Goal: Task Accomplishment & Management: Manage account settings

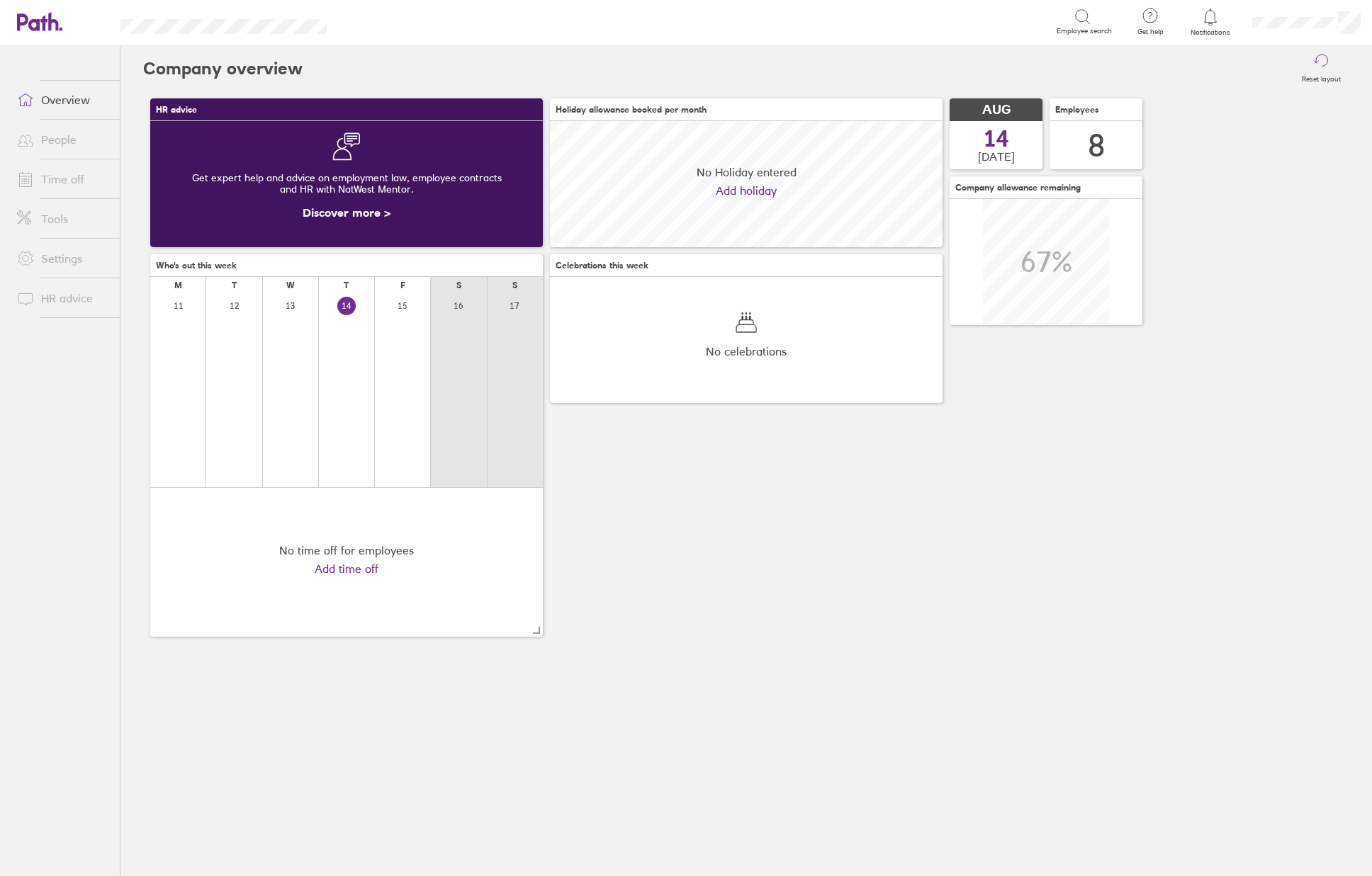
scroll to position [126, 392]
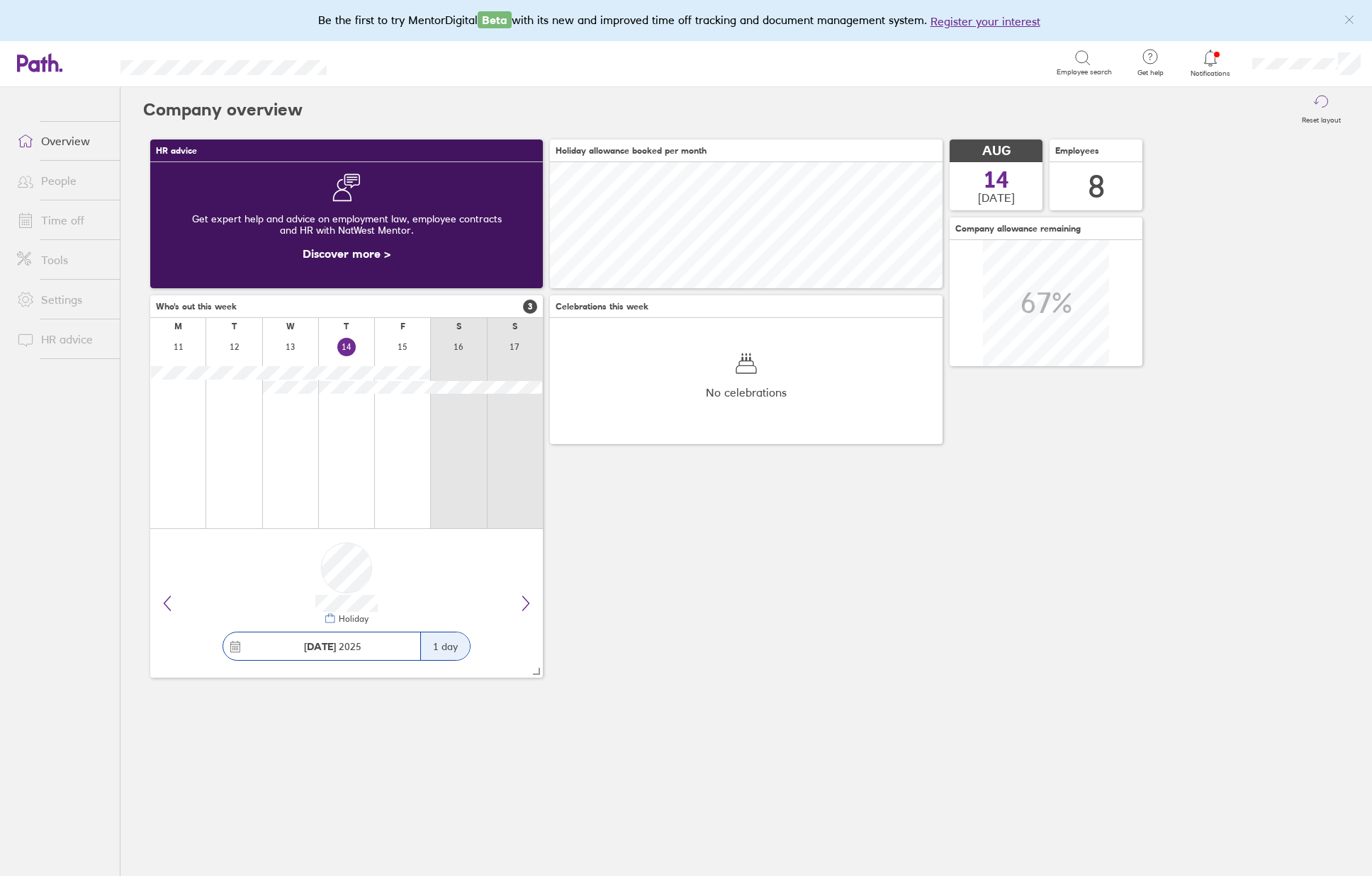
click at [67, 227] on link "Time off" at bounding box center [63, 220] width 114 height 29
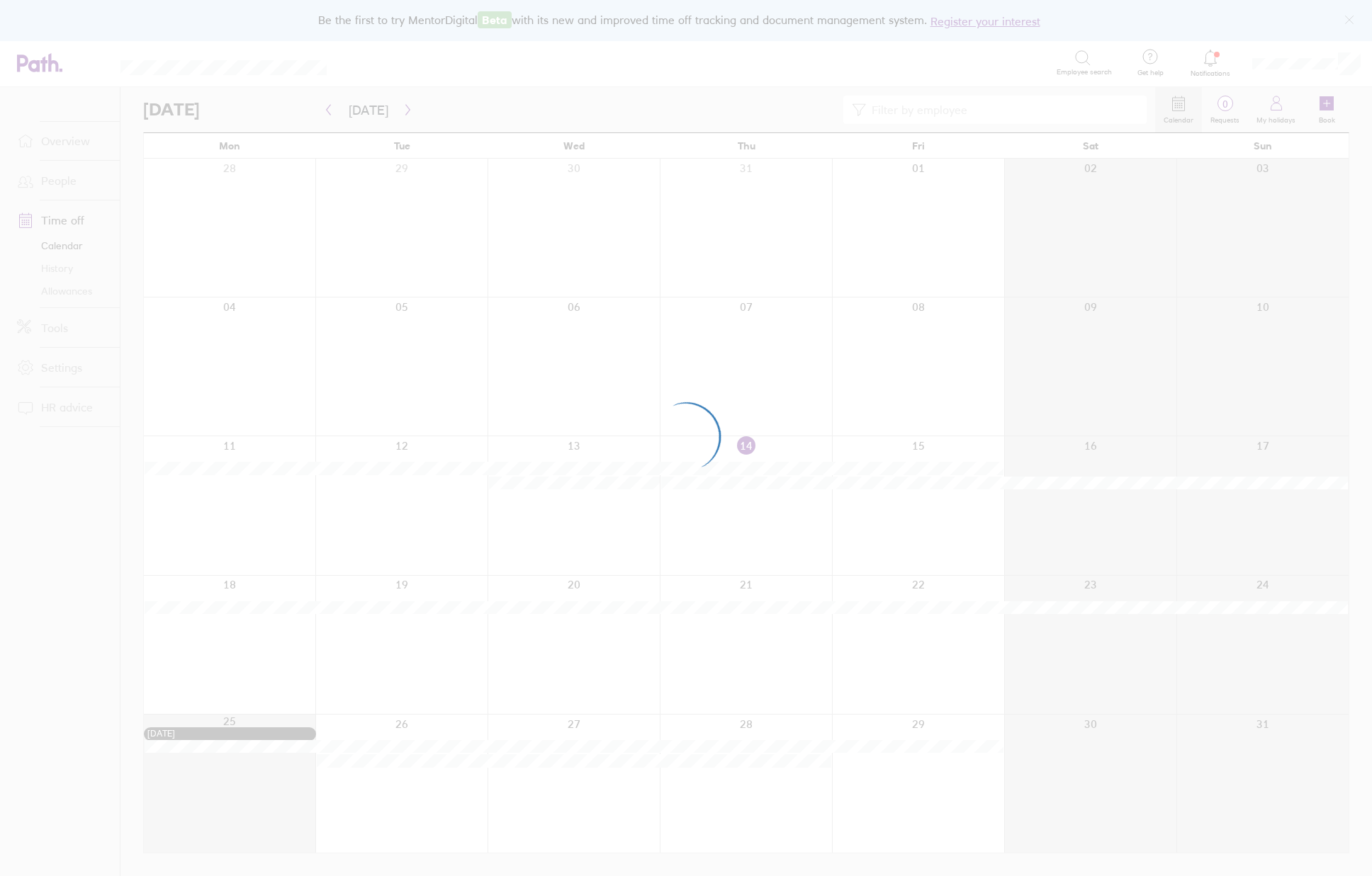
click at [1276, 105] on div at bounding box center [686, 438] width 1372 height 876
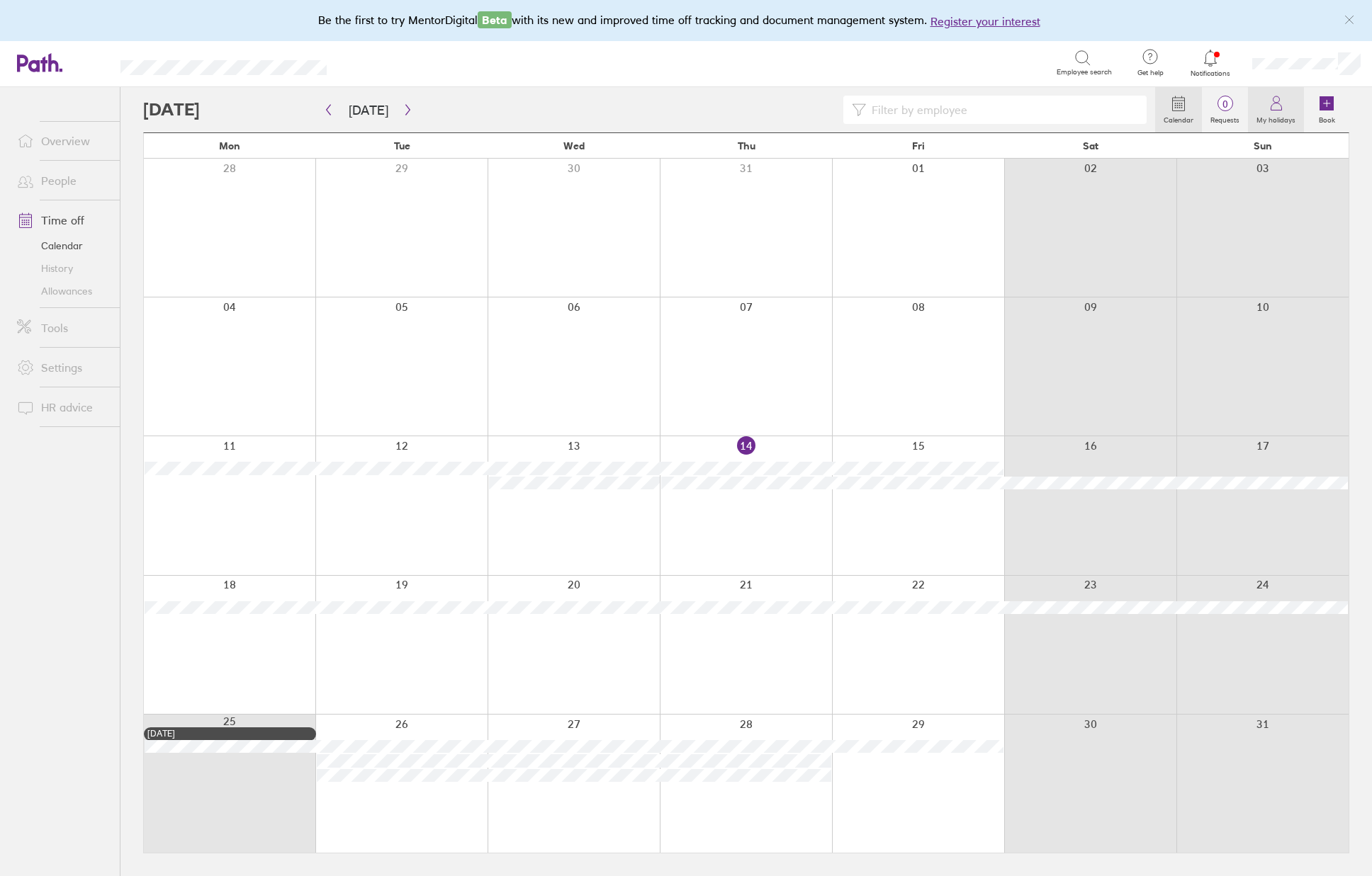
click at [1277, 111] on icon at bounding box center [1276, 103] width 17 height 17
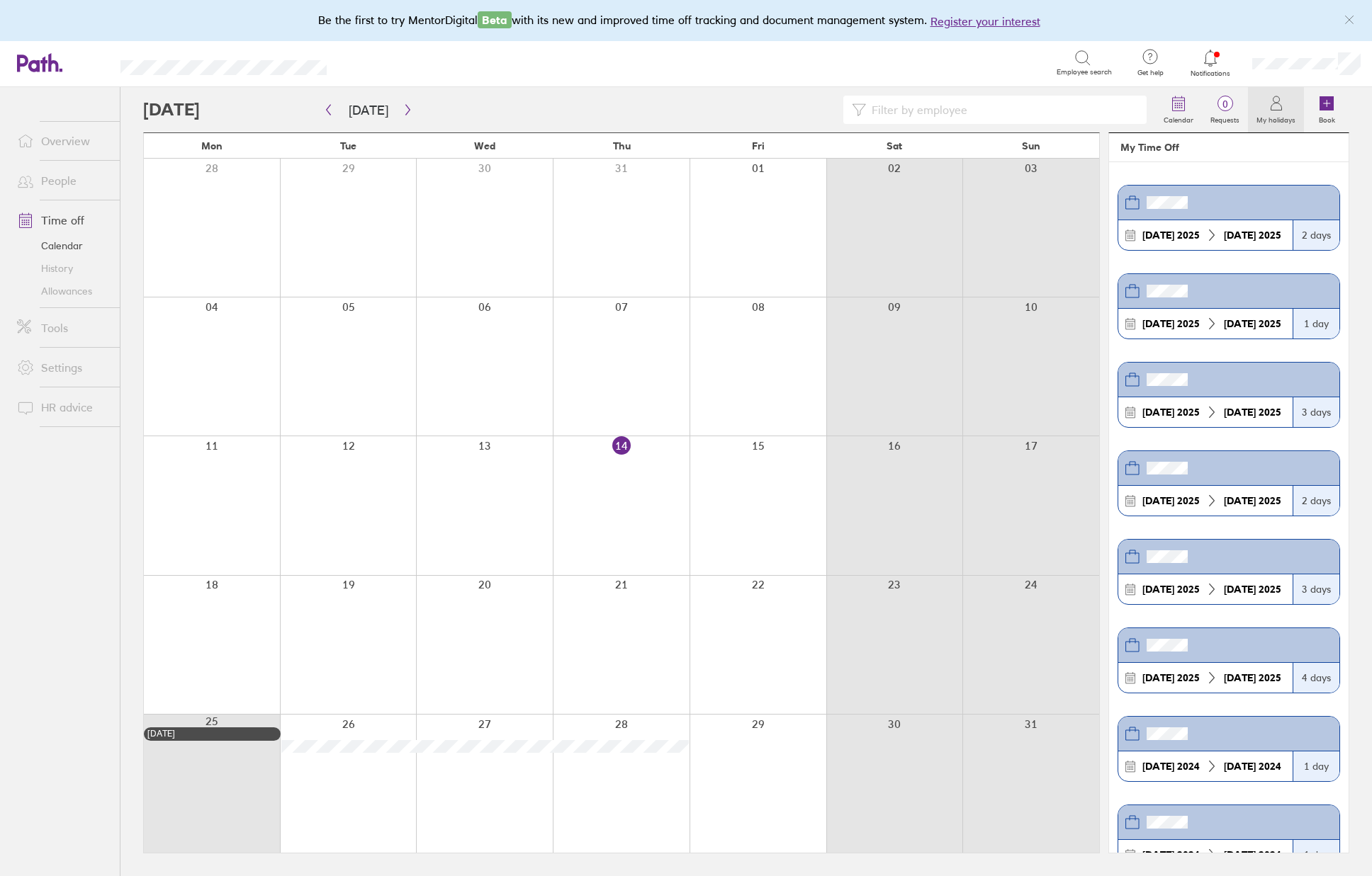
click at [49, 218] on link "Time off" at bounding box center [63, 220] width 114 height 29
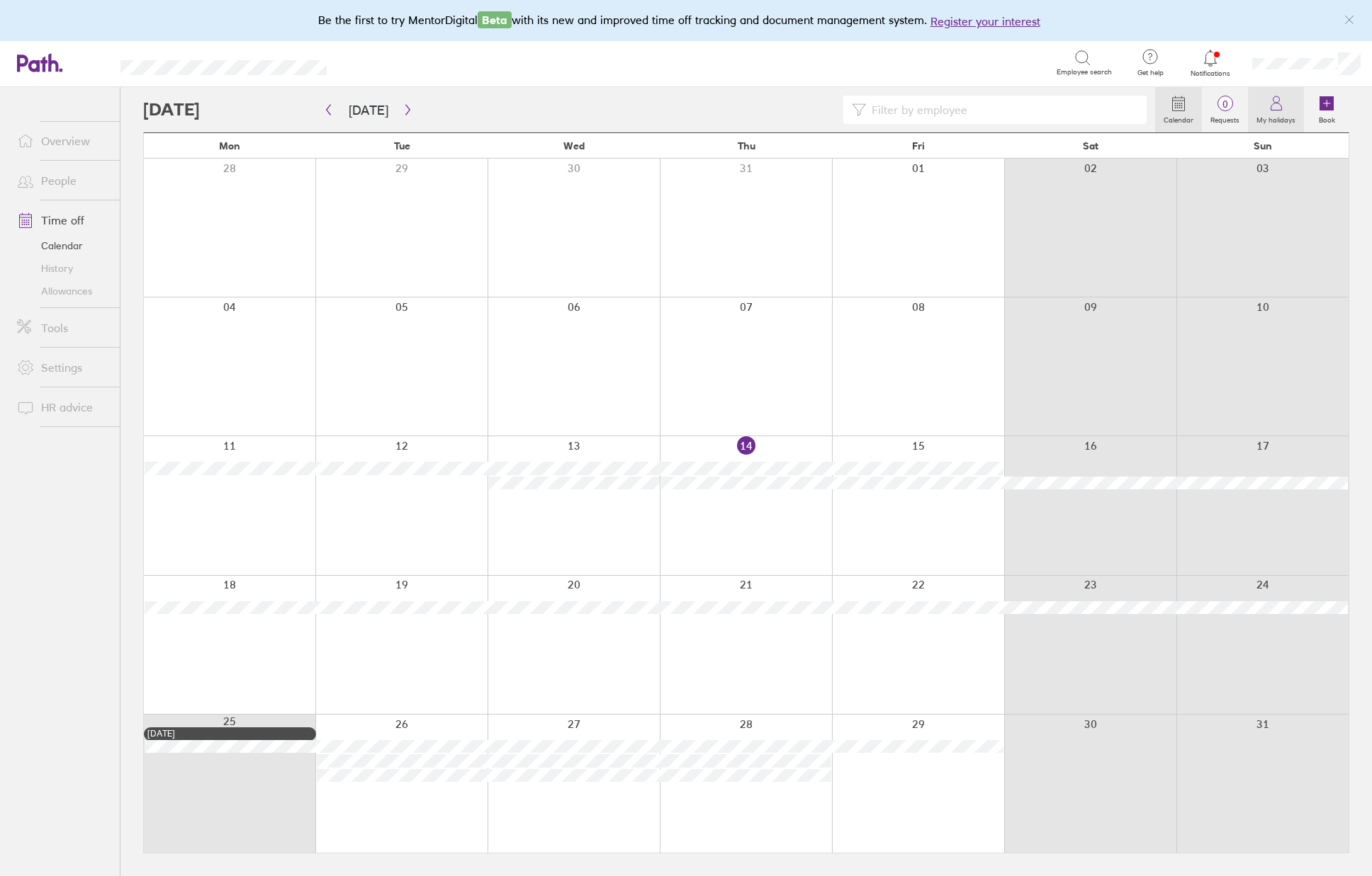
click at [1278, 108] on icon at bounding box center [1276, 103] width 17 height 17
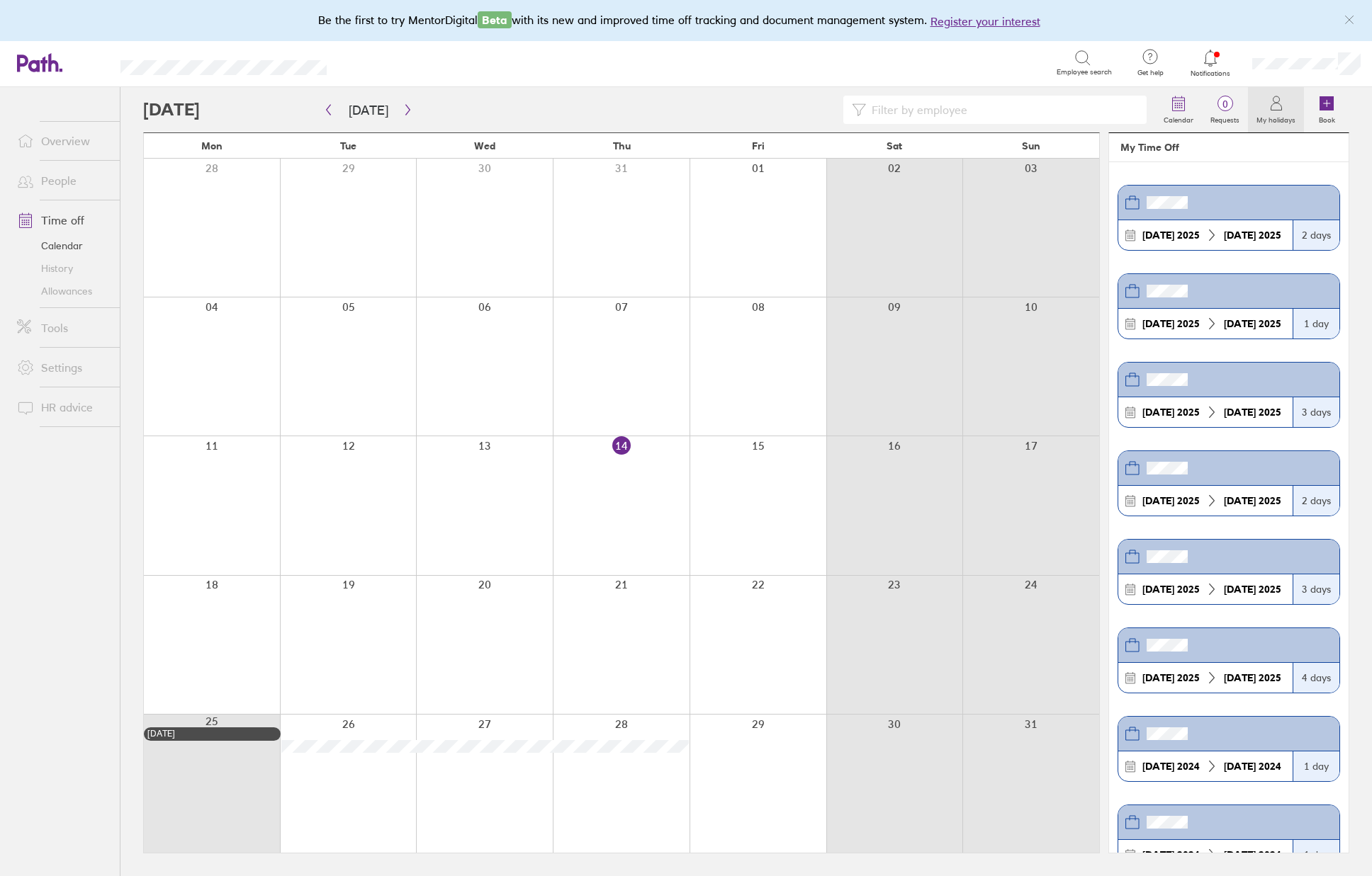
click at [1210, 57] on icon at bounding box center [1210, 58] width 17 height 17
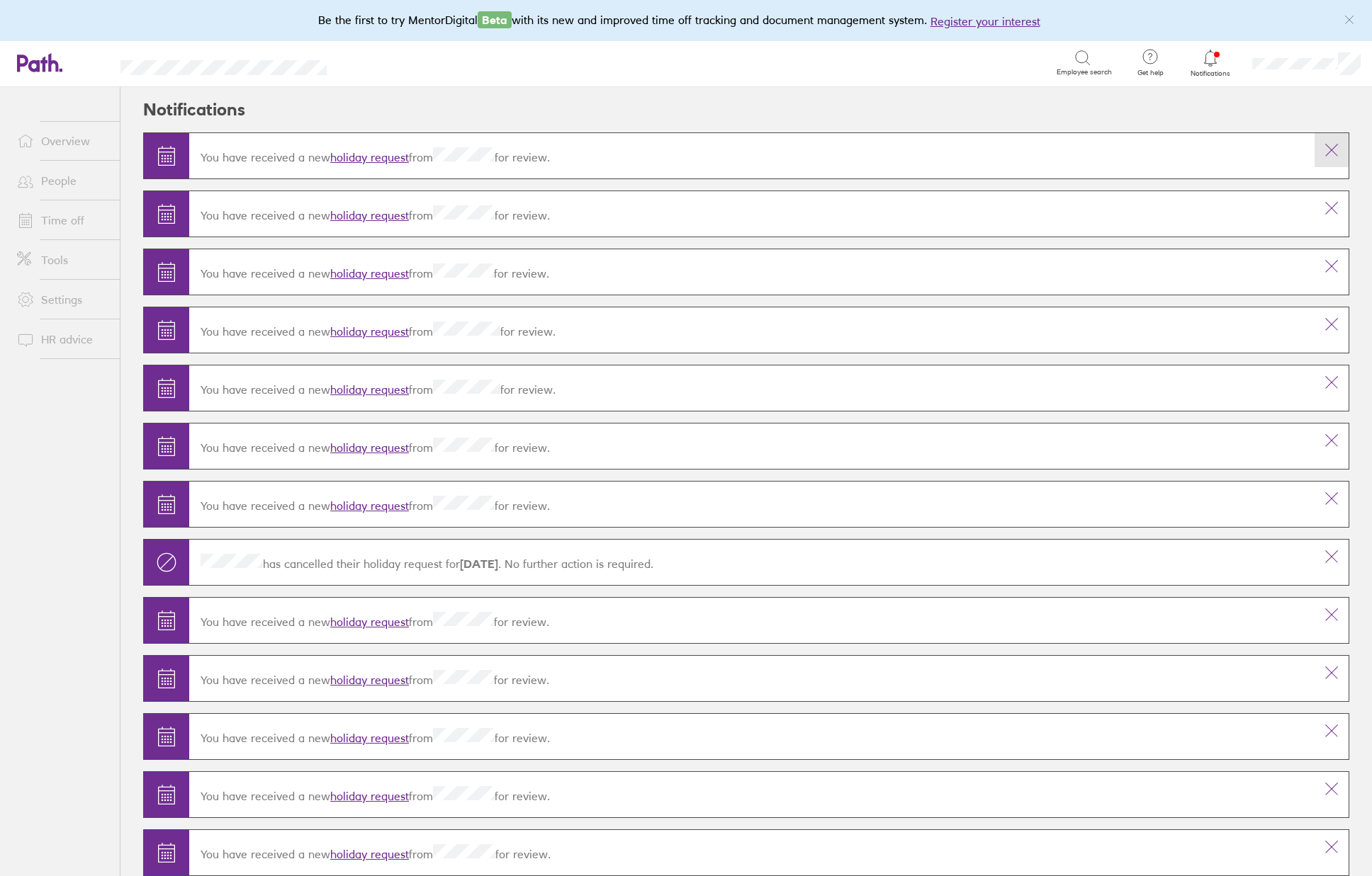
click at [1335, 149] on icon at bounding box center [1331, 150] width 17 height 17
click at [1330, 154] on icon at bounding box center [1331, 150] width 17 height 17
click at [1331, 152] on icon at bounding box center [1331, 150] width 17 height 17
click at [1328, 213] on icon at bounding box center [1331, 208] width 17 height 17
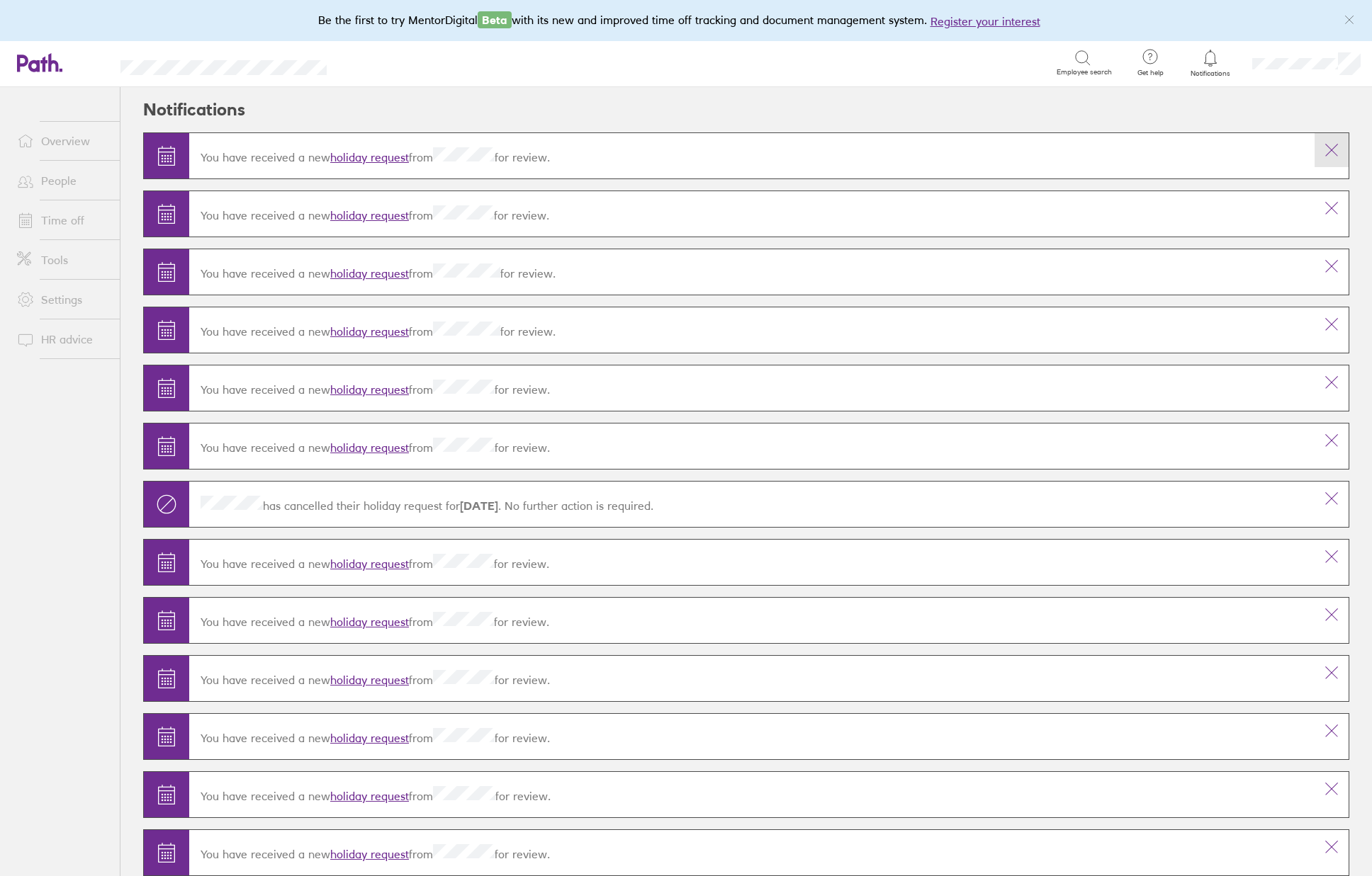
click at [1330, 152] on icon at bounding box center [1331, 150] width 17 height 17
click at [1329, 154] on icon at bounding box center [1331, 150] width 17 height 17
click at [1330, 154] on icon at bounding box center [1331, 150] width 17 height 17
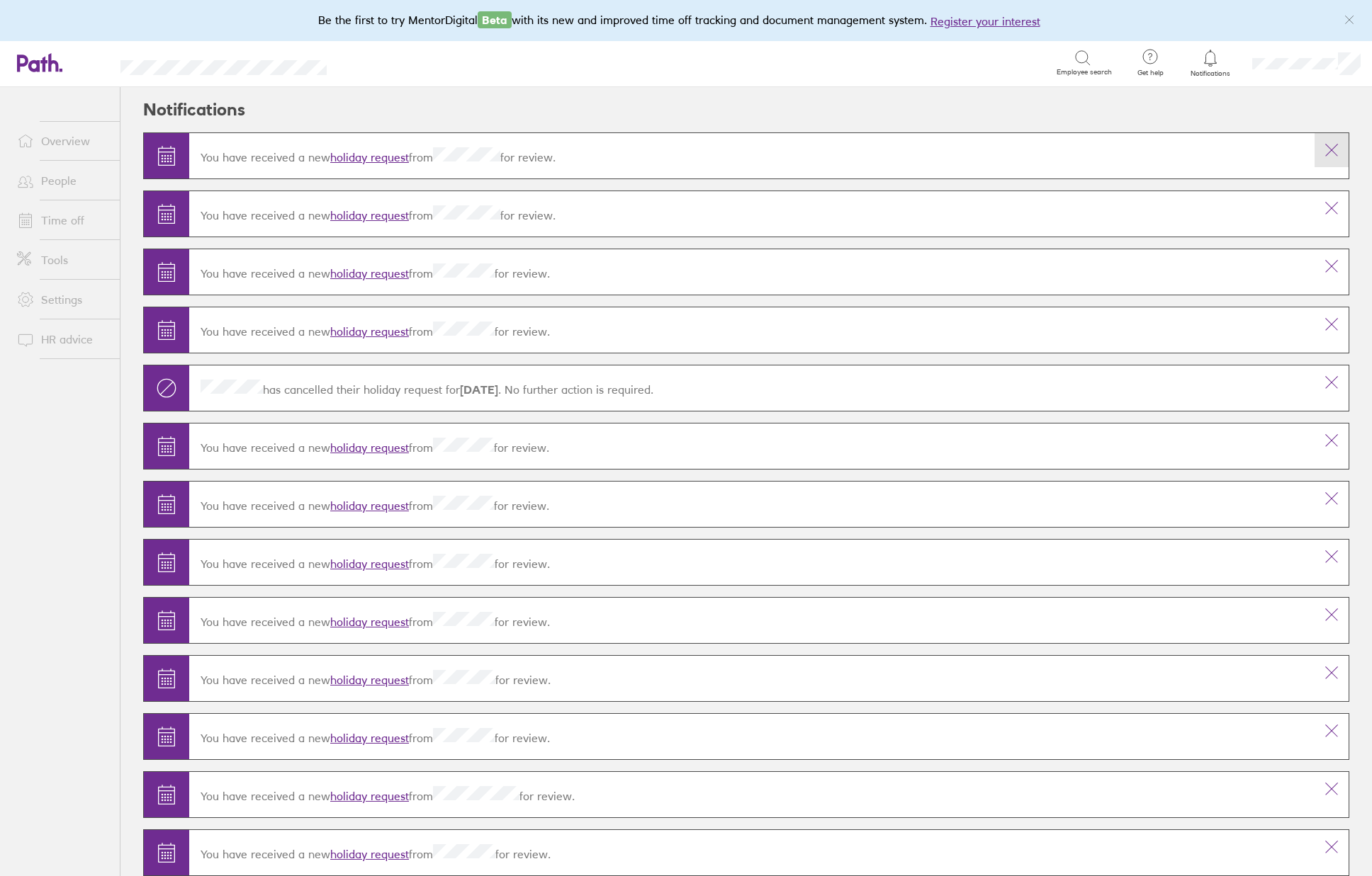
click at [1330, 154] on icon at bounding box center [1331, 150] width 17 height 17
click at [1330, 200] on icon at bounding box center [1331, 208] width 17 height 17
click at [1330, 154] on icon at bounding box center [1331, 150] width 17 height 17
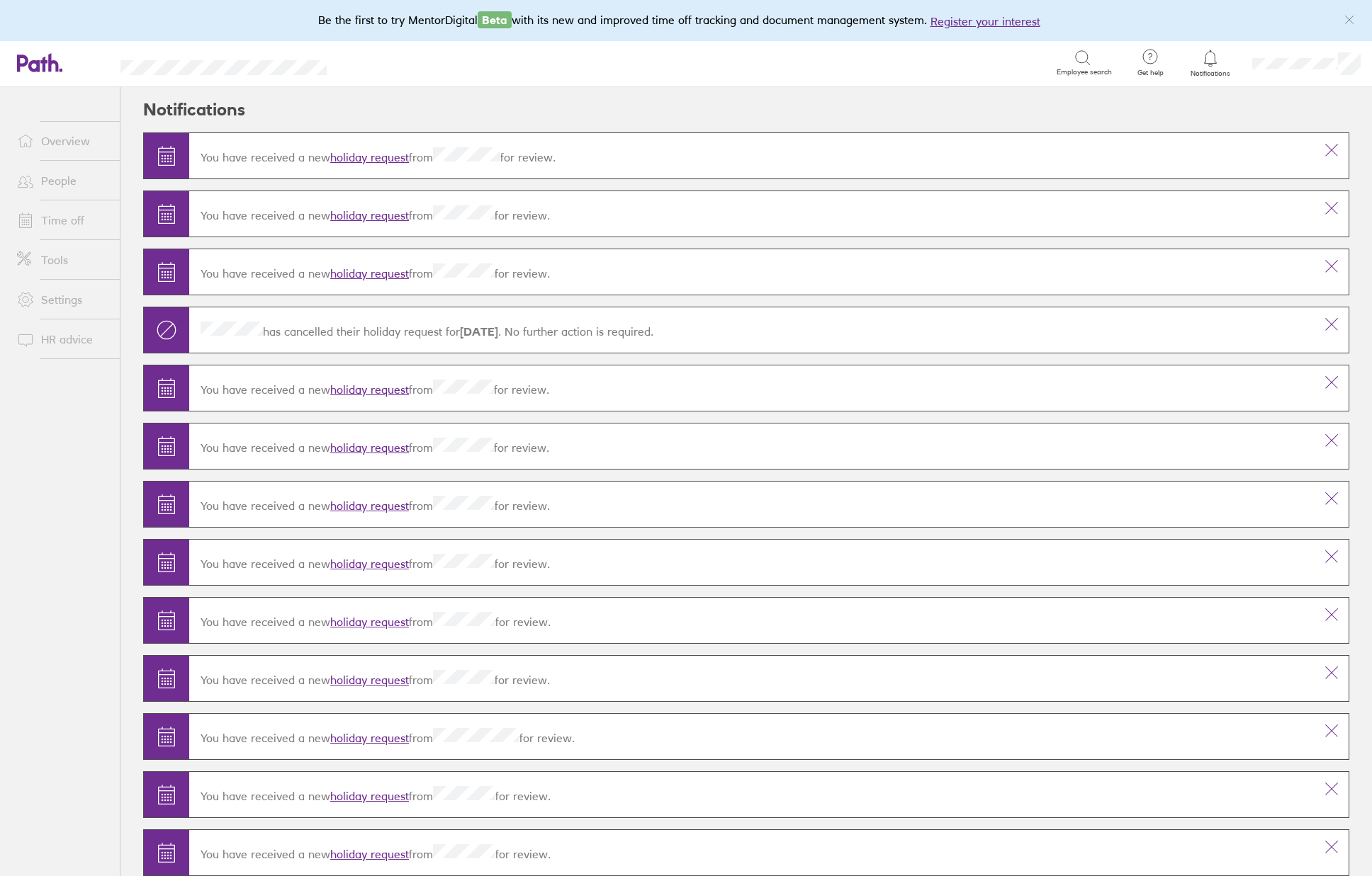
click at [1330, 154] on icon at bounding box center [1331, 150] width 17 height 17
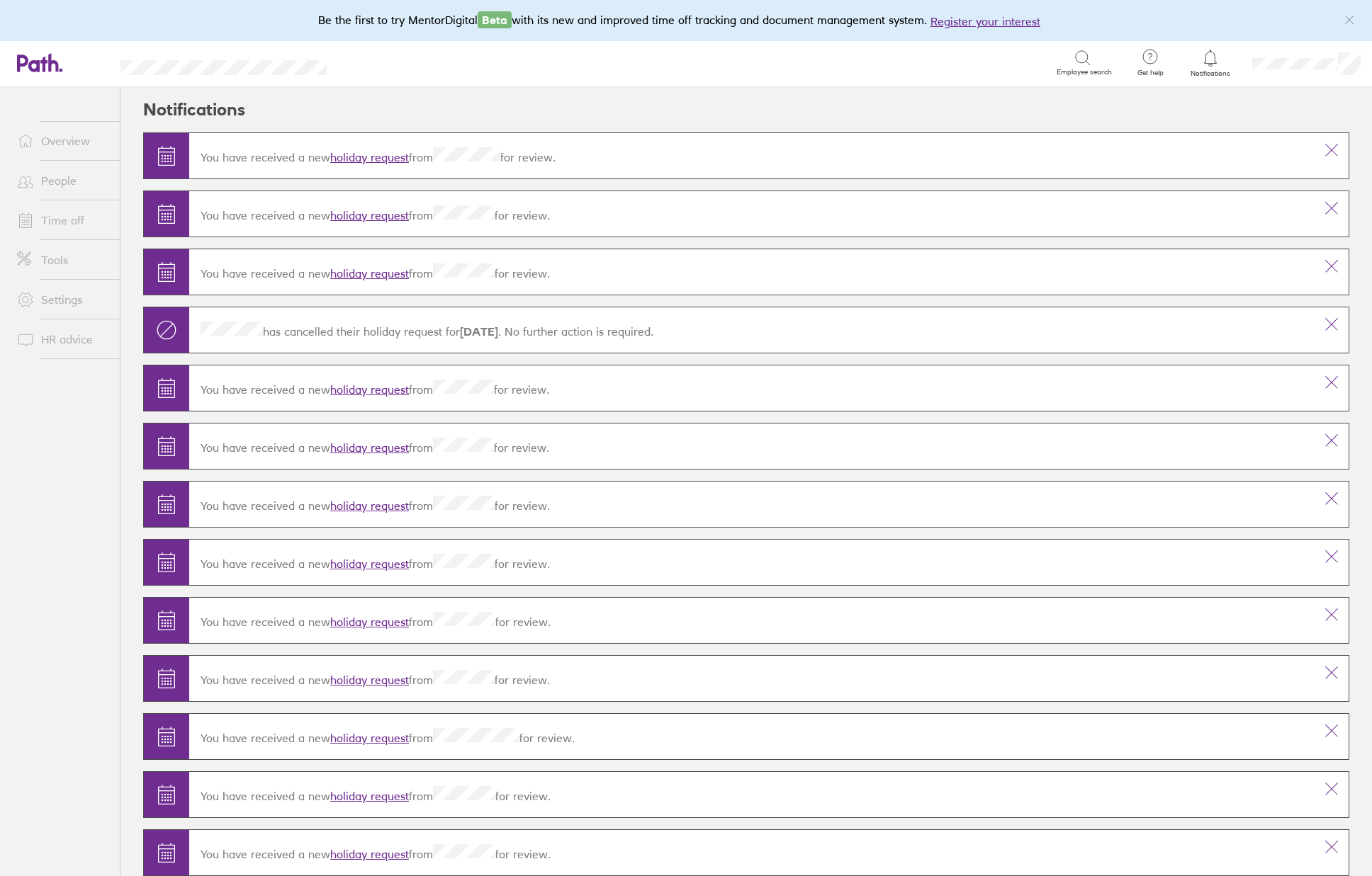
click at [1330, 154] on icon at bounding box center [1331, 150] width 17 height 17
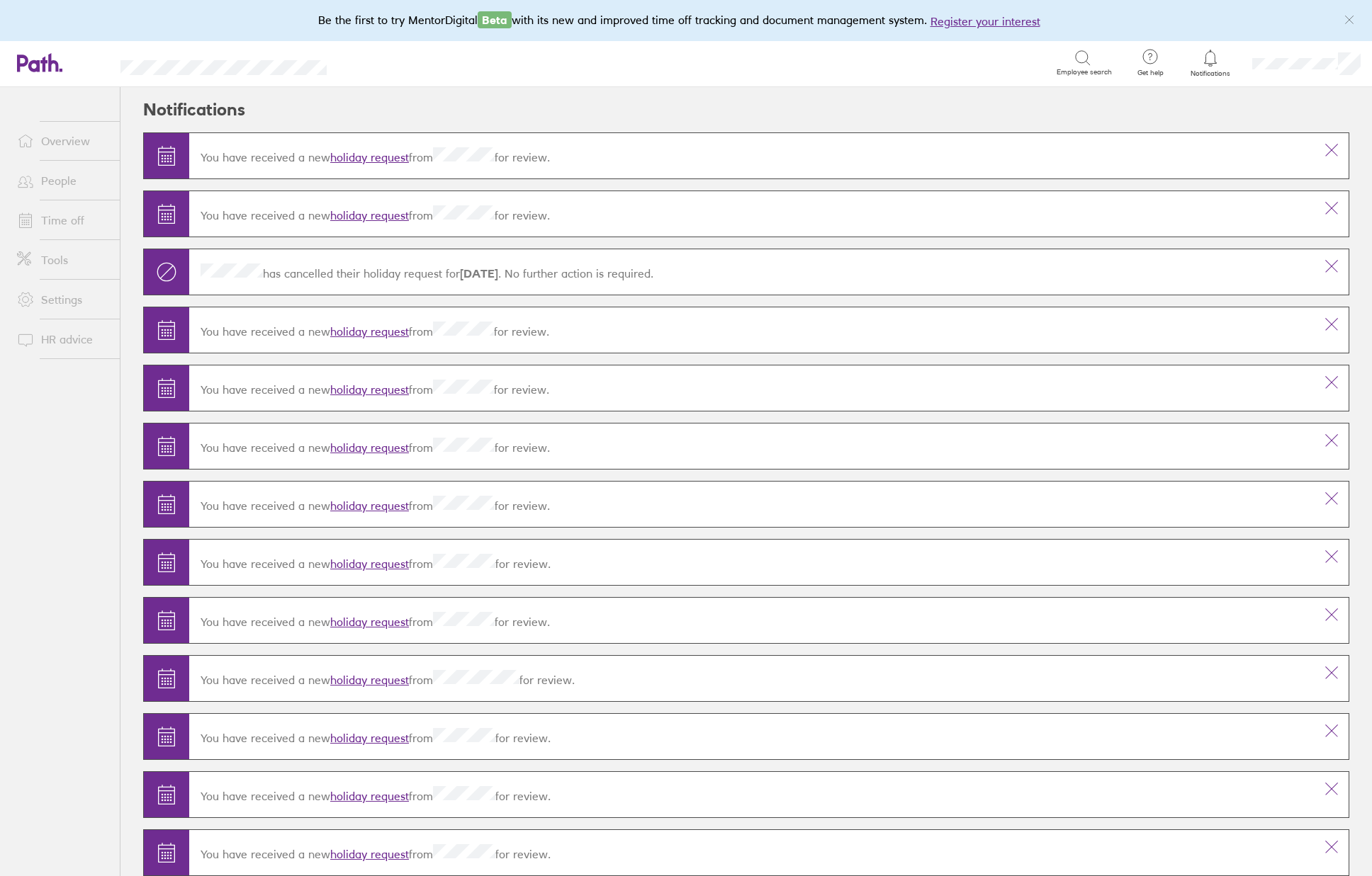
click at [1330, 154] on icon at bounding box center [1331, 150] width 17 height 17
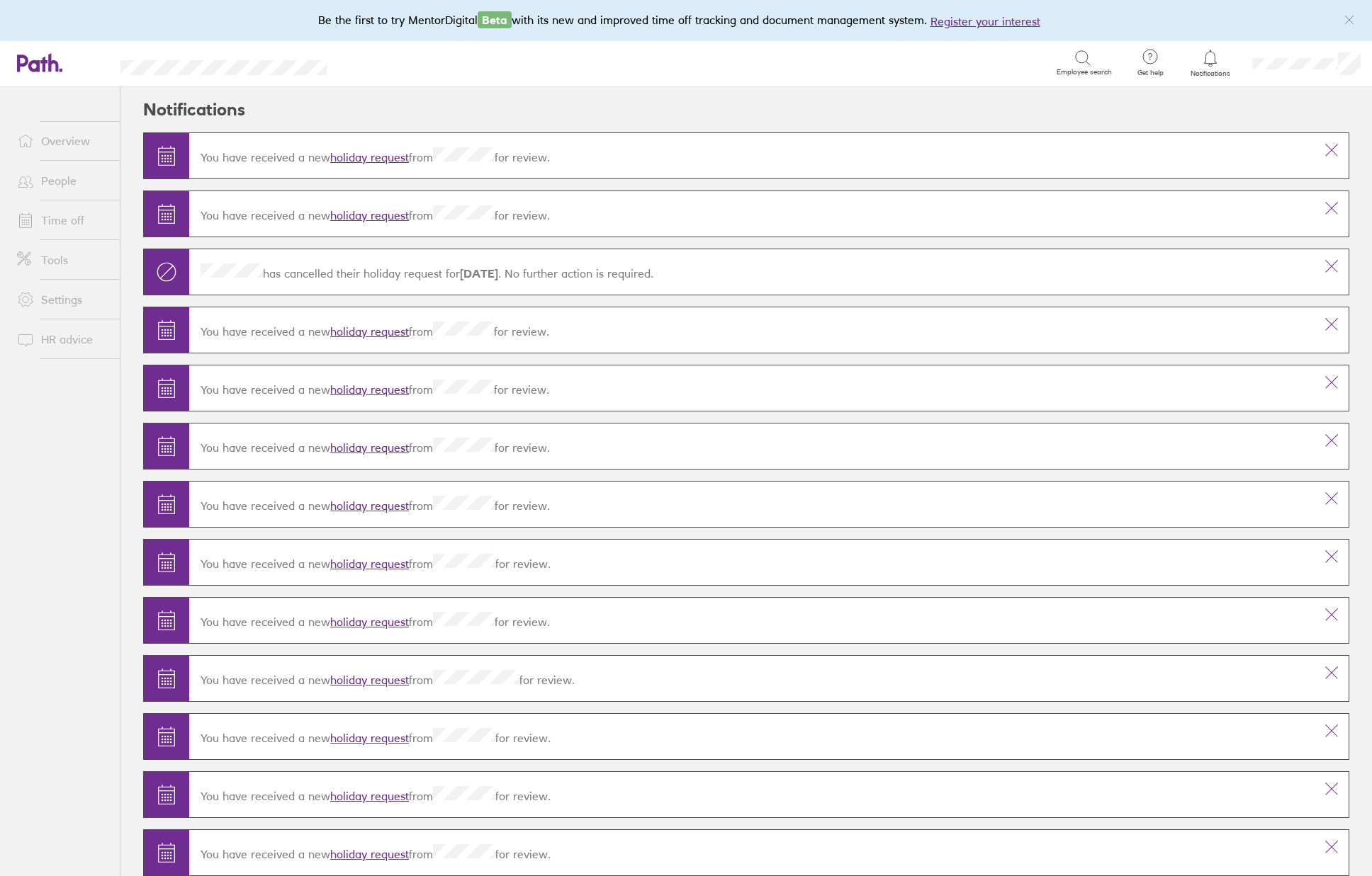
click at [1330, 154] on icon at bounding box center [1331, 150] width 17 height 17
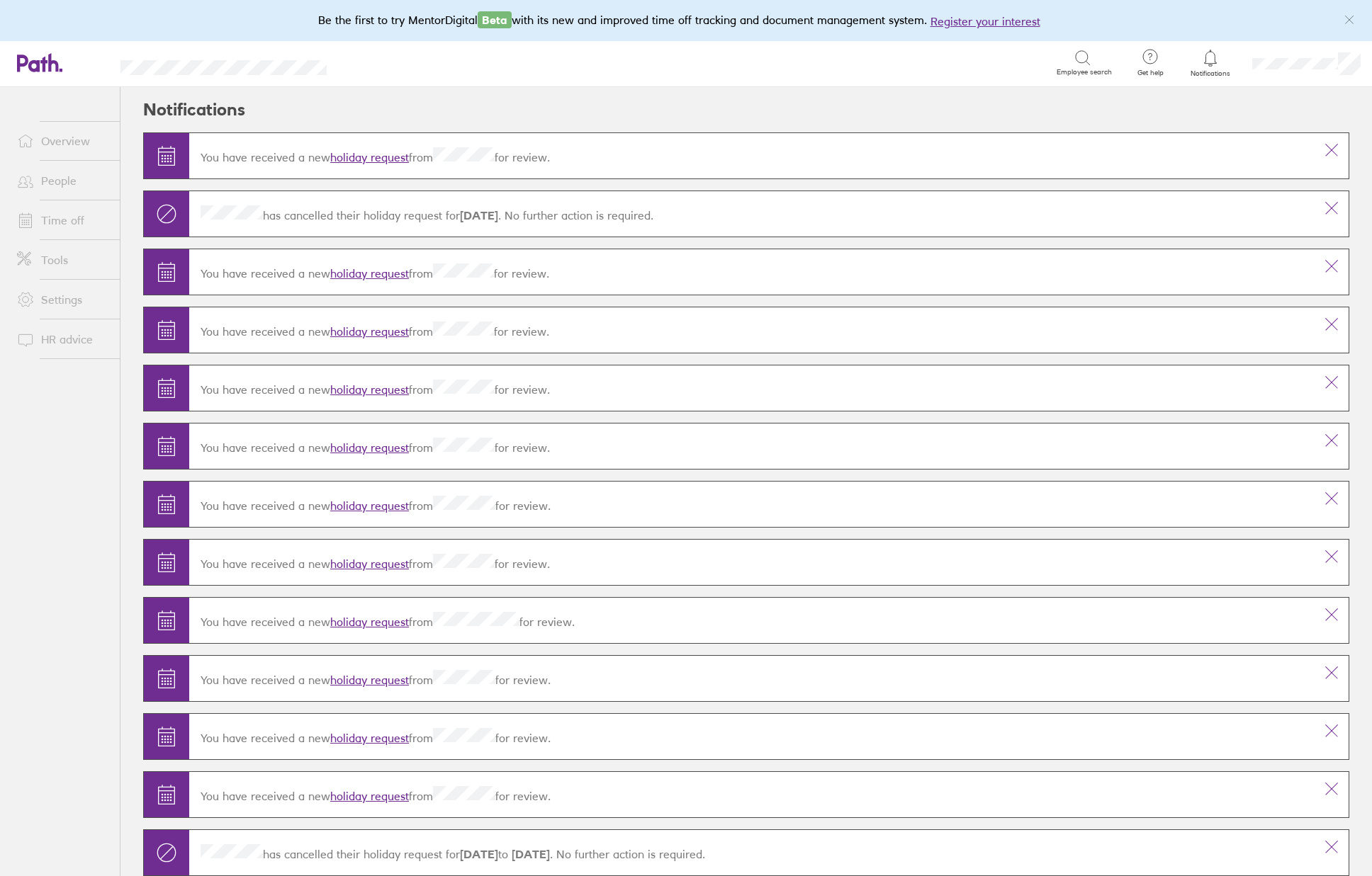
click at [1330, 154] on icon at bounding box center [1331, 150] width 17 height 17
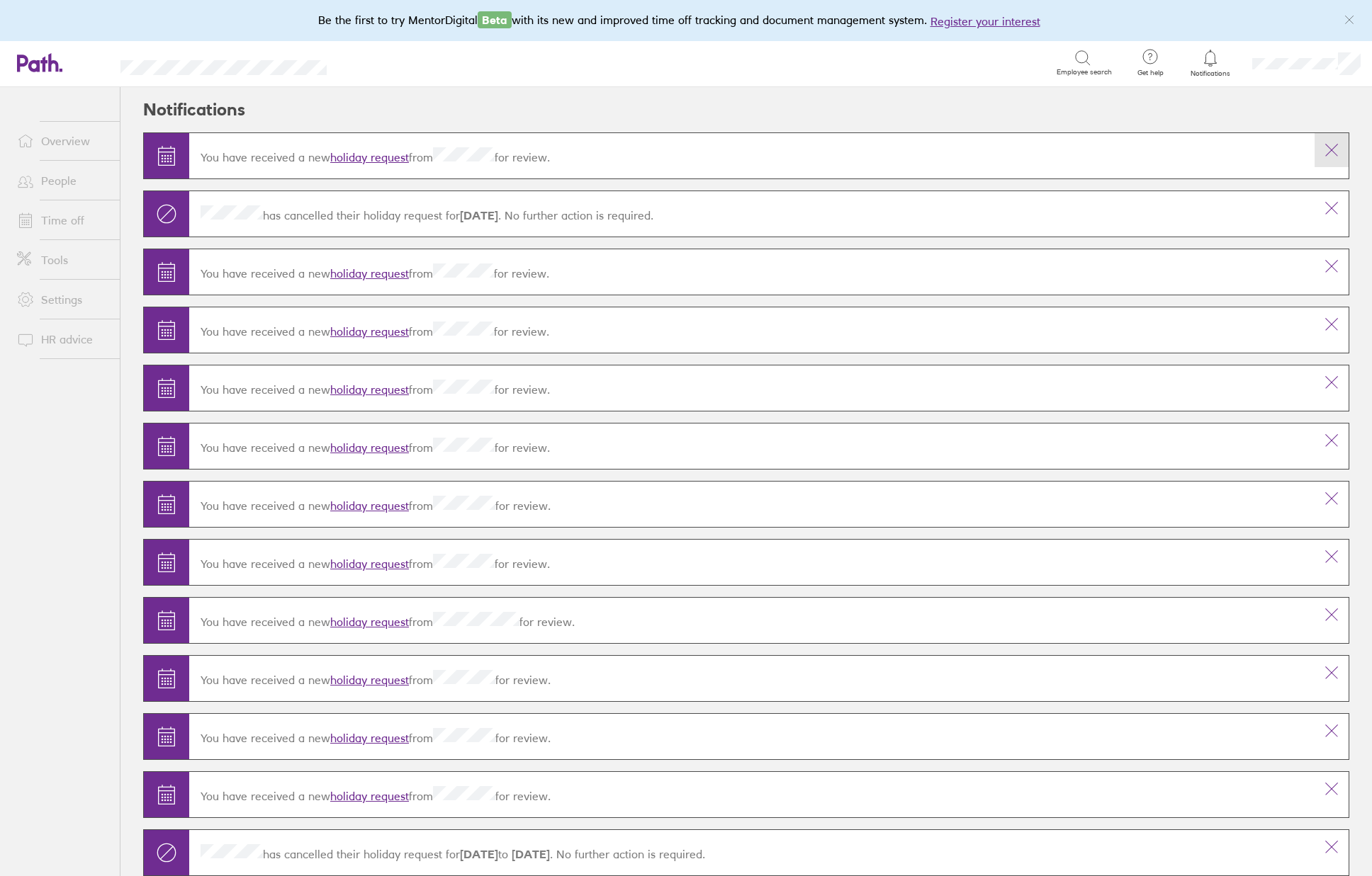
click at [1330, 154] on icon at bounding box center [1331, 150] width 17 height 17
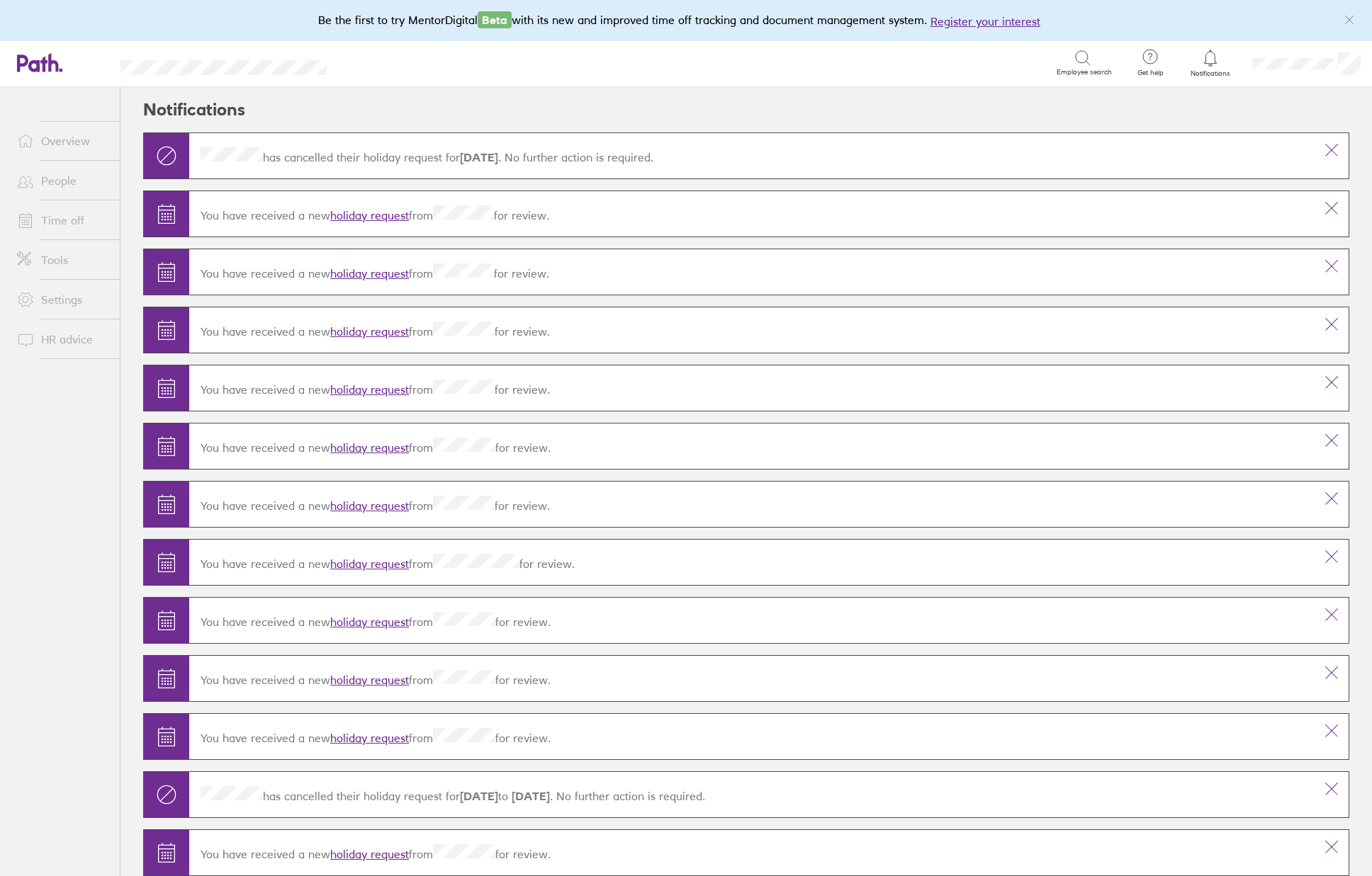
click at [1330, 154] on icon at bounding box center [1331, 150] width 17 height 17
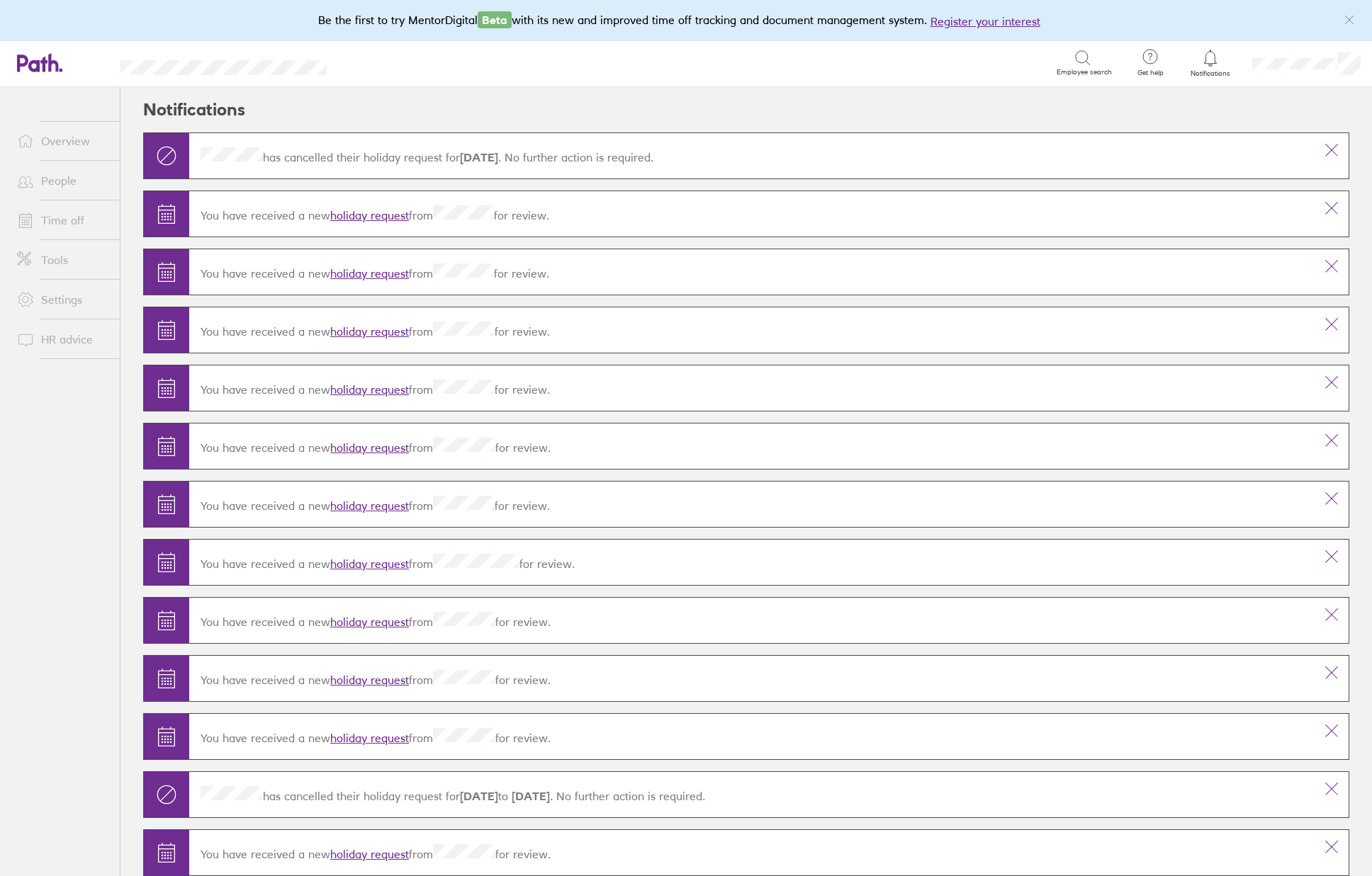
click at [1330, 154] on icon at bounding box center [1331, 150] width 17 height 17
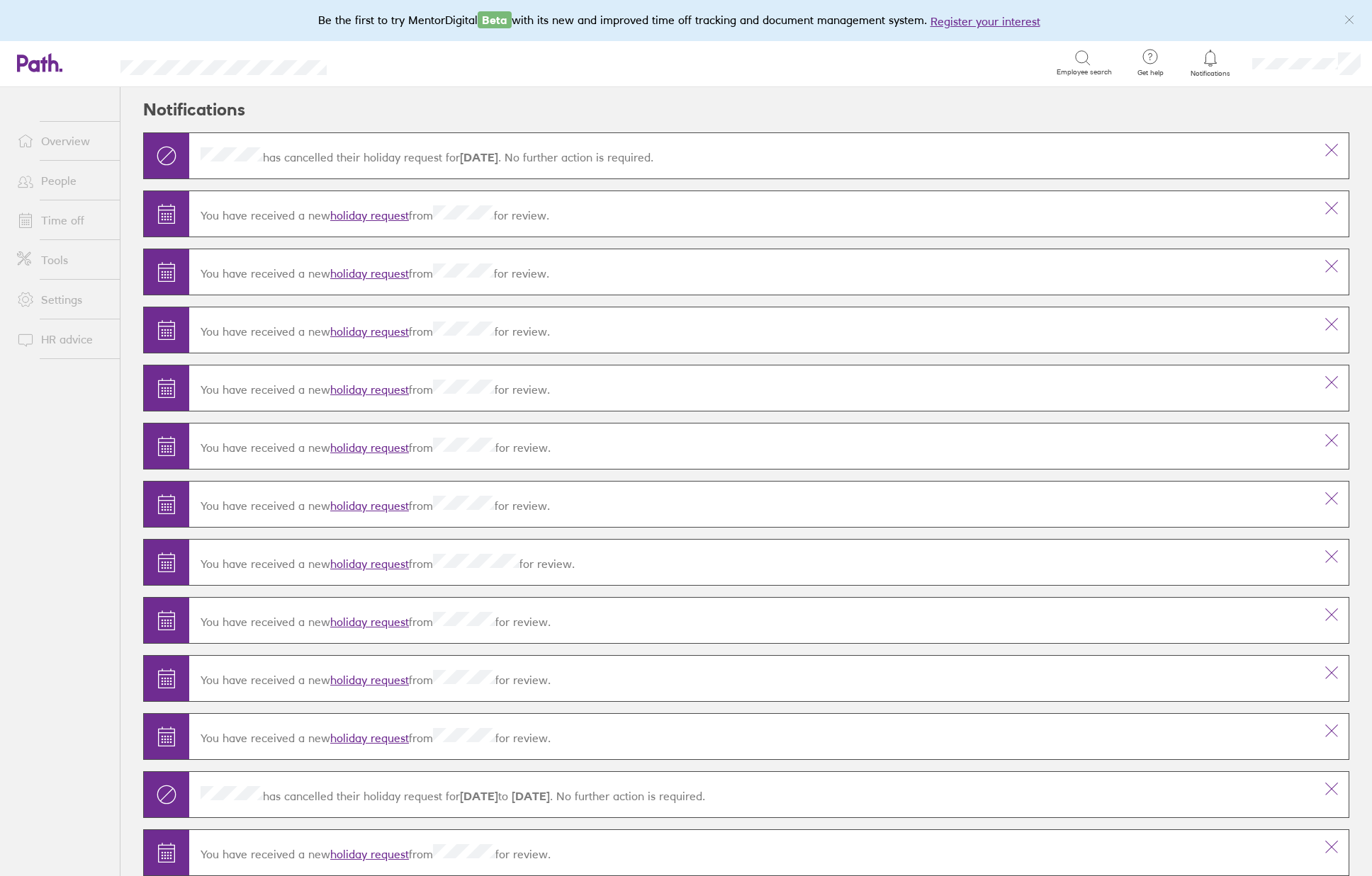
click at [1330, 154] on icon at bounding box center [1331, 150] width 17 height 17
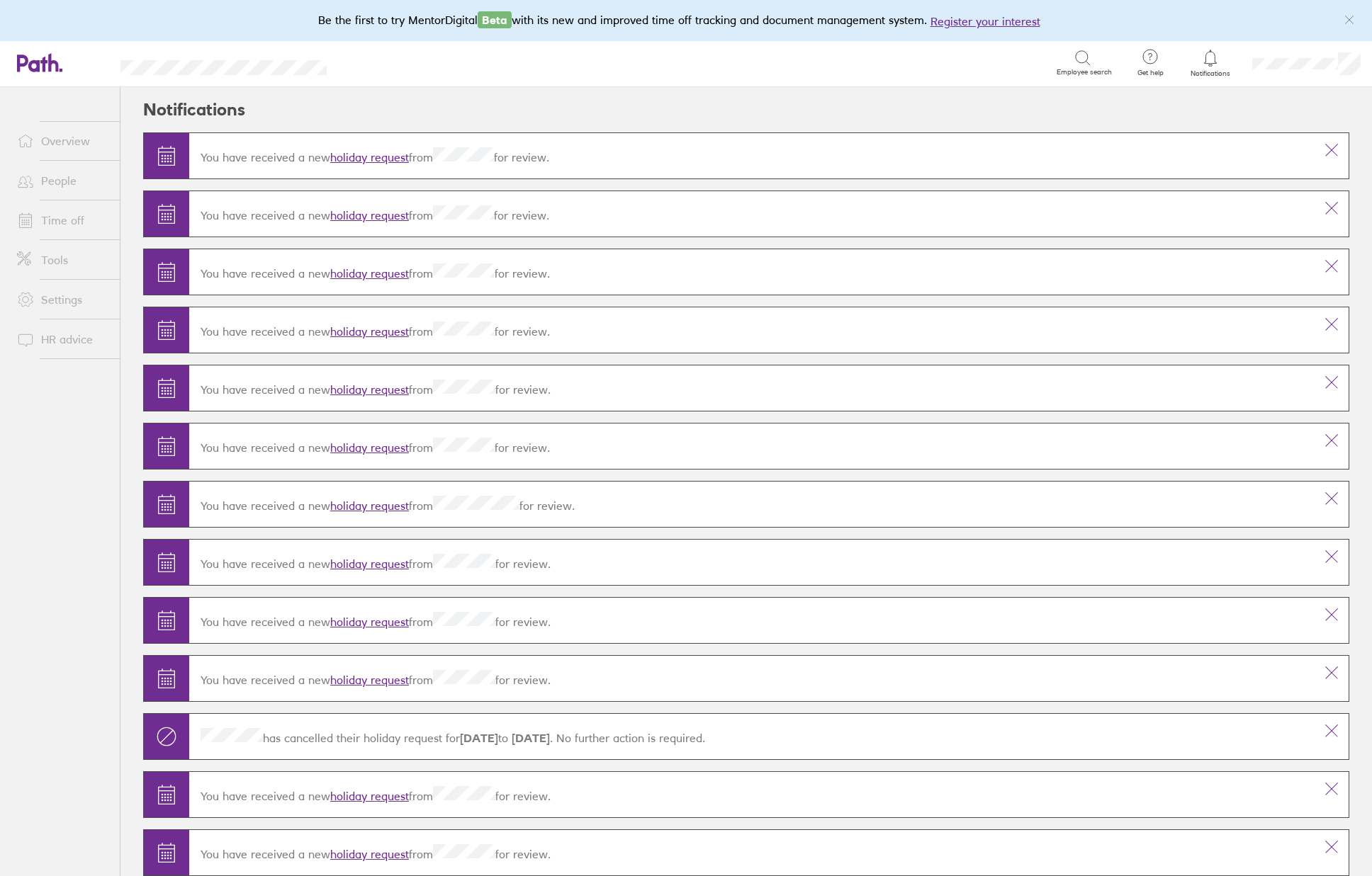
click at [1330, 154] on icon at bounding box center [1331, 150] width 17 height 17
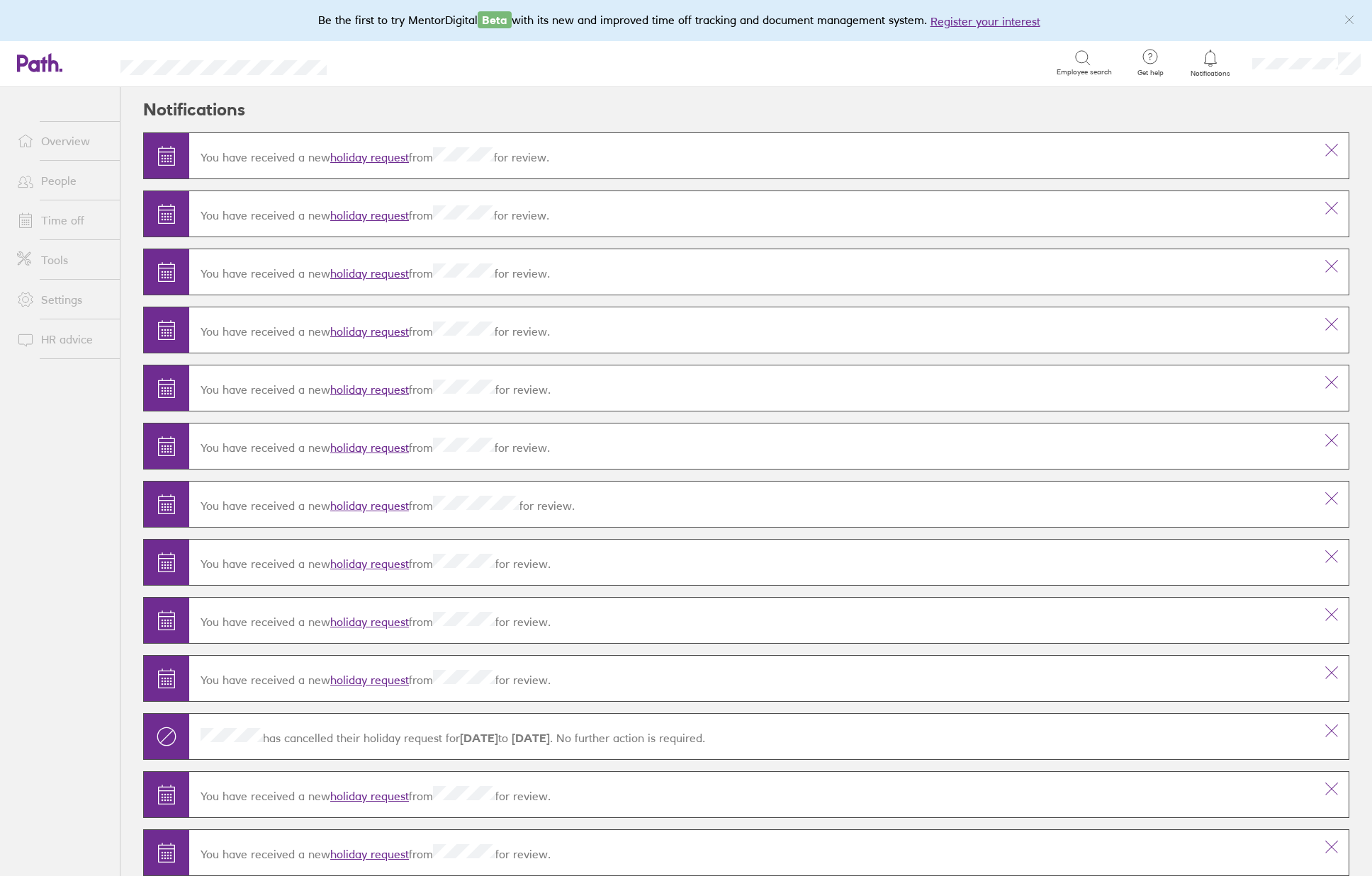
click at [1330, 154] on icon at bounding box center [1331, 150] width 17 height 17
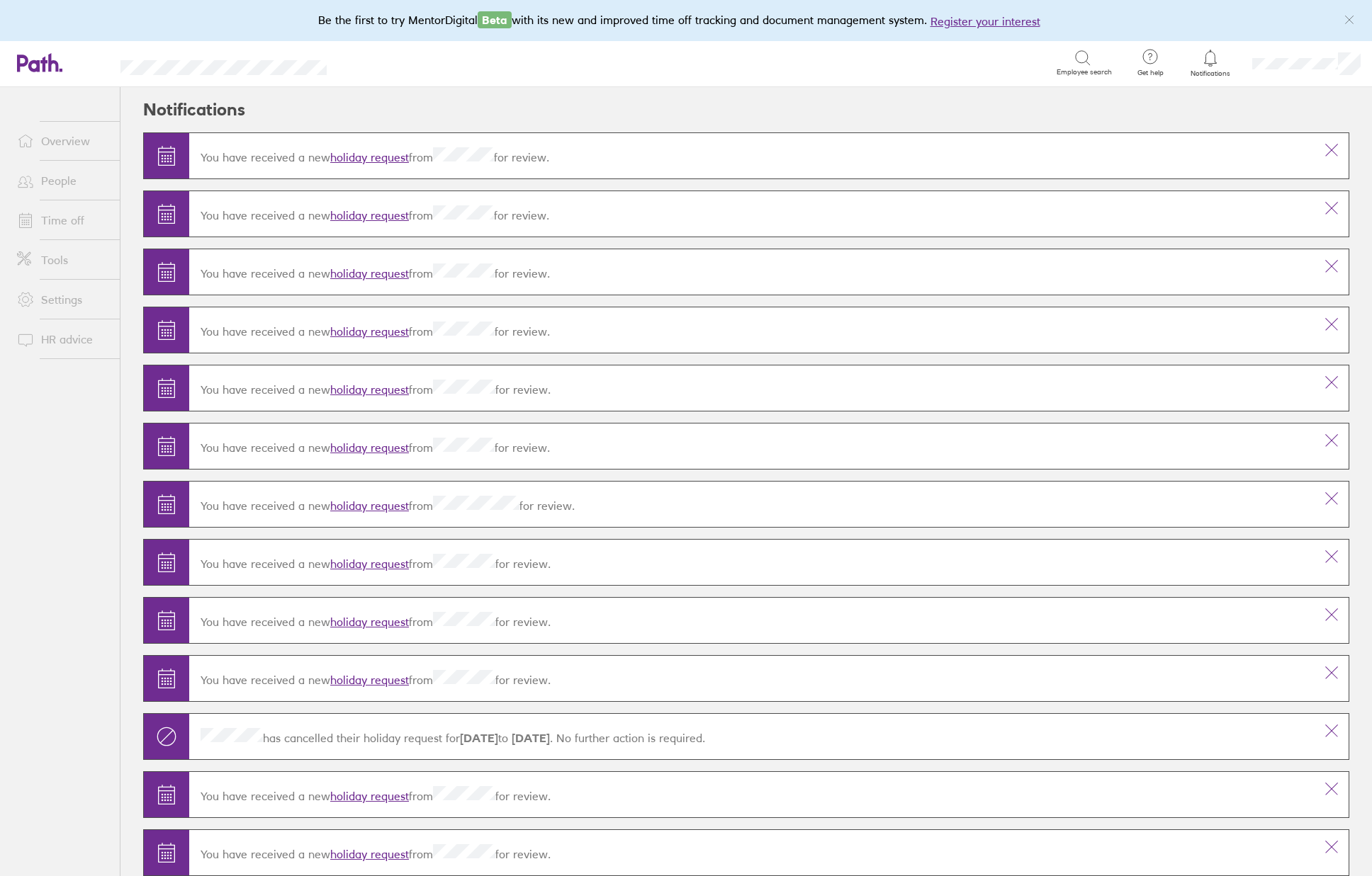
click at [1330, 154] on icon at bounding box center [1331, 150] width 17 height 17
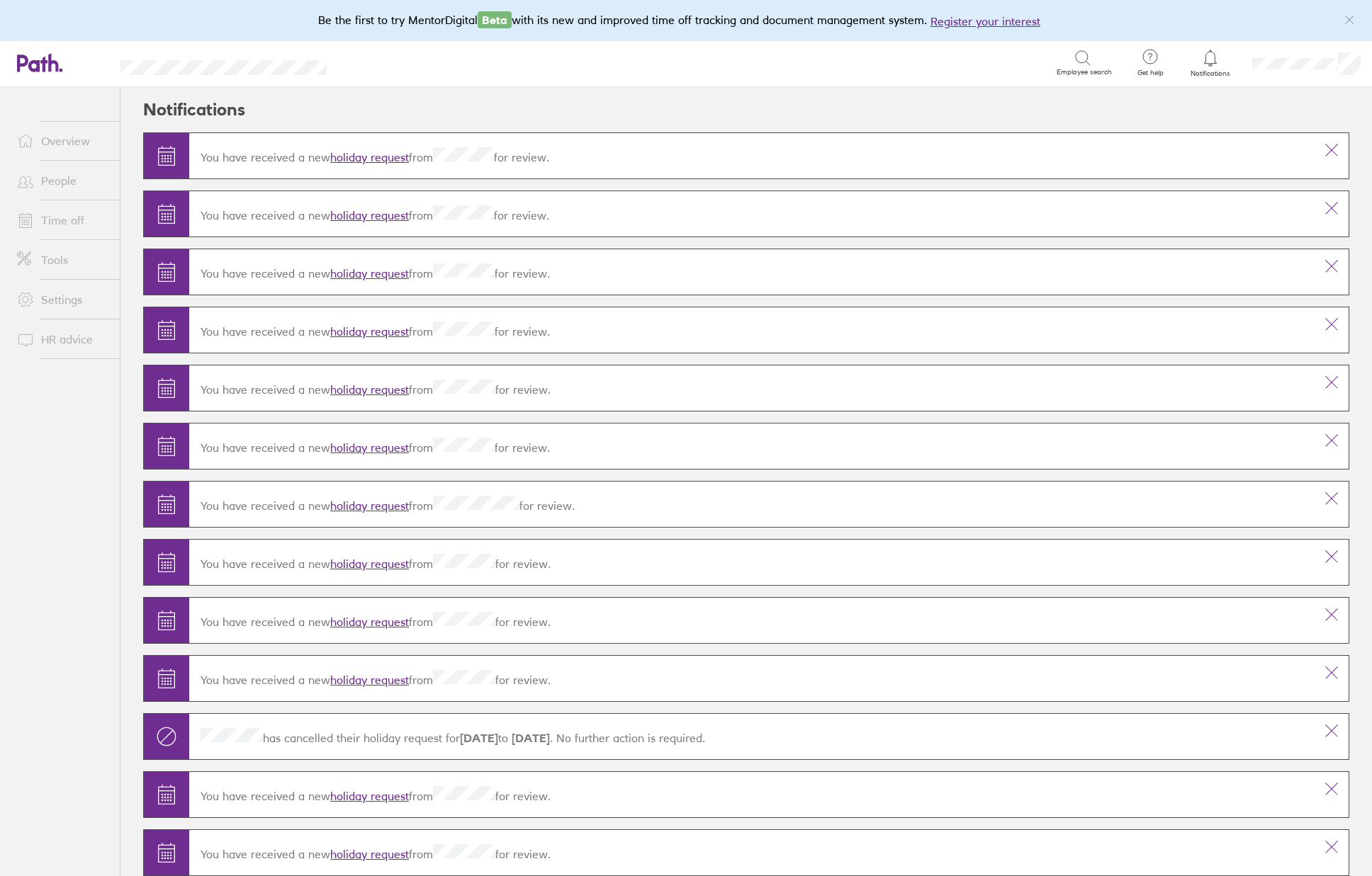
click at [1330, 154] on icon at bounding box center [1331, 150] width 17 height 17
click at [1333, 154] on icon at bounding box center [1331, 150] width 17 height 17
click at [1334, 154] on icon at bounding box center [1331, 150] width 17 height 17
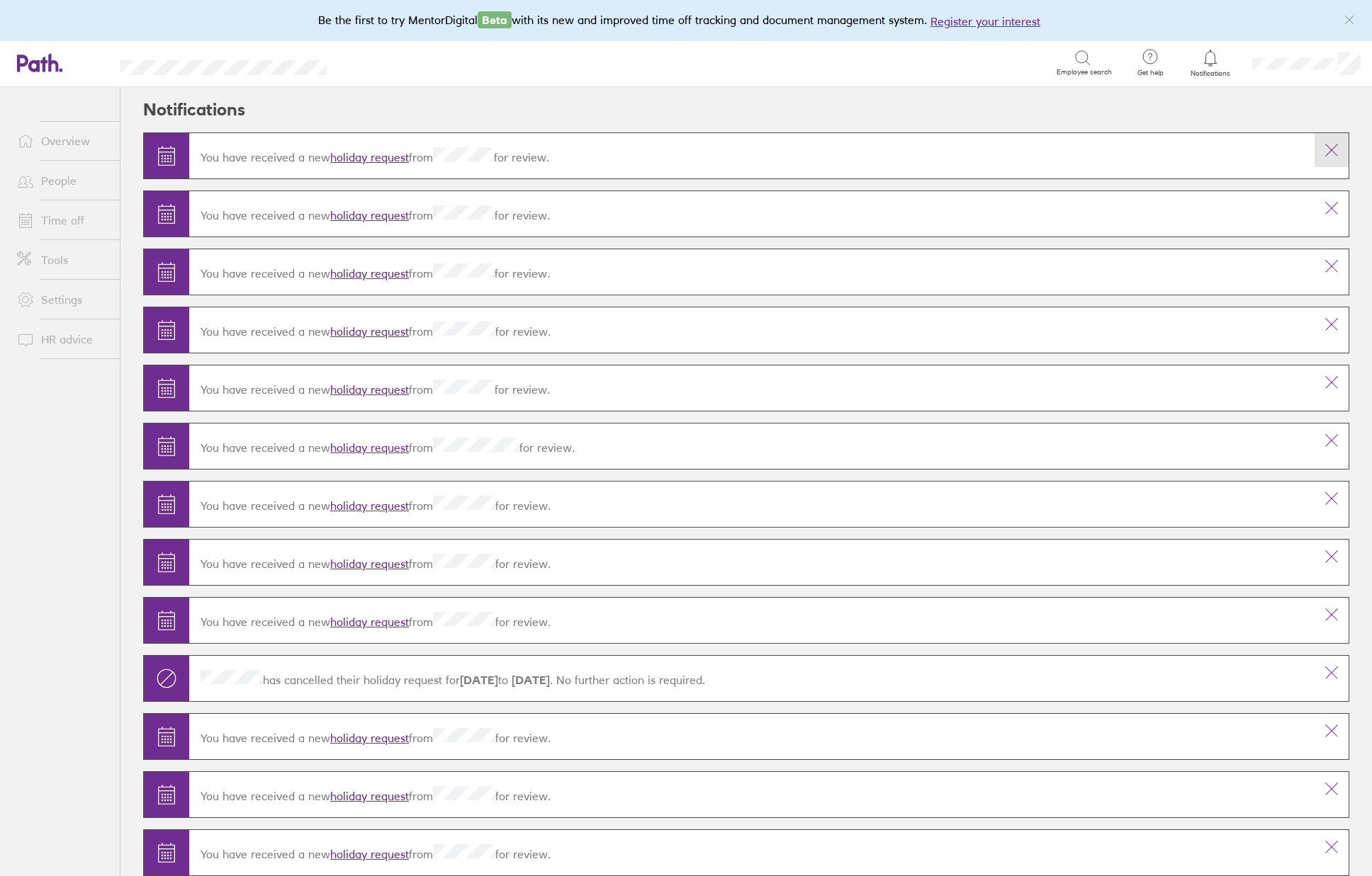
click at [1334, 154] on icon at bounding box center [1331, 150] width 17 height 17
drag, startPoint x: 1334, startPoint y: 154, endPoint x: 1312, endPoint y: 234, distance: 83.0
click at [1333, 154] on icon at bounding box center [1331, 150] width 17 height 17
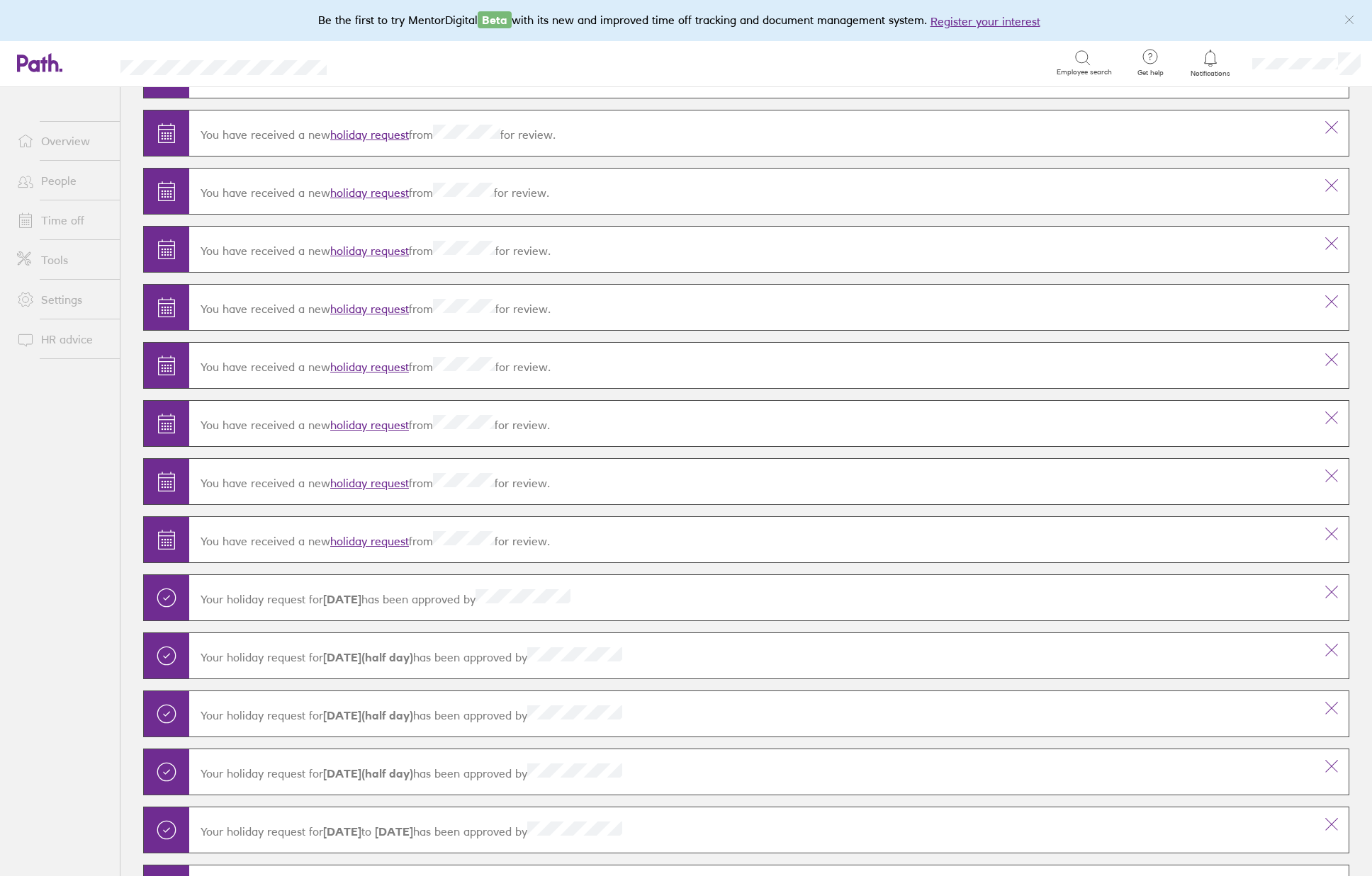
scroll to position [3692, 0]
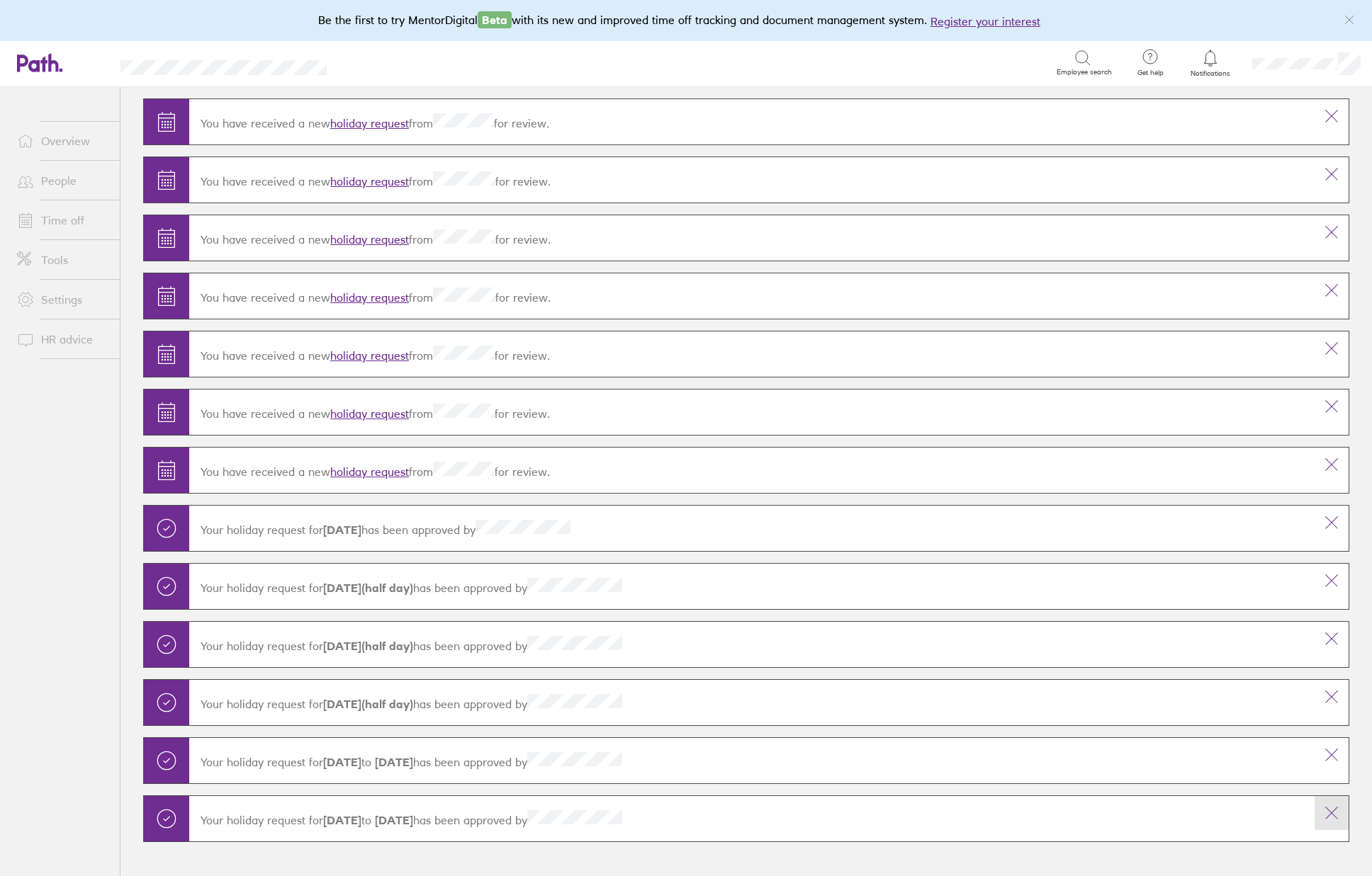
click at [1339, 816] on icon at bounding box center [1331, 812] width 17 height 17
click at [1334, 761] on icon at bounding box center [1331, 755] width 17 height 17
click at [1335, 702] on icon at bounding box center [1331, 697] width 17 height 17
click at [1332, 645] on icon at bounding box center [1331, 638] width 17 height 17
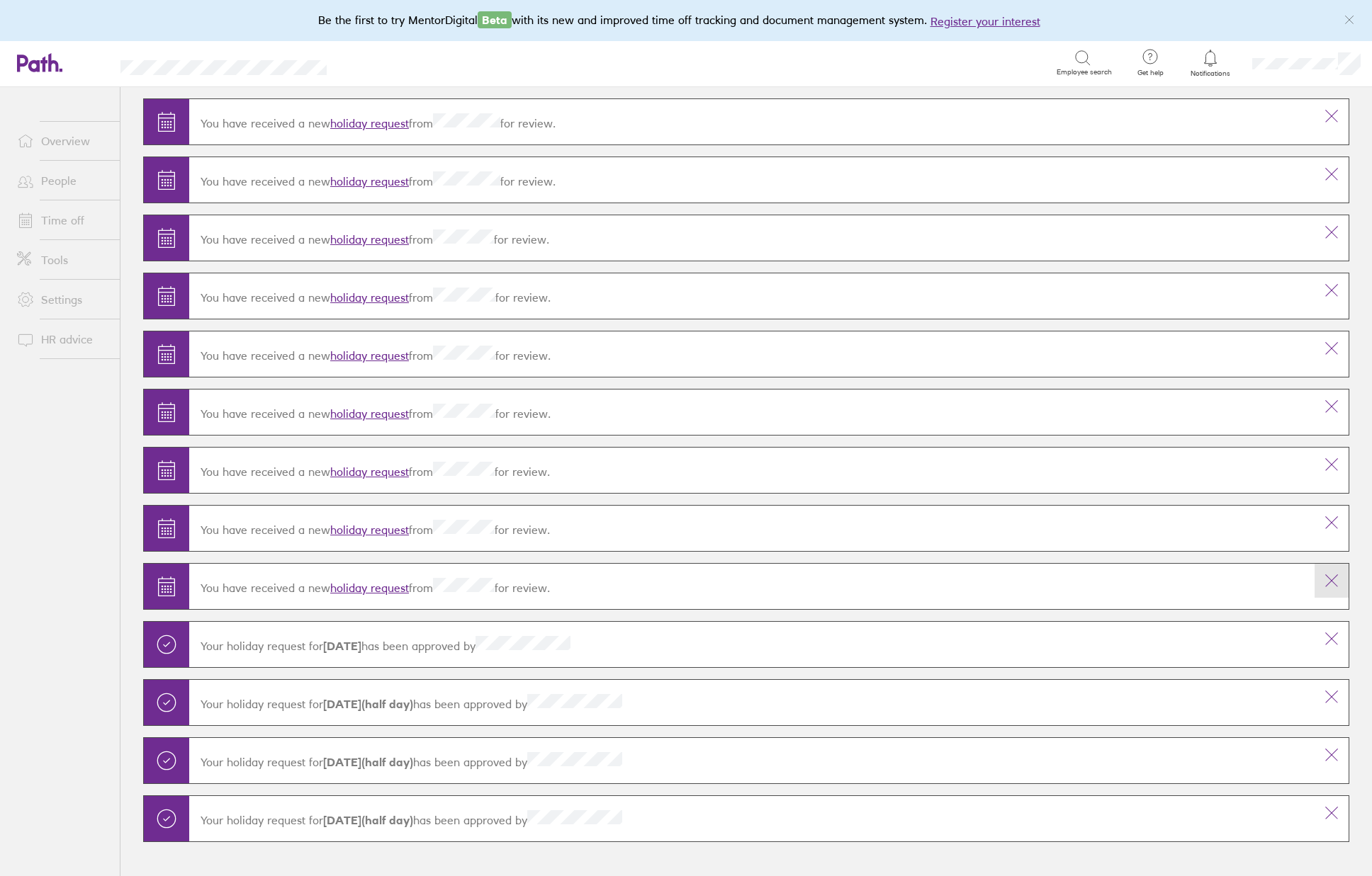
click at [1333, 582] on icon at bounding box center [1331, 580] width 17 height 17
drag, startPoint x: 1331, startPoint y: 524, endPoint x: 1331, endPoint y: 517, distance: 7.0
click at [1330, 523] on icon at bounding box center [1331, 522] width 17 height 17
drag, startPoint x: 1331, startPoint y: 464, endPoint x: 1332, endPoint y: 456, distance: 8.1
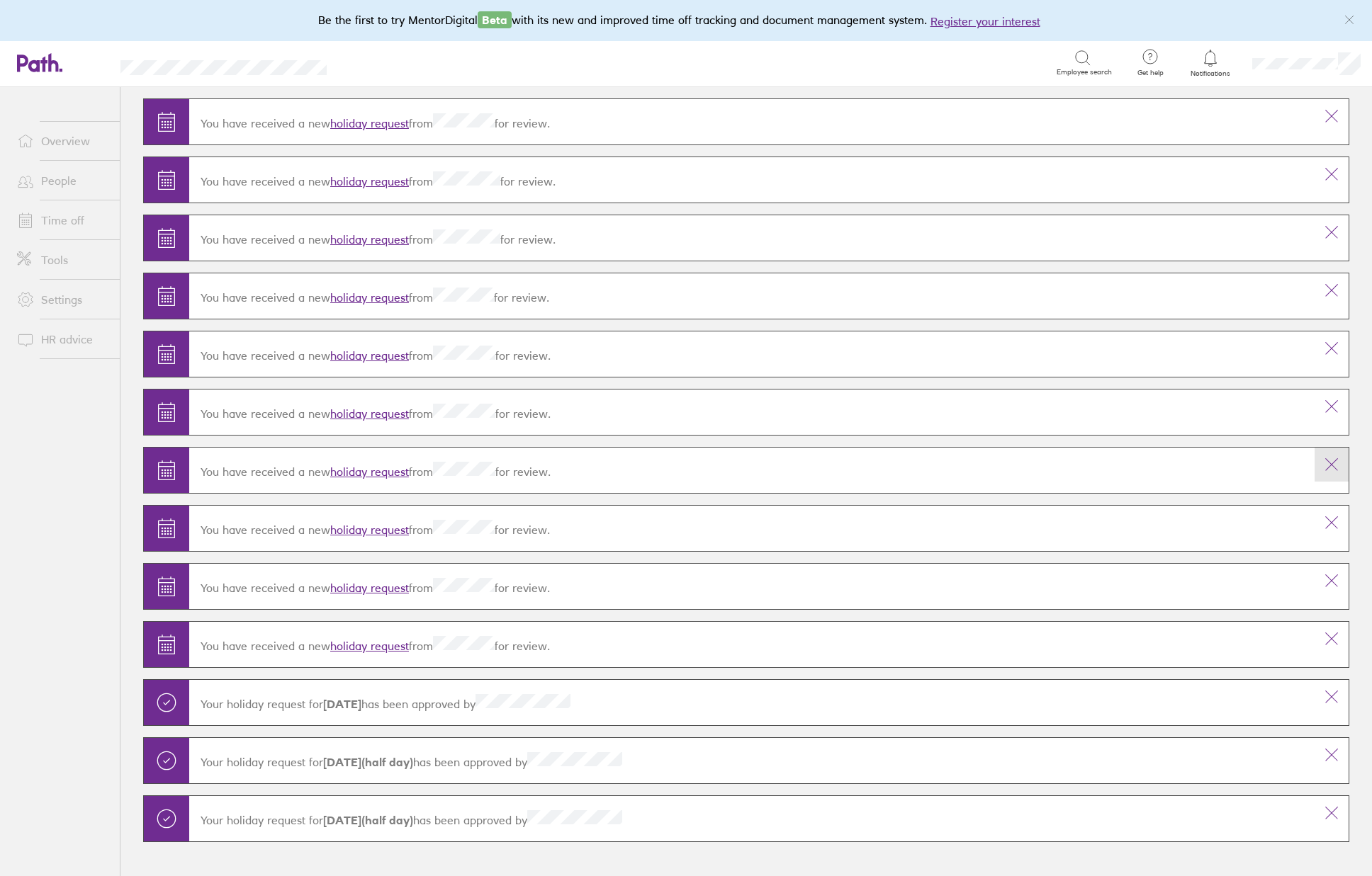
click at [1331, 463] on icon at bounding box center [1331, 464] width 17 height 17
click at [1332, 413] on button at bounding box center [1331, 407] width 34 height 34
click at [1331, 349] on icon at bounding box center [1331, 348] width 17 height 17
click at [1331, 295] on button at bounding box center [1331, 290] width 34 height 34
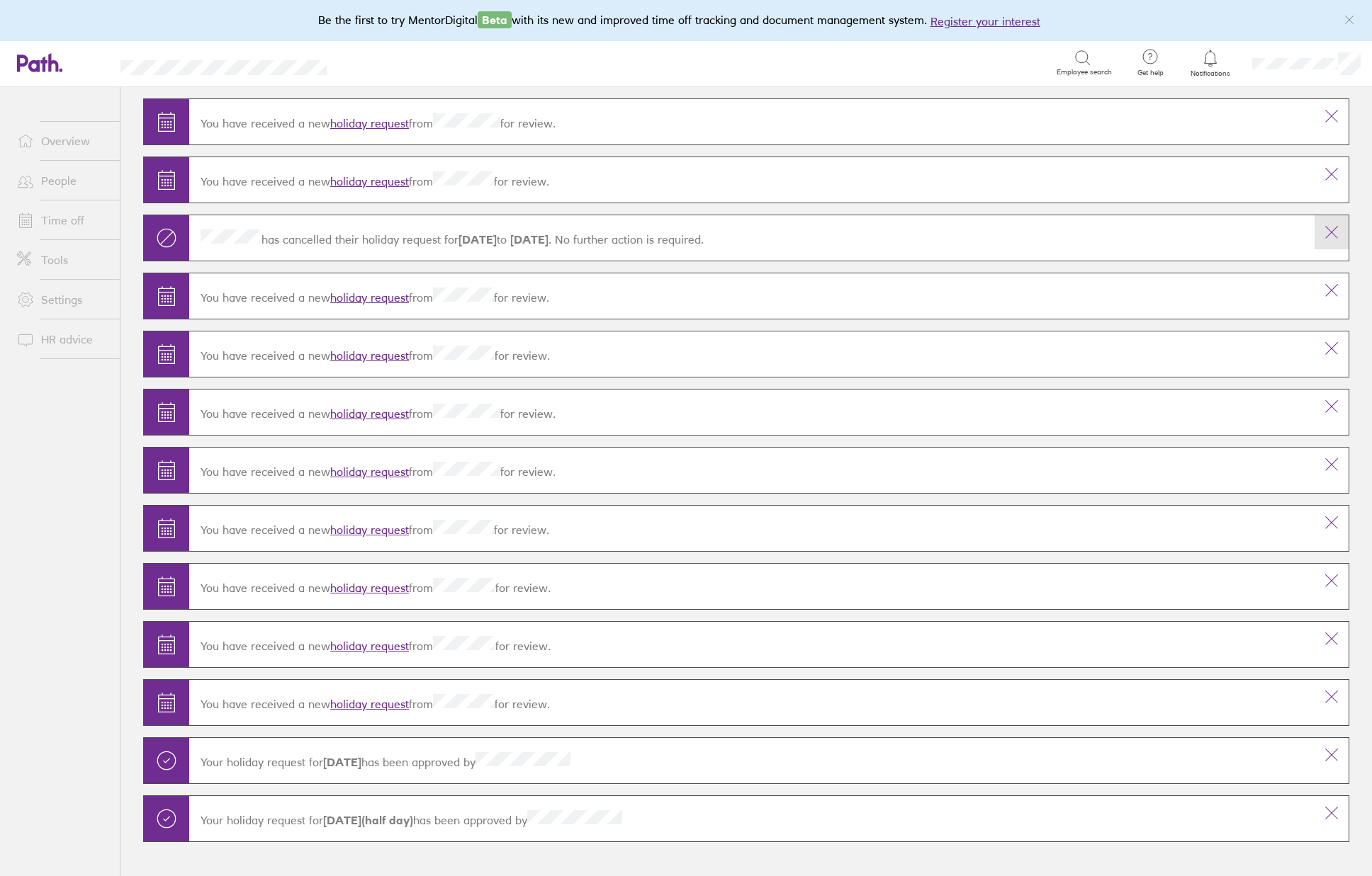
drag, startPoint x: 1333, startPoint y: 239, endPoint x: 1332, endPoint y: 225, distance: 14.0
click at [1332, 233] on button at bounding box center [1331, 232] width 34 height 34
drag, startPoint x: 1331, startPoint y: 179, endPoint x: 1331, endPoint y: 171, distance: 8.0
click at [1331, 127] on button at bounding box center [1331, 117] width 34 height 34
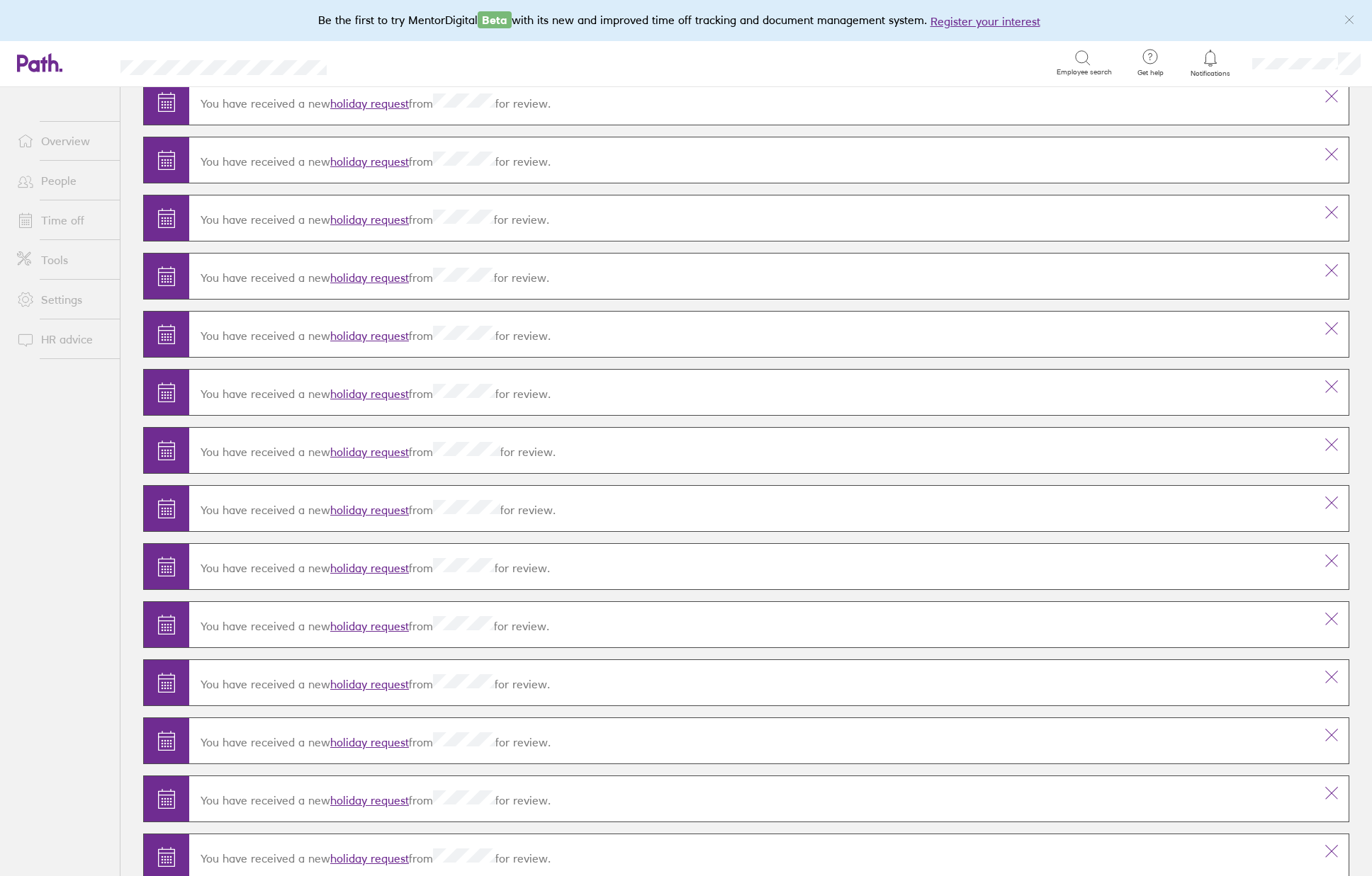
scroll to position [2313, 0]
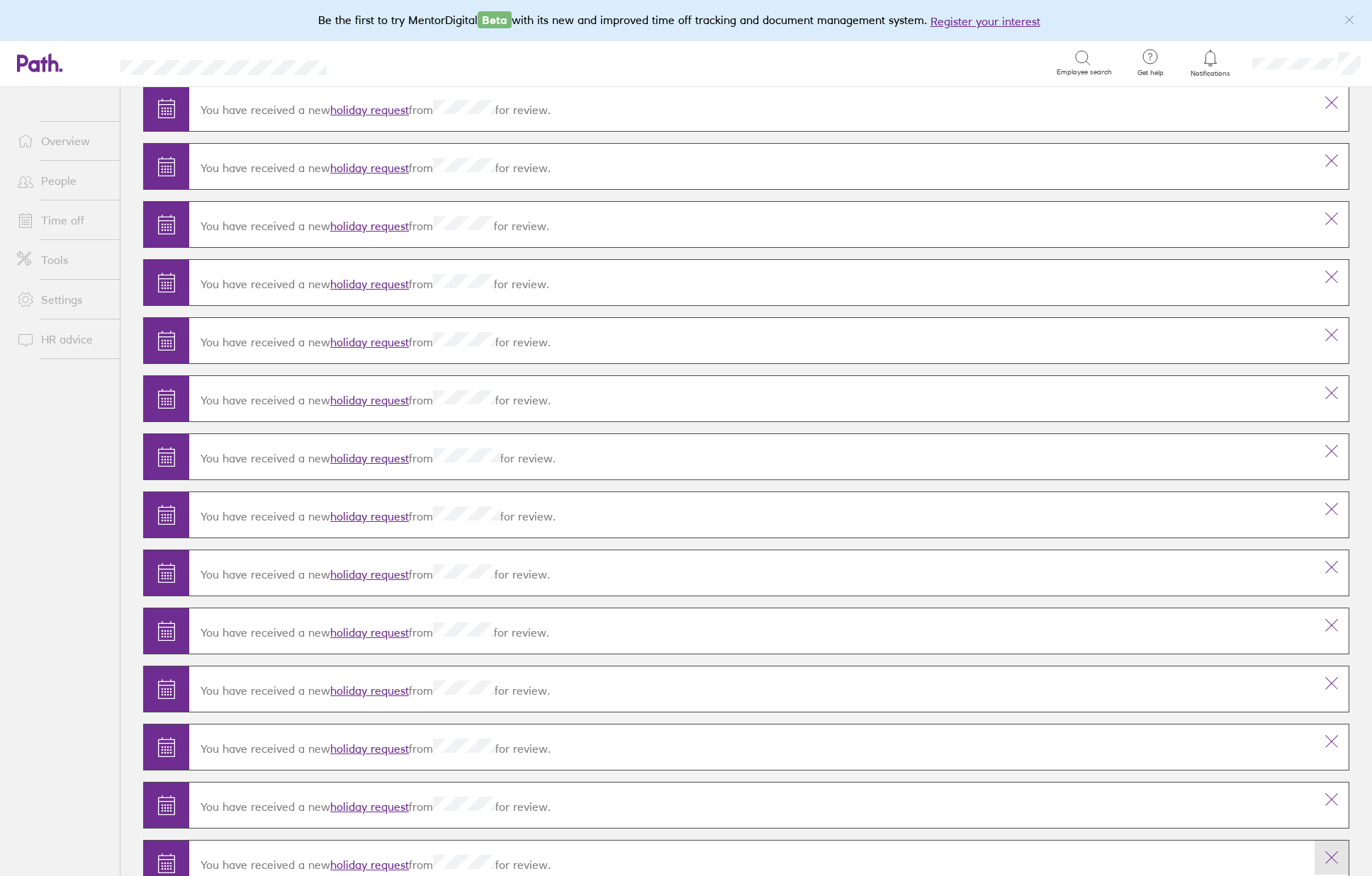
click at [1335, 866] on button at bounding box center [1331, 858] width 34 height 34
drag, startPoint x: 1330, startPoint y: 804, endPoint x: 1333, endPoint y: 774, distance: 30.1
click at [1331, 802] on icon at bounding box center [1331, 799] width 17 height 17
click at [1332, 748] on icon at bounding box center [1331, 741] width 17 height 17
click at [1334, 685] on icon at bounding box center [1331, 683] width 17 height 17
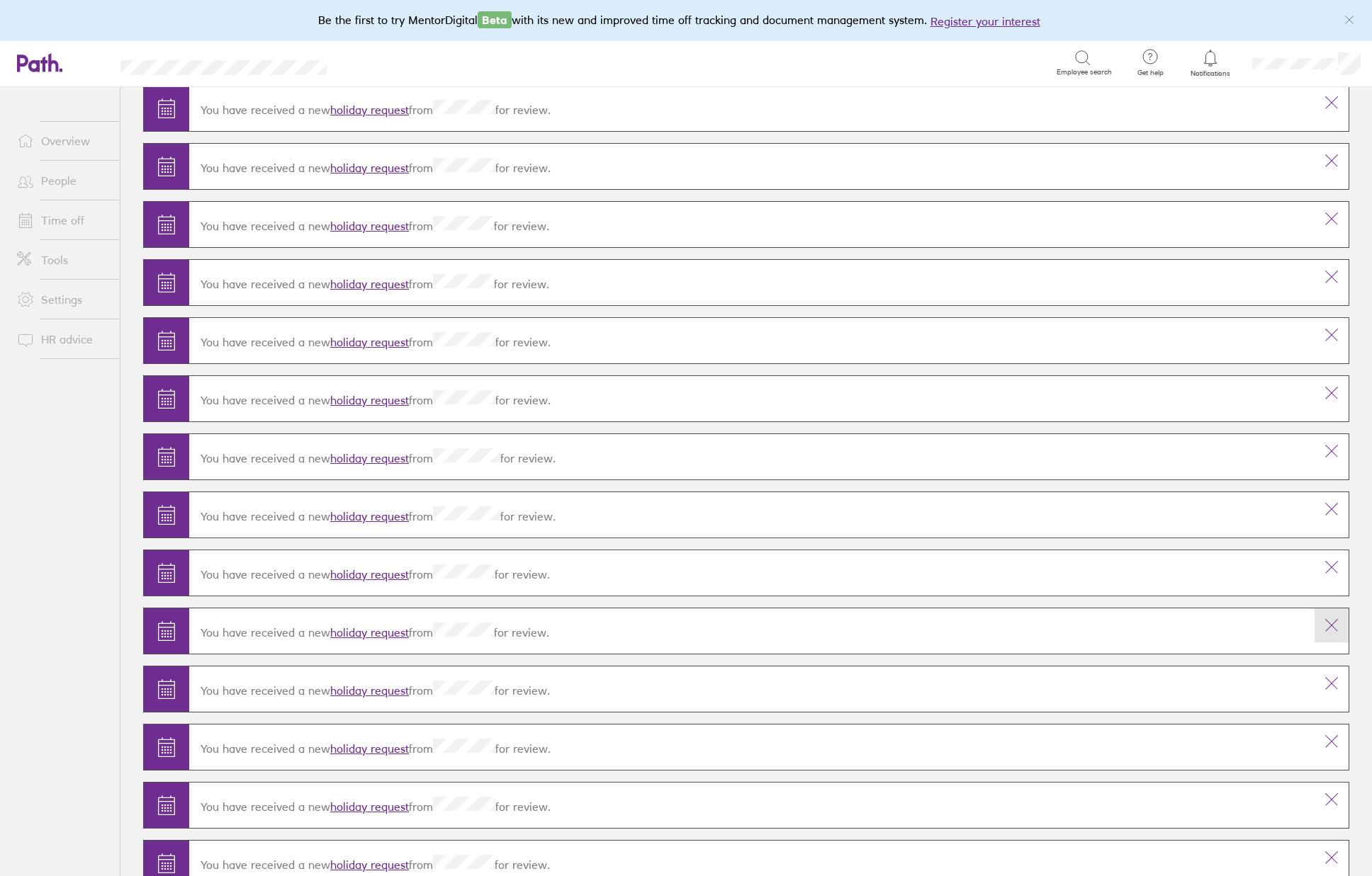
click at [1334, 628] on icon at bounding box center [1331, 625] width 17 height 17
click at [1334, 566] on icon at bounding box center [1331, 567] width 17 height 17
drag, startPoint x: 1332, startPoint y: 511, endPoint x: 1328, endPoint y: 488, distance: 23.3
click at [1329, 505] on icon at bounding box center [1331, 508] width 17 height 17
drag, startPoint x: 1329, startPoint y: 456, endPoint x: 1341, endPoint y: 382, distance: 75.0
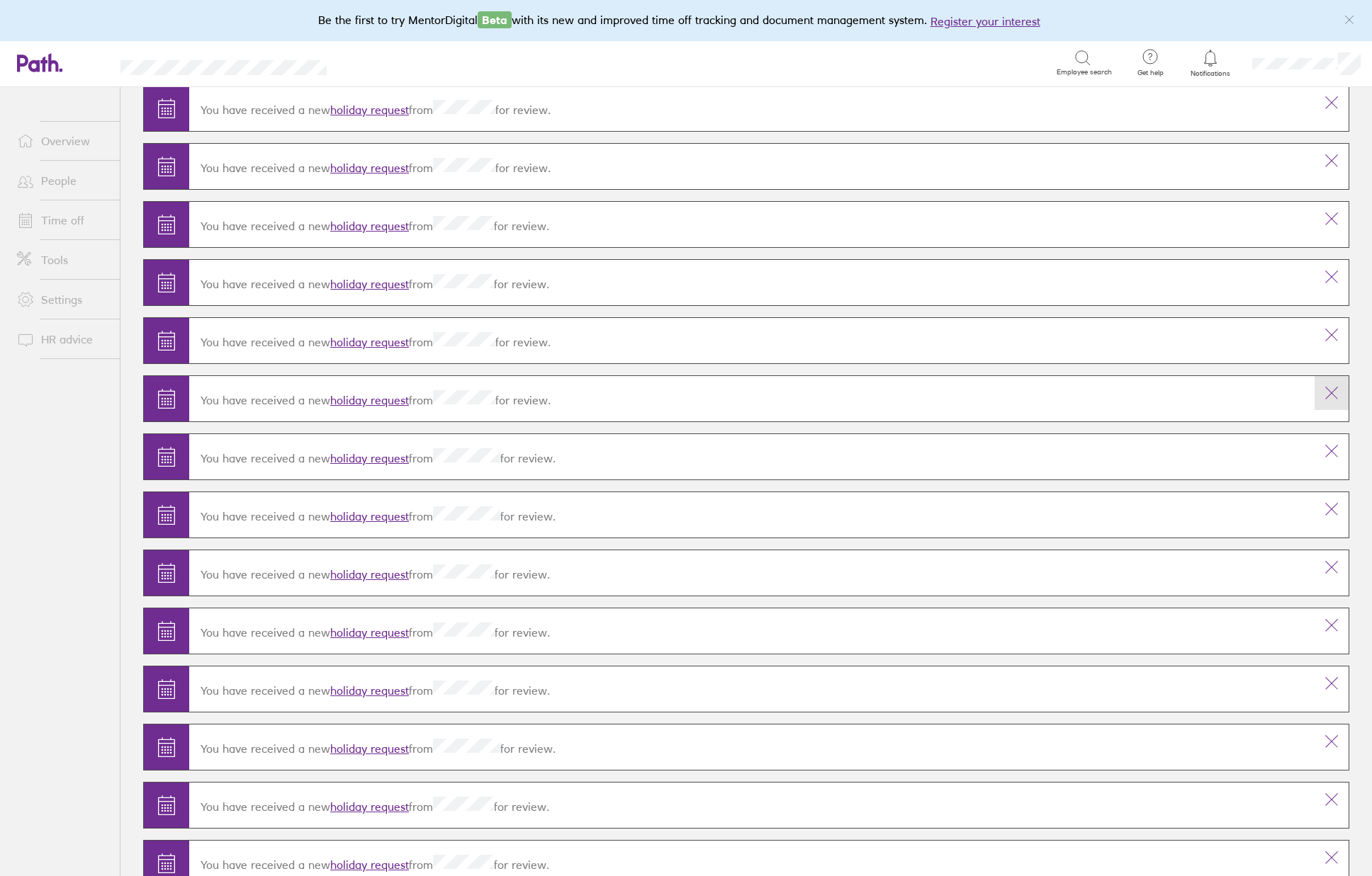
click at [1330, 453] on button at bounding box center [1331, 451] width 34 height 34
drag, startPoint x: 1331, startPoint y: 392, endPoint x: 1345, endPoint y: 346, distance: 48.1
click at [1332, 390] on icon at bounding box center [1331, 393] width 17 height 17
drag, startPoint x: 1335, startPoint y: 332, endPoint x: 1342, endPoint y: 289, distance: 43.6
click at [1335, 332] on icon at bounding box center [1331, 335] width 17 height 17
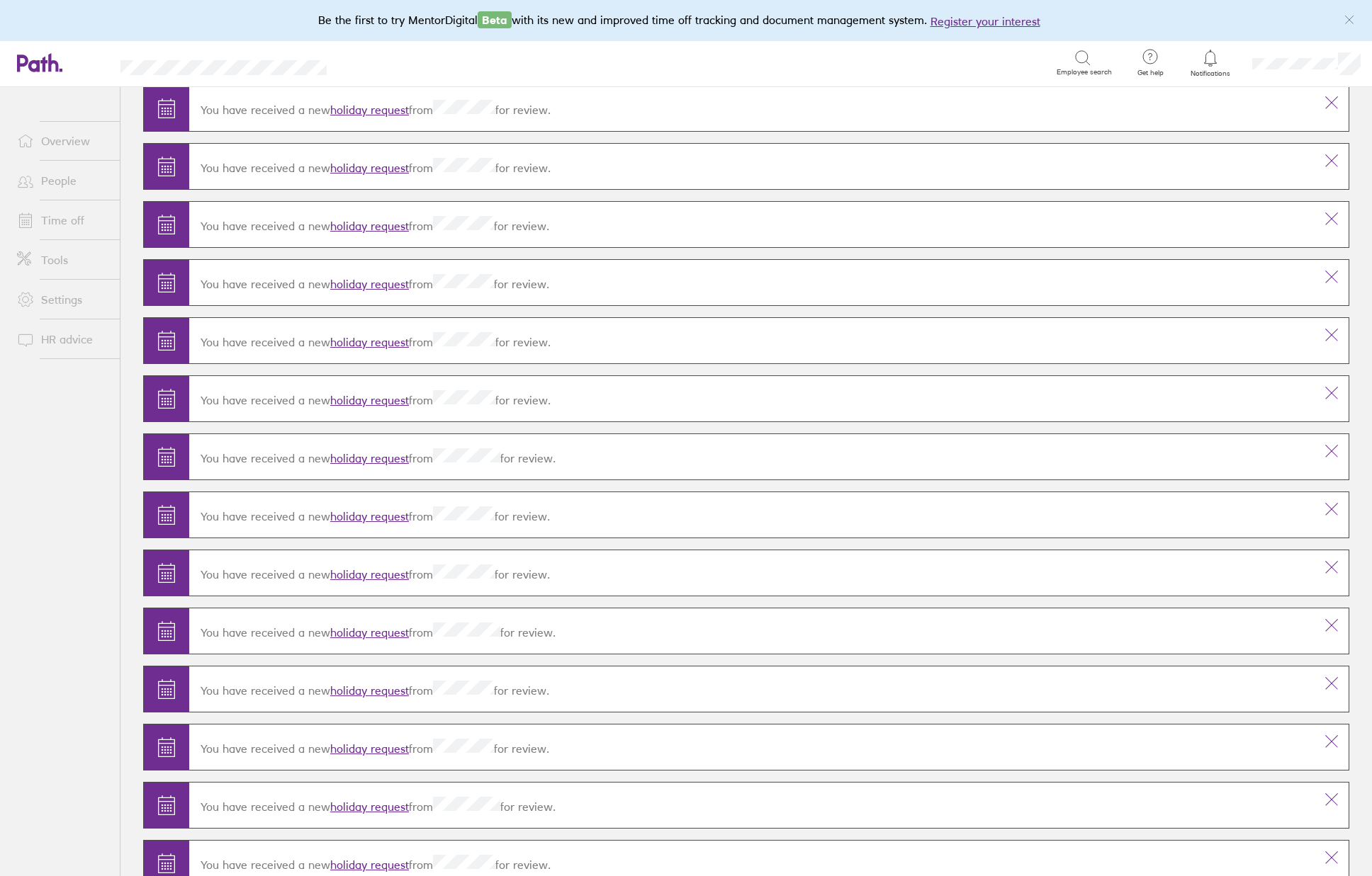
drag, startPoint x: 1334, startPoint y: 279, endPoint x: 1336, endPoint y: 255, distance: 24.1
click at [1334, 268] on icon at bounding box center [1331, 276] width 17 height 17
click at [1331, 229] on button at bounding box center [1331, 219] width 34 height 34
click at [1330, 165] on icon at bounding box center [1331, 161] width 17 height 17
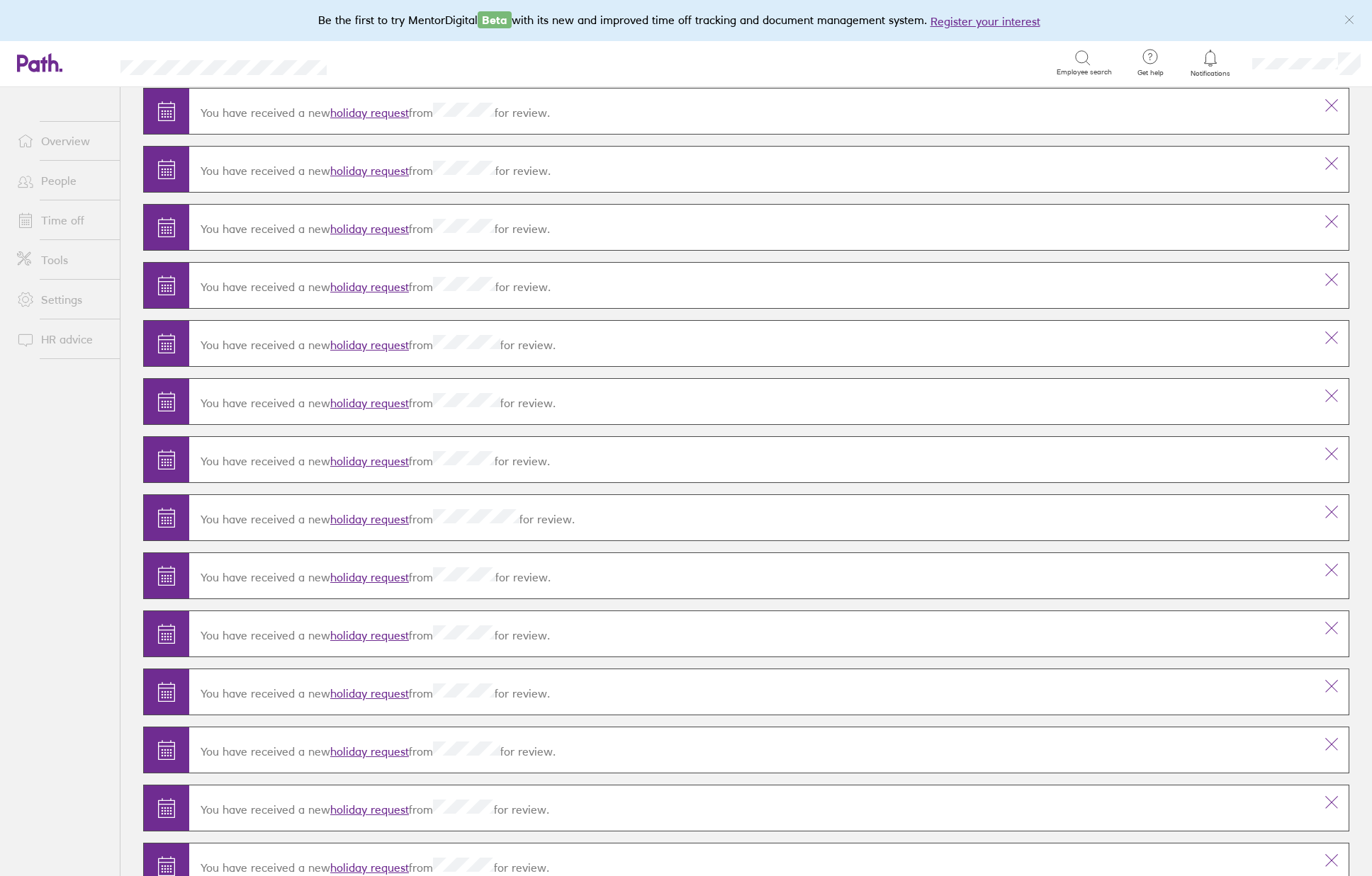
drag, startPoint x: 1321, startPoint y: 579, endPoint x: 1339, endPoint y: 541, distance: 42.0
click at [1326, 574] on button at bounding box center [1331, 570] width 34 height 34
drag, startPoint x: 1330, startPoint y: 521, endPoint x: 1331, endPoint y: 513, distance: 8.1
click at [1330, 519] on button at bounding box center [1331, 512] width 34 height 34
click at [1329, 459] on icon at bounding box center [1331, 454] width 17 height 17
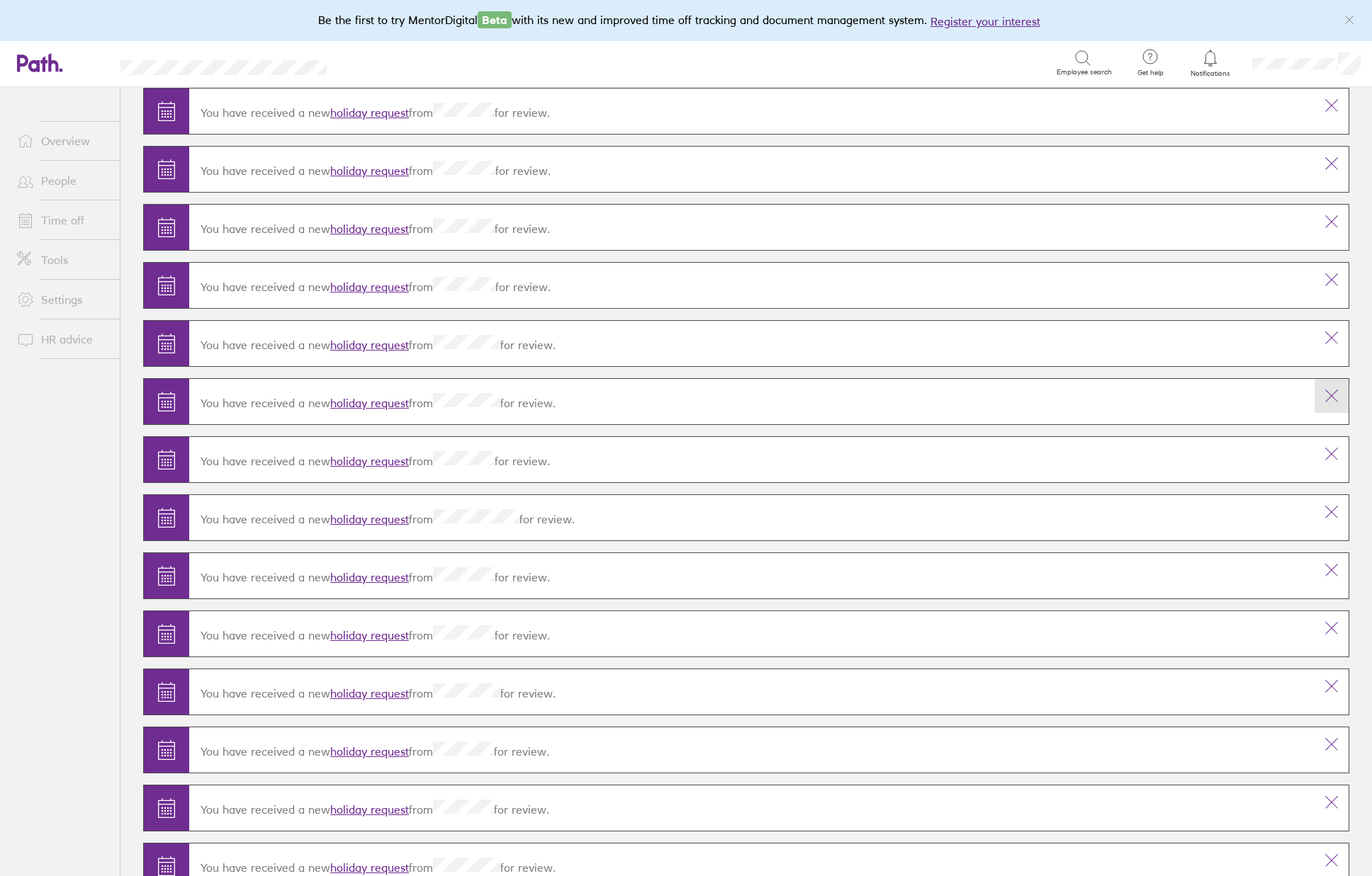
drag, startPoint x: 1336, startPoint y: 405, endPoint x: 1335, endPoint y: 398, distance: 7.1
click at [1336, 405] on button at bounding box center [1331, 396] width 34 height 34
drag, startPoint x: 1335, startPoint y: 343, endPoint x: 1335, endPoint y: 332, distance: 11.0
click at [1335, 338] on icon at bounding box center [1331, 337] width 17 height 17
click at [1339, 284] on icon at bounding box center [1331, 280] width 17 height 17
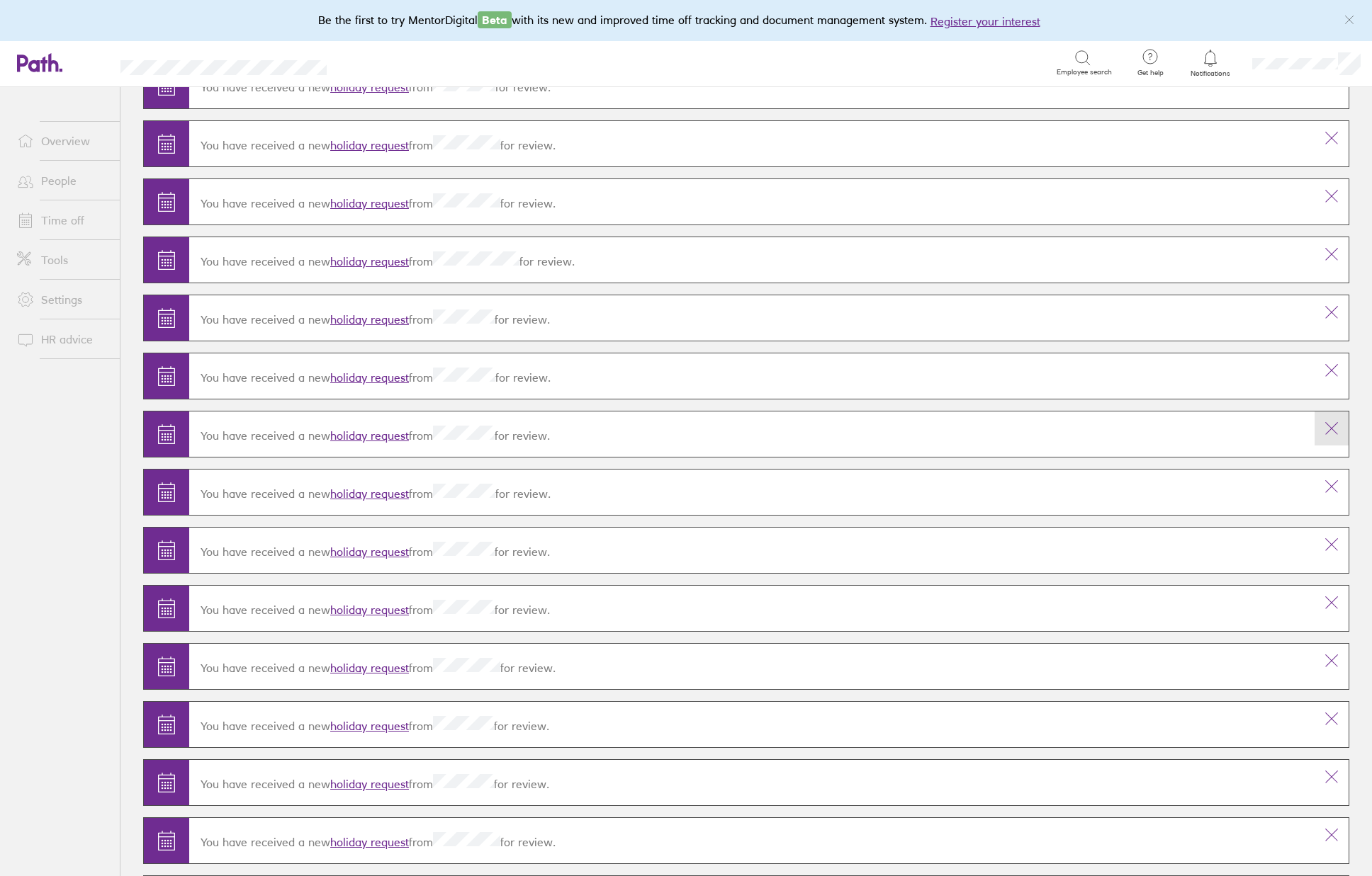
scroll to position [1620, 0]
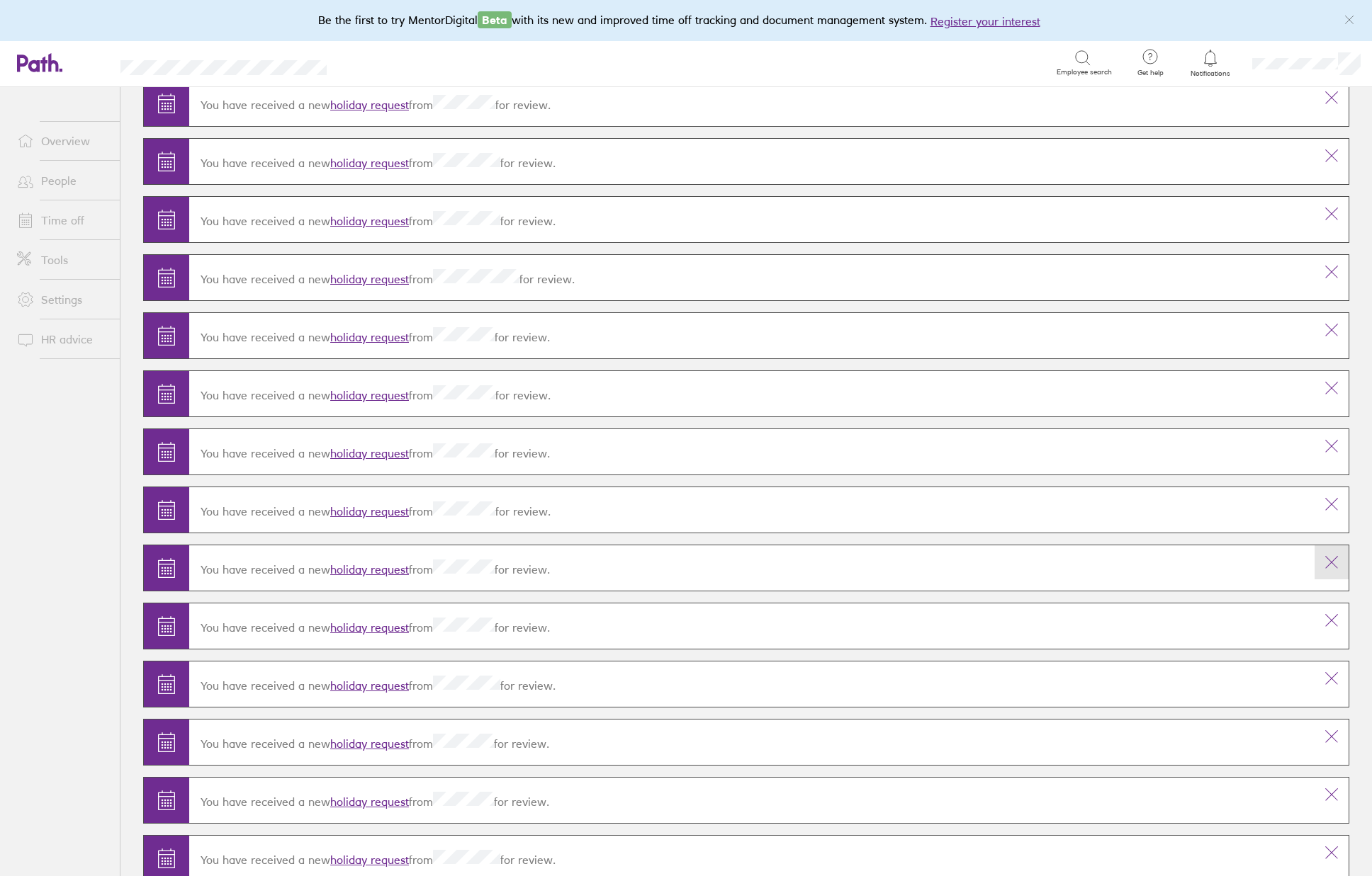
click at [1330, 554] on icon at bounding box center [1331, 562] width 17 height 17
drag, startPoint x: 1323, startPoint y: 443, endPoint x: 1326, endPoint y: 422, distance: 21.2
click at [1325, 440] on icon at bounding box center [1331, 446] width 17 height 17
drag, startPoint x: 1327, startPoint y: 392, endPoint x: 1328, endPoint y: 378, distance: 14.0
click at [1328, 384] on icon at bounding box center [1331, 388] width 17 height 17
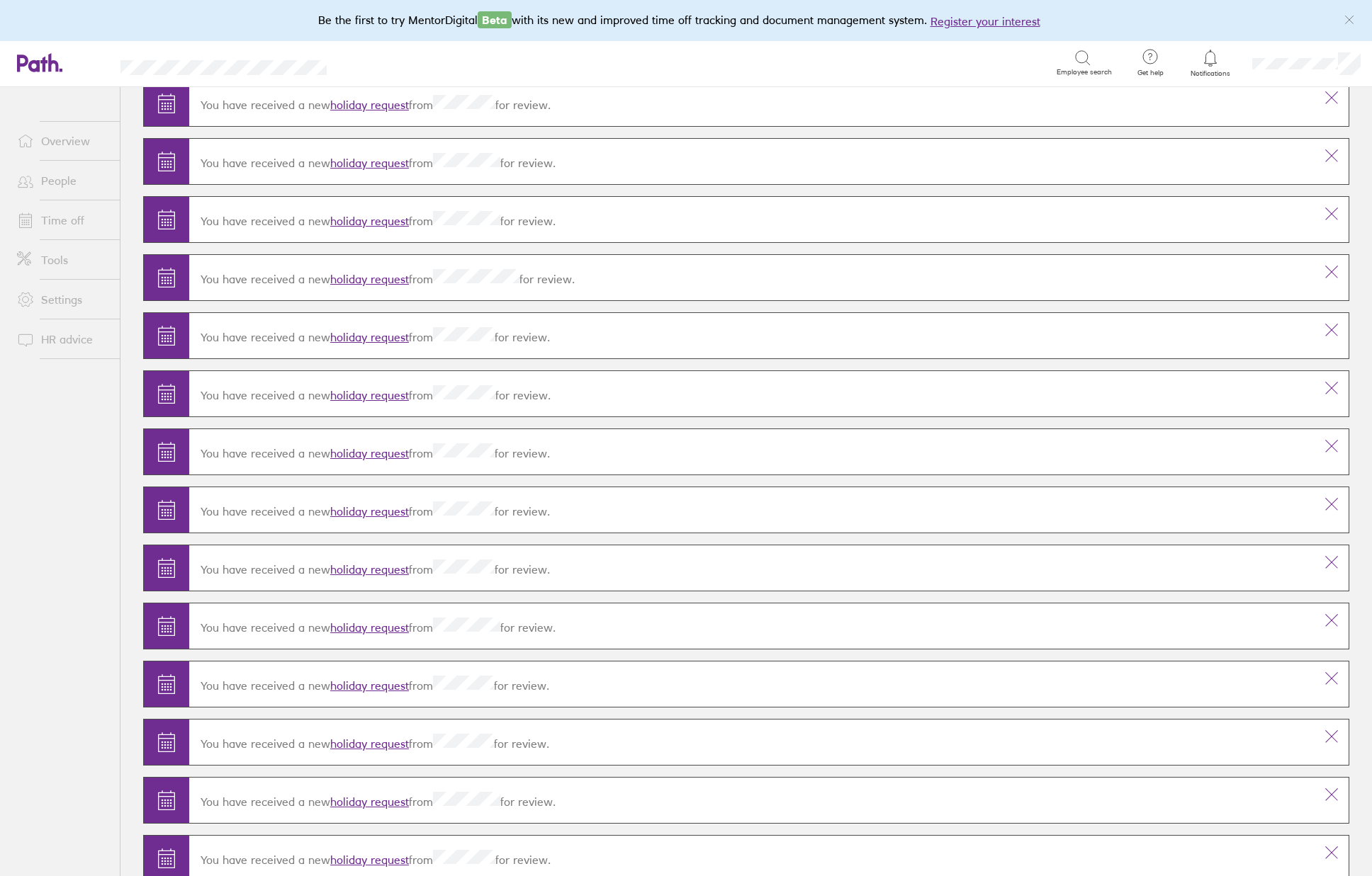
drag, startPoint x: 1330, startPoint y: 328, endPoint x: 1330, endPoint y: 307, distance: 21.0
click at [1330, 319] on button at bounding box center [1331, 330] width 34 height 34
drag, startPoint x: 1330, startPoint y: 271, endPoint x: 1330, endPoint y: 250, distance: 21.0
click at [1330, 262] on button at bounding box center [1331, 272] width 34 height 34
click at [1329, 222] on button at bounding box center [1331, 214] width 34 height 34
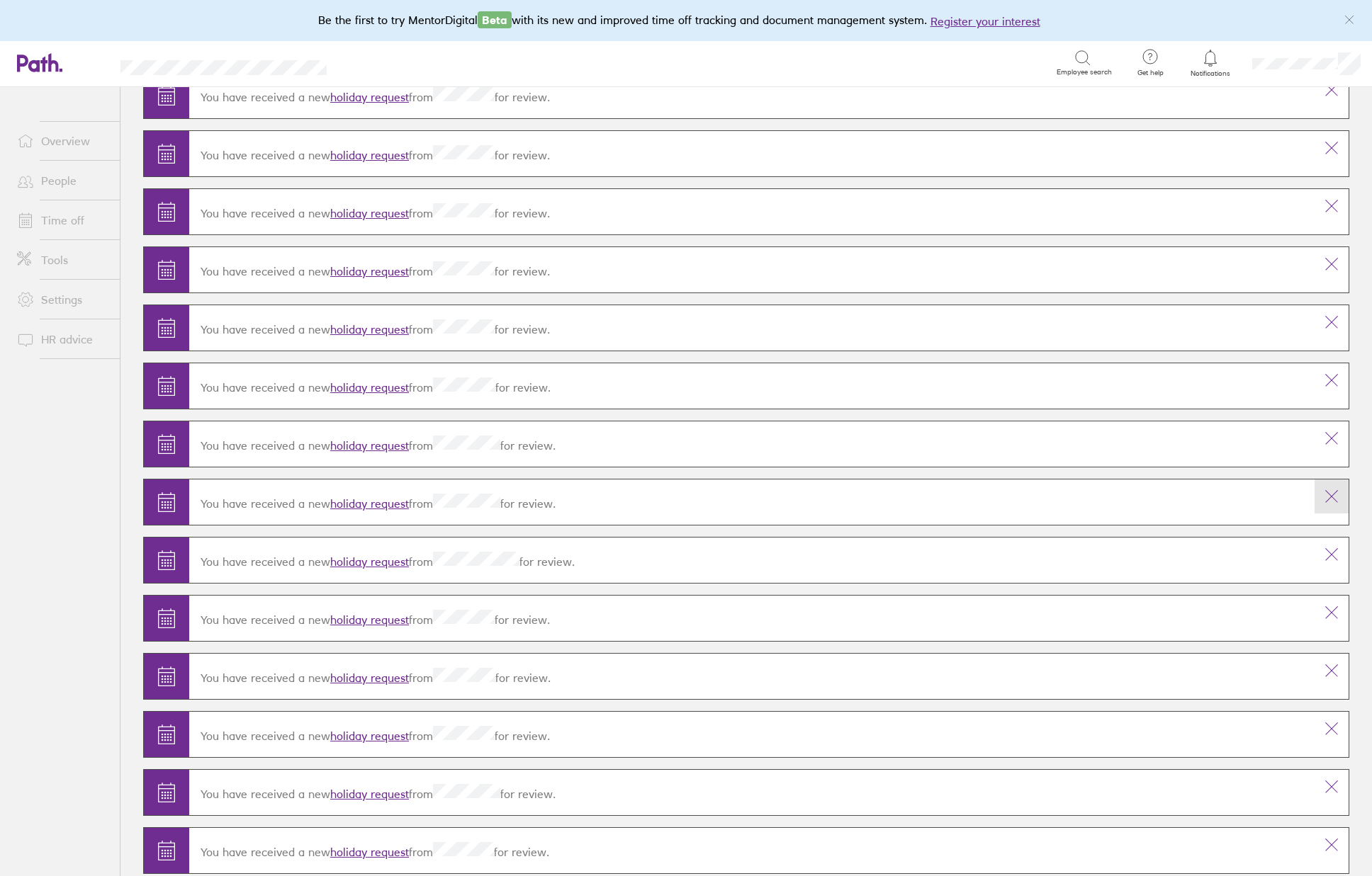
scroll to position [1331, 0]
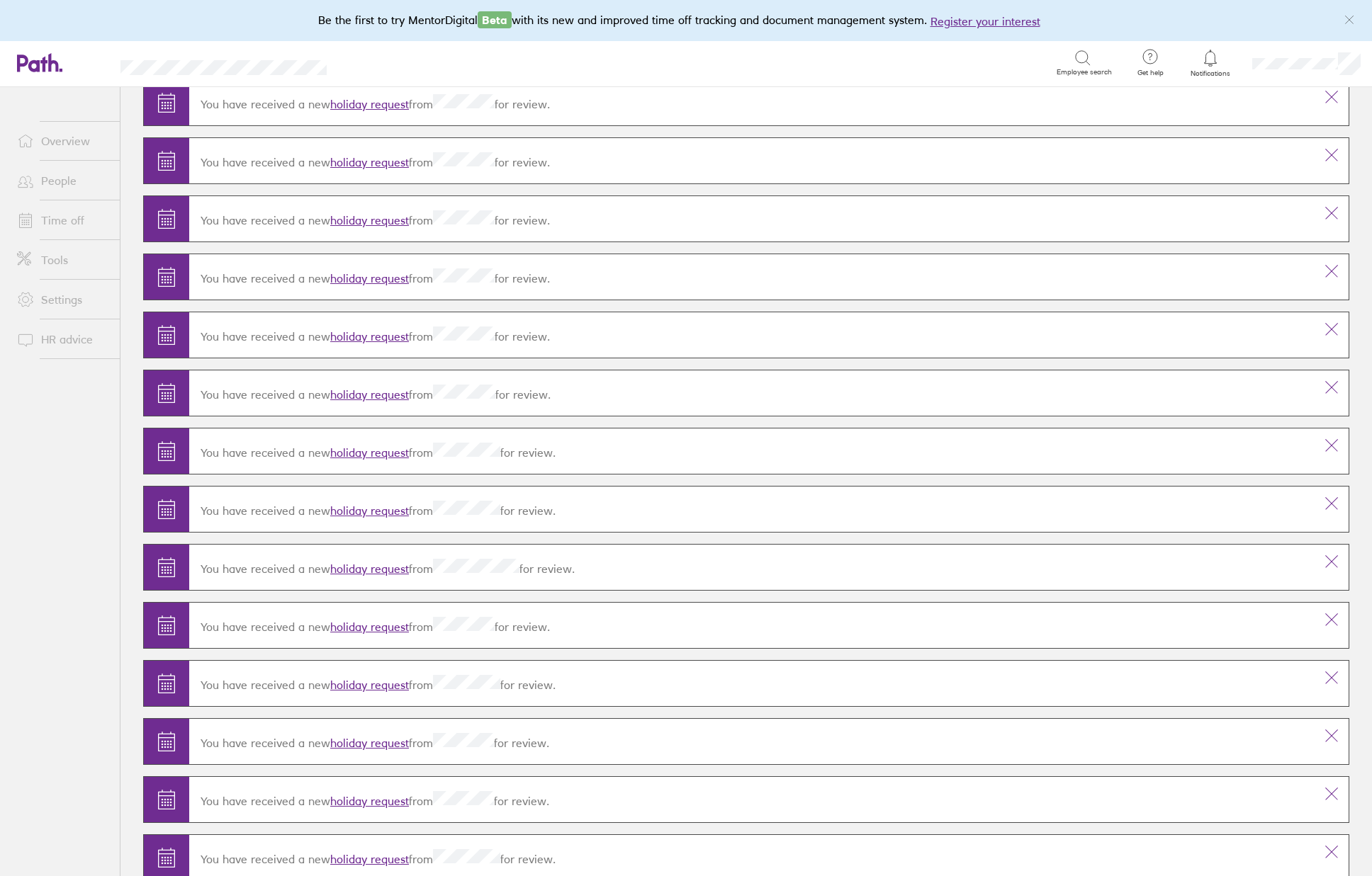
drag, startPoint x: 1334, startPoint y: 450, endPoint x: 1334, endPoint y: 416, distance: 34.0
click at [1334, 447] on icon at bounding box center [1331, 445] width 17 height 17
drag, startPoint x: 1333, startPoint y: 394, endPoint x: 1334, endPoint y: 371, distance: 23.0
click at [1332, 392] on icon at bounding box center [1331, 387] width 17 height 17
click at [1334, 334] on icon at bounding box center [1331, 329] width 17 height 17
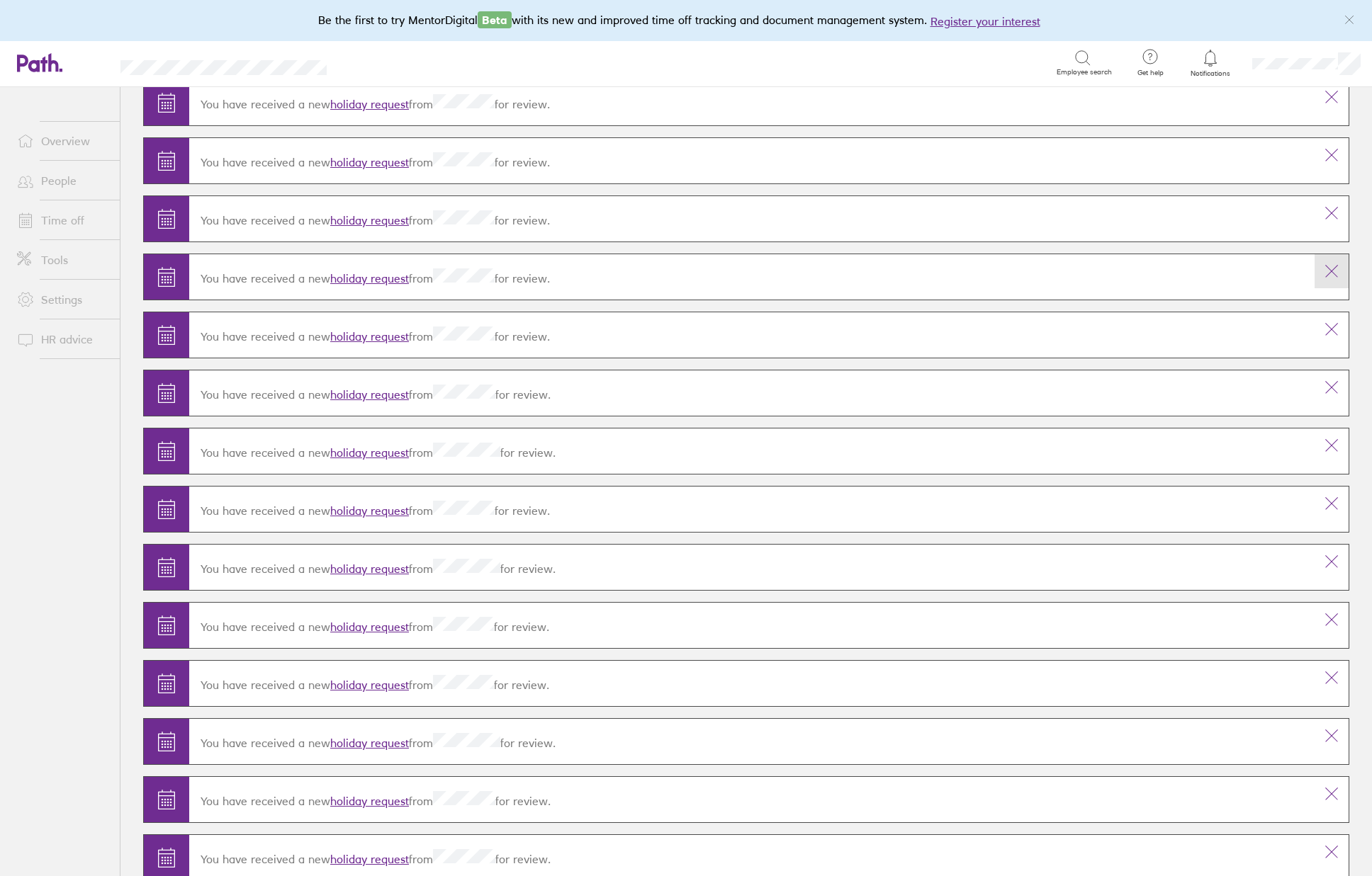
click at [1335, 270] on icon at bounding box center [1331, 271] width 17 height 17
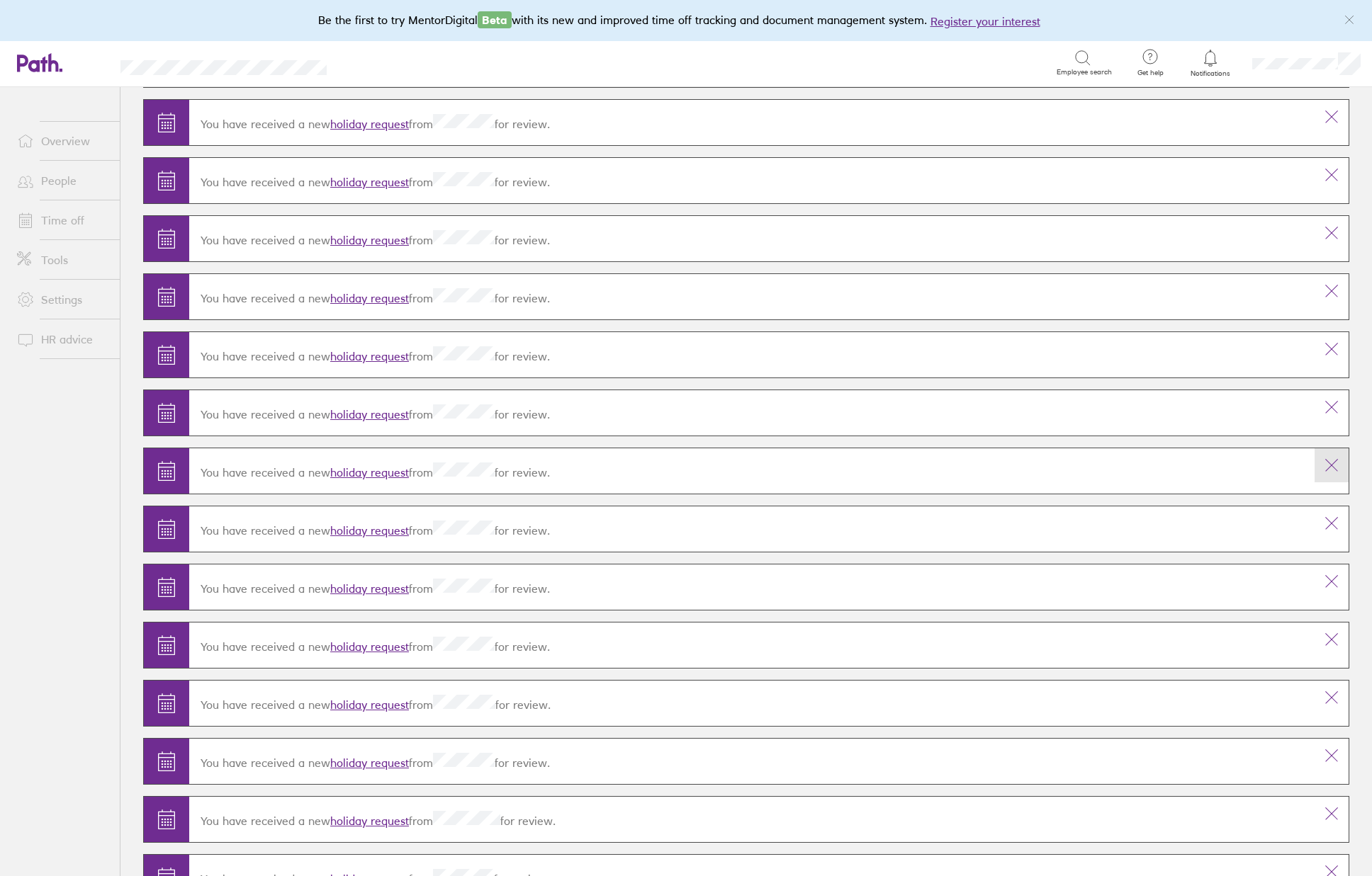
scroll to position [1009, 0]
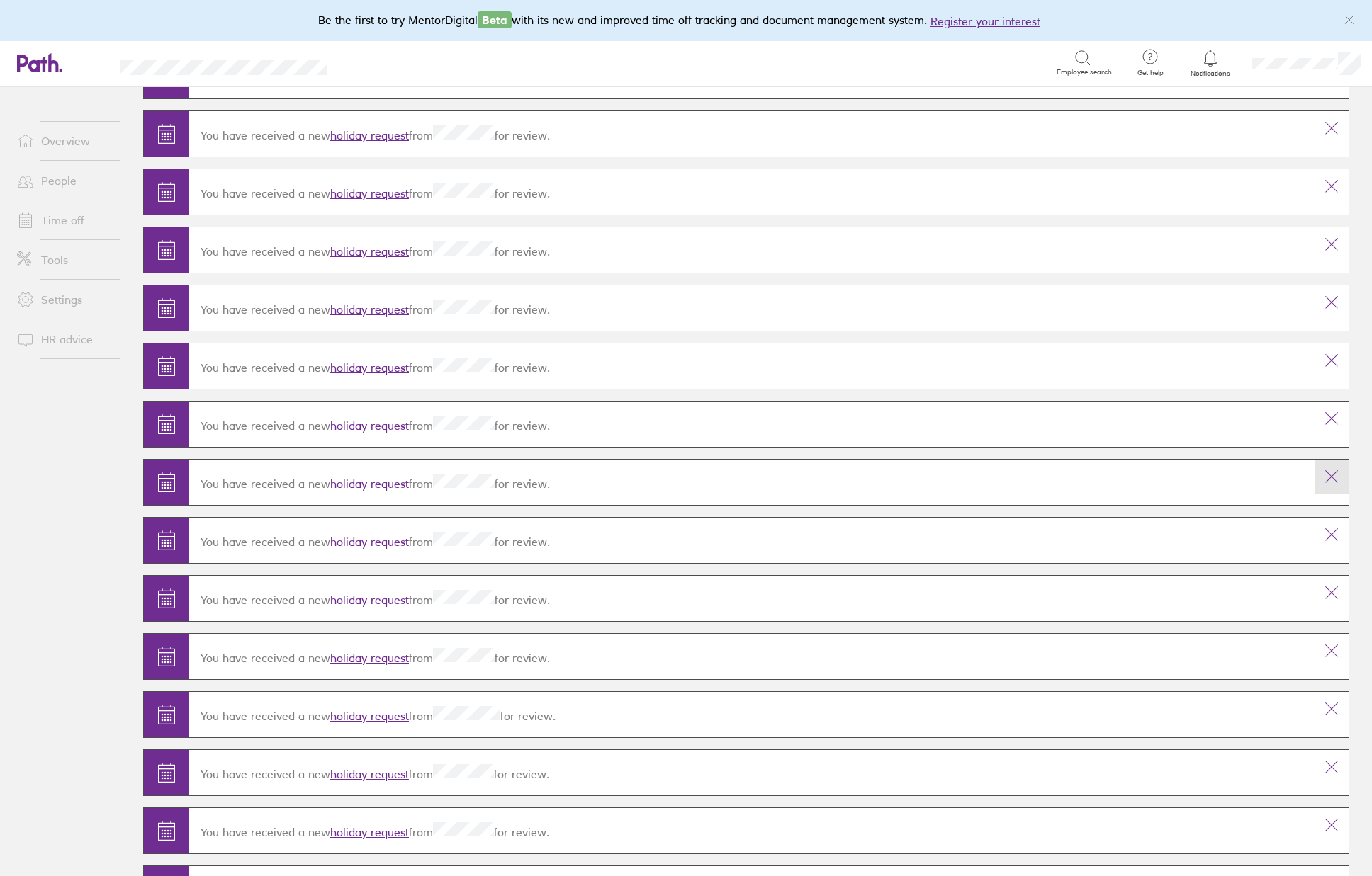
drag, startPoint x: 1335, startPoint y: 538, endPoint x: 1335, endPoint y: 483, distance: 55.0
click at [1335, 532] on icon at bounding box center [1331, 535] width 17 height 17
drag, startPoint x: 1335, startPoint y: 481, endPoint x: 1334, endPoint y: 456, distance: 25.0
click at [1335, 478] on icon at bounding box center [1331, 476] width 17 height 17
drag, startPoint x: 1331, startPoint y: 424, endPoint x: 1331, endPoint y: 407, distance: 17.0
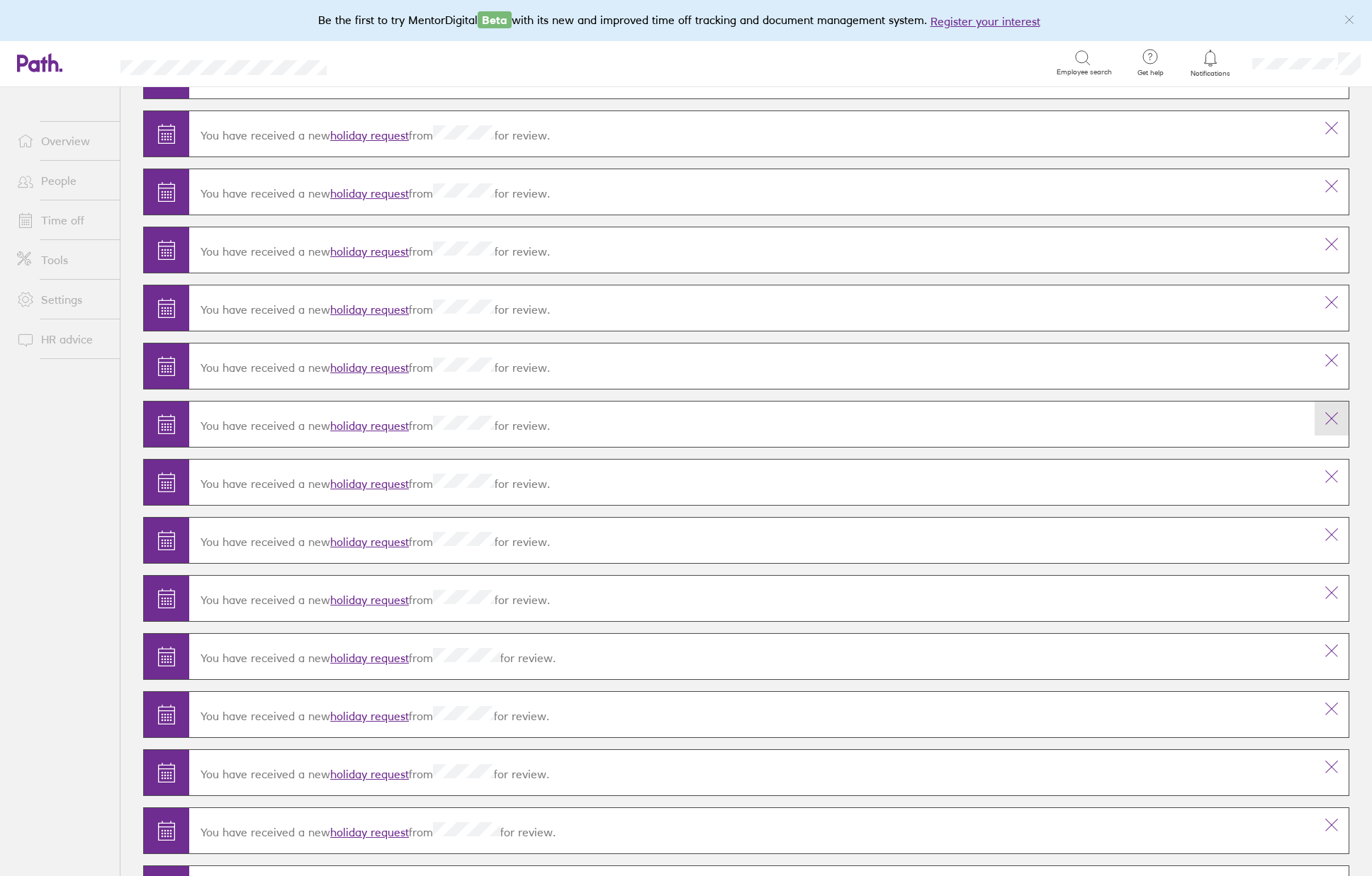
click at [1331, 420] on icon at bounding box center [1331, 418] width 17 height 17
drag, startPoint x: 1334, startPoint y: 366, endPoint x: 1334, endPoint y: 343, distance: 23.0
click at [1334, 359] on icon at bounding box center [1331, 360] width 17 height 17
click at [1330, 295] on icon at bounding box center [1331, 302] width 17 height 17
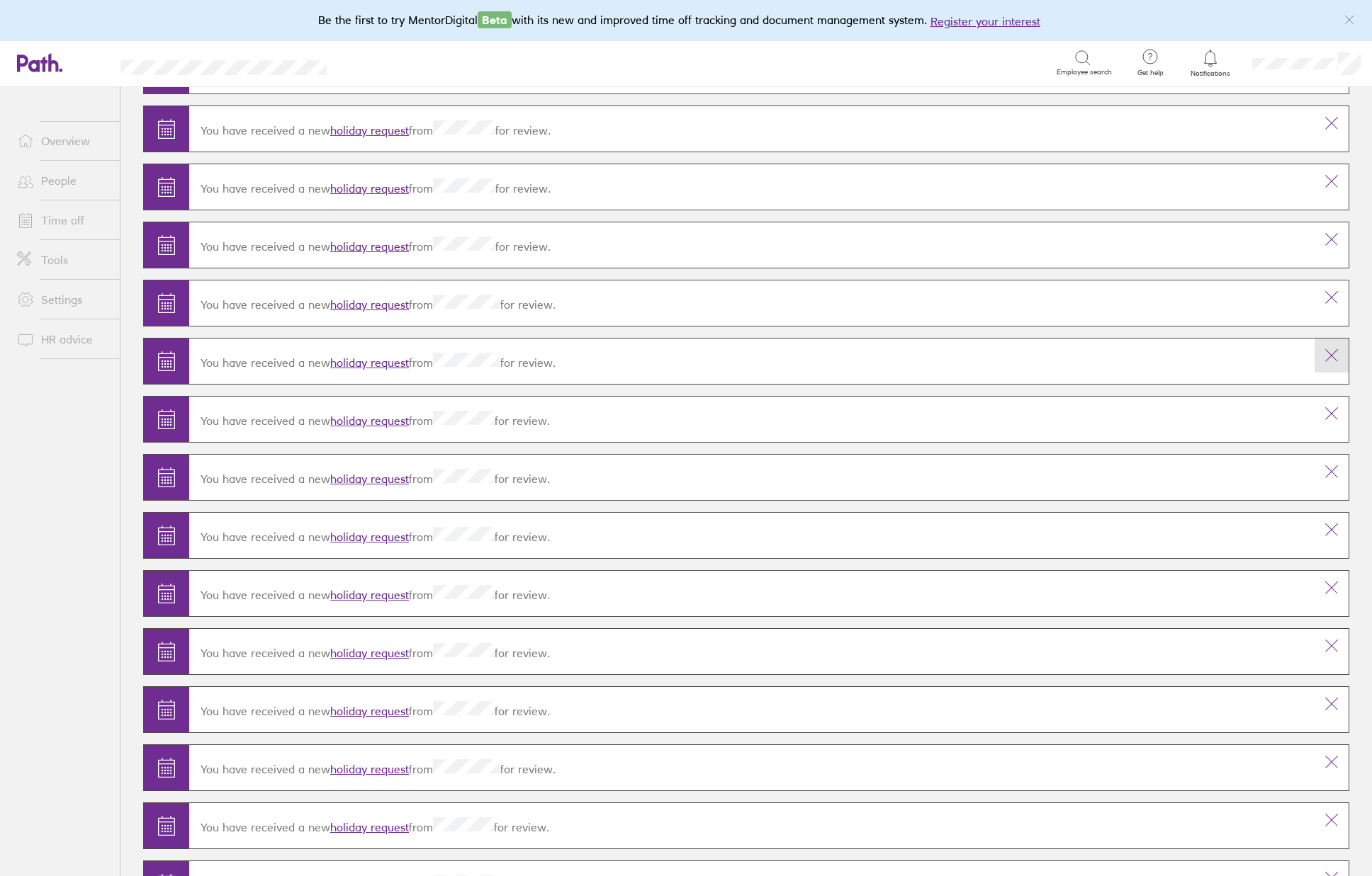
scroll to position [718, 0]
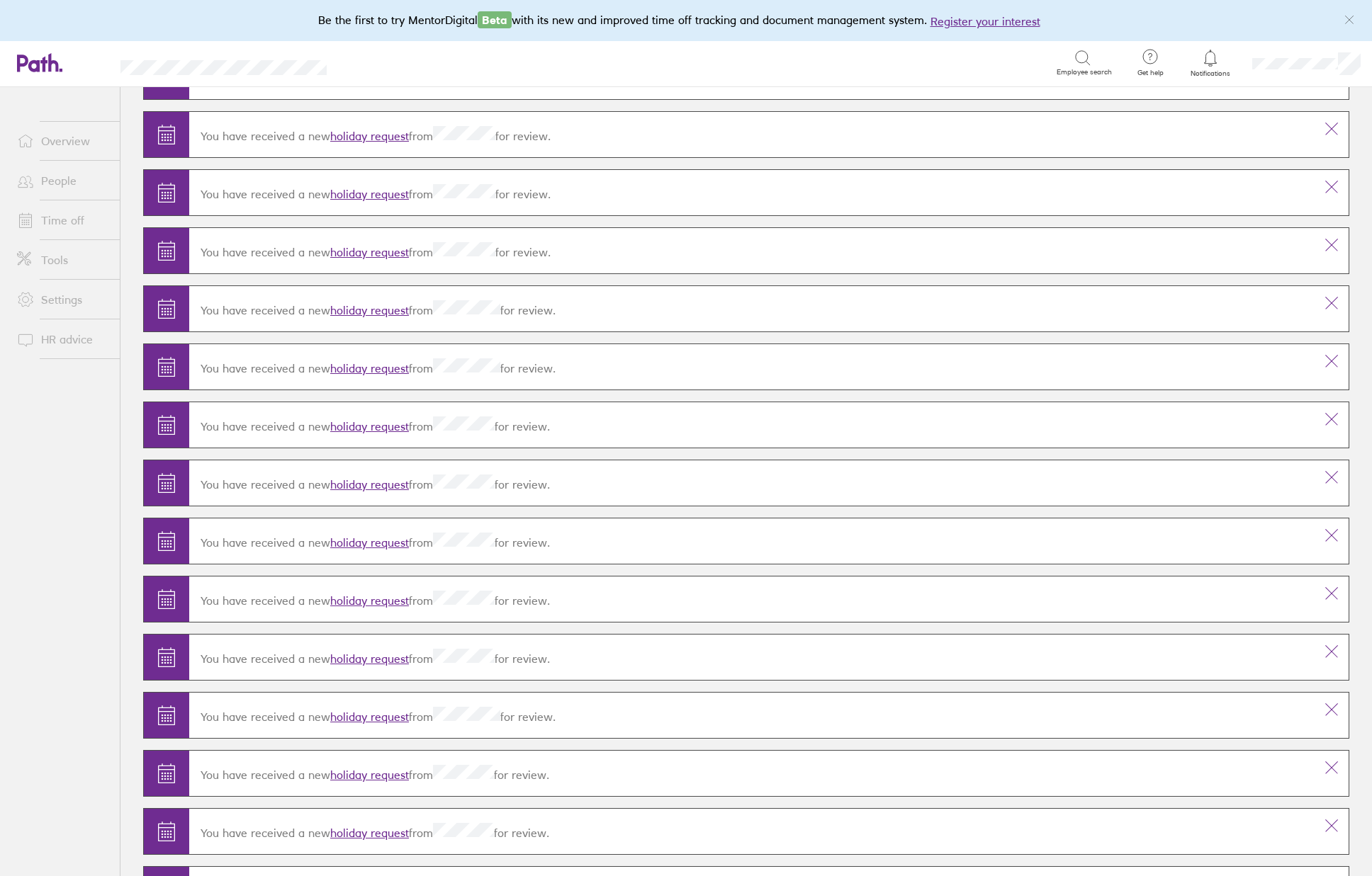
drag, startPoint x: 1321, startPoint y: 534, endPoint x: 1331, endPoint y: 504, distance: 31.6
click at [1323, 532] on button at bounding box center [1331, 535] width 34 height 34
drag, startPoint x: 1334, startPoint y: 489, endPoint x: 1334, endPoint y: 459, distance: 30.0
click at [1334, 479] on button at bounding box center [1331, 478] width 34 height 34
click at [1327, 423] on icon at bounding box center [1331, 420] width 12 height 12
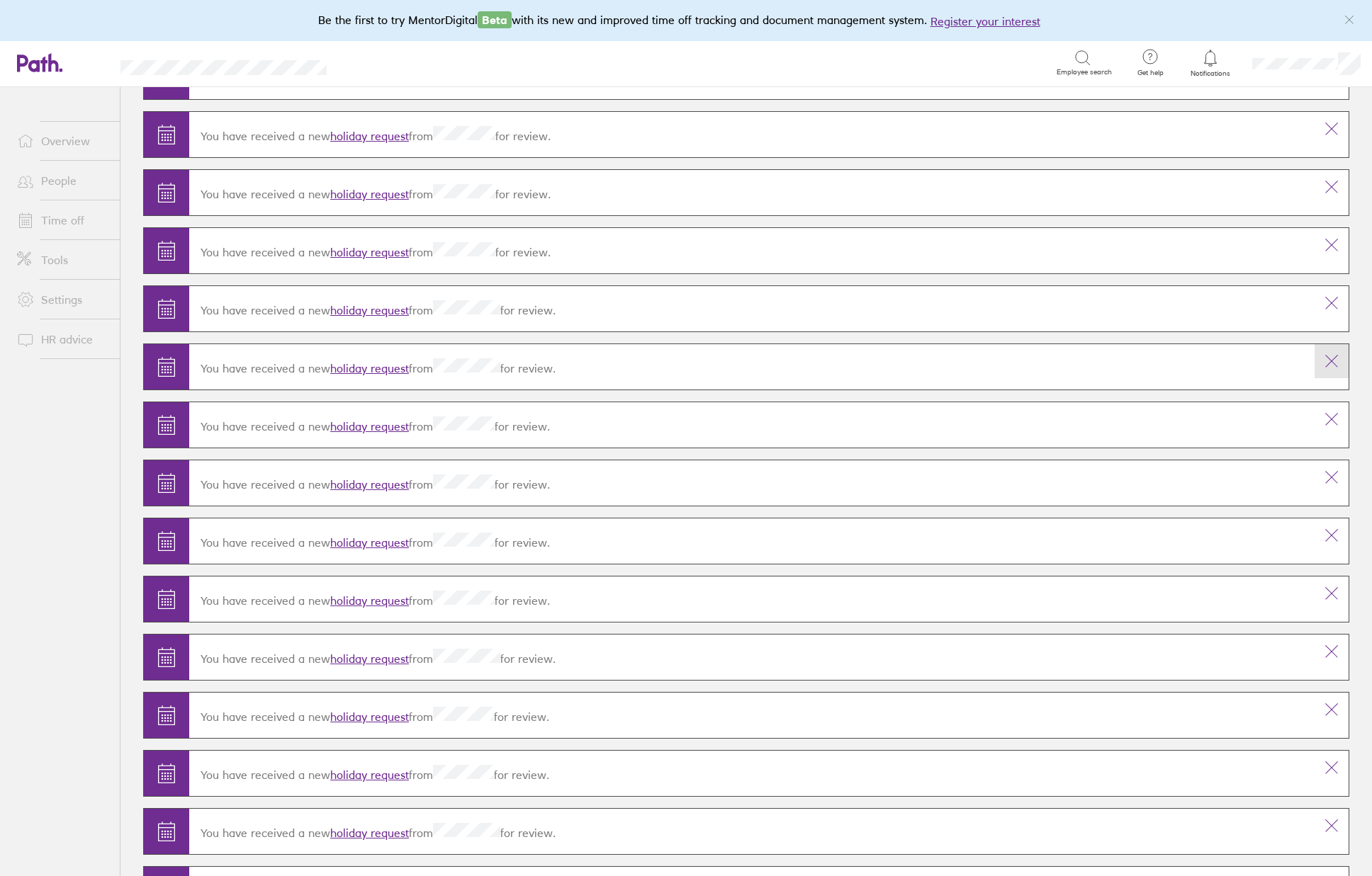
click at [1327, 366] on icon at bounding box center [1331, 361] width 17 height 17
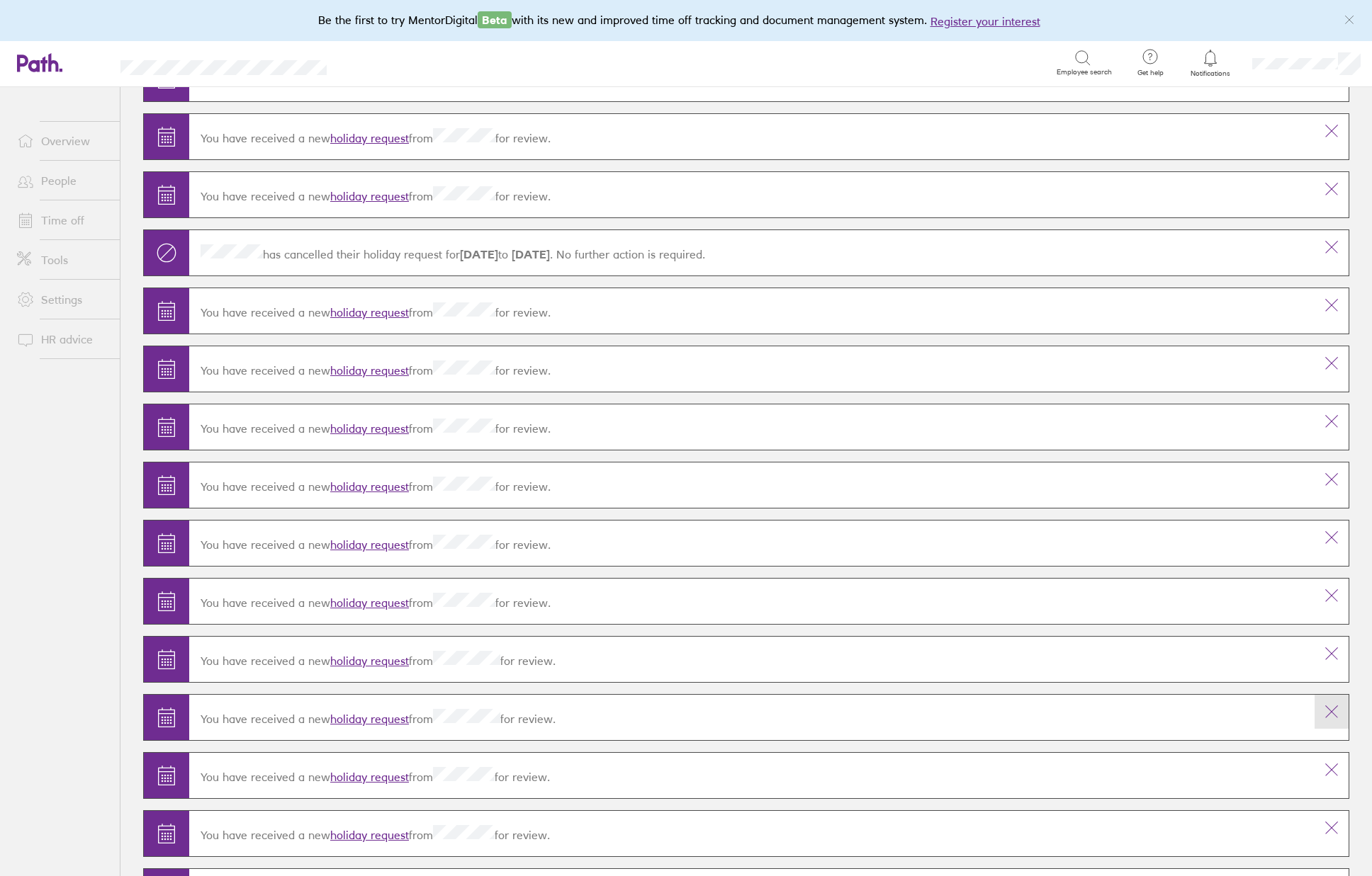
scroll to position [335, 0]
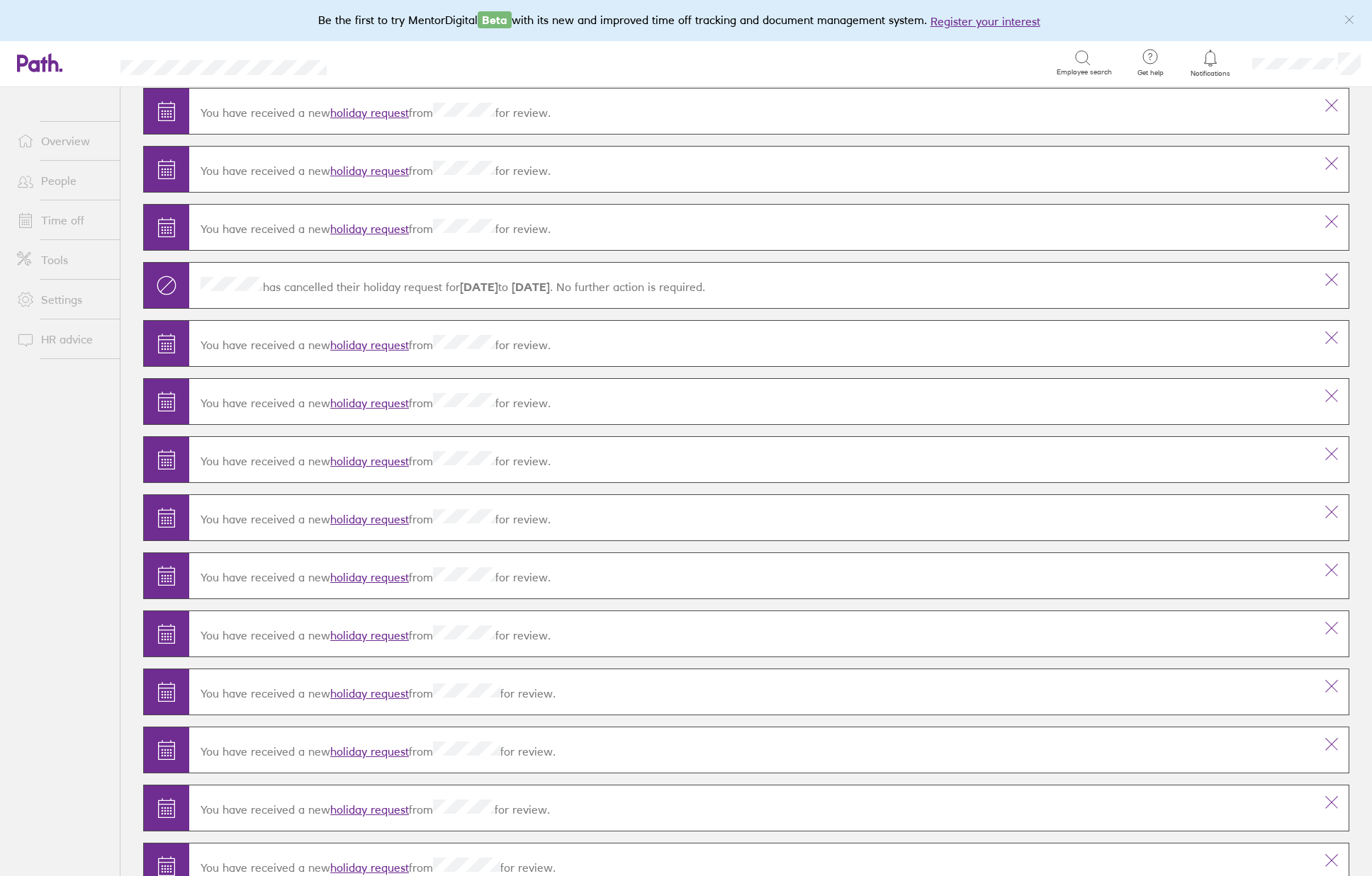
drag, startPoint x: 1326, startPoint y: 680, endPoint x: 1326, endPoint y: 655, distance: 25.0
click at [1326, 680] on icon at bounding box center [1331, 686] width 17 height 17
drag, startPoint x: 1326, startPoint y: 634, endPoint x: 1328, endPoint y: 603, distance: 31.1
click at [1326, 625] on icon at bounding box center [1331, 627] width 17 height 17
drag, startPoint x: 1330, startPoint y: 569, endPoint x: 1330, endPoint y: 529, distance: 40.0
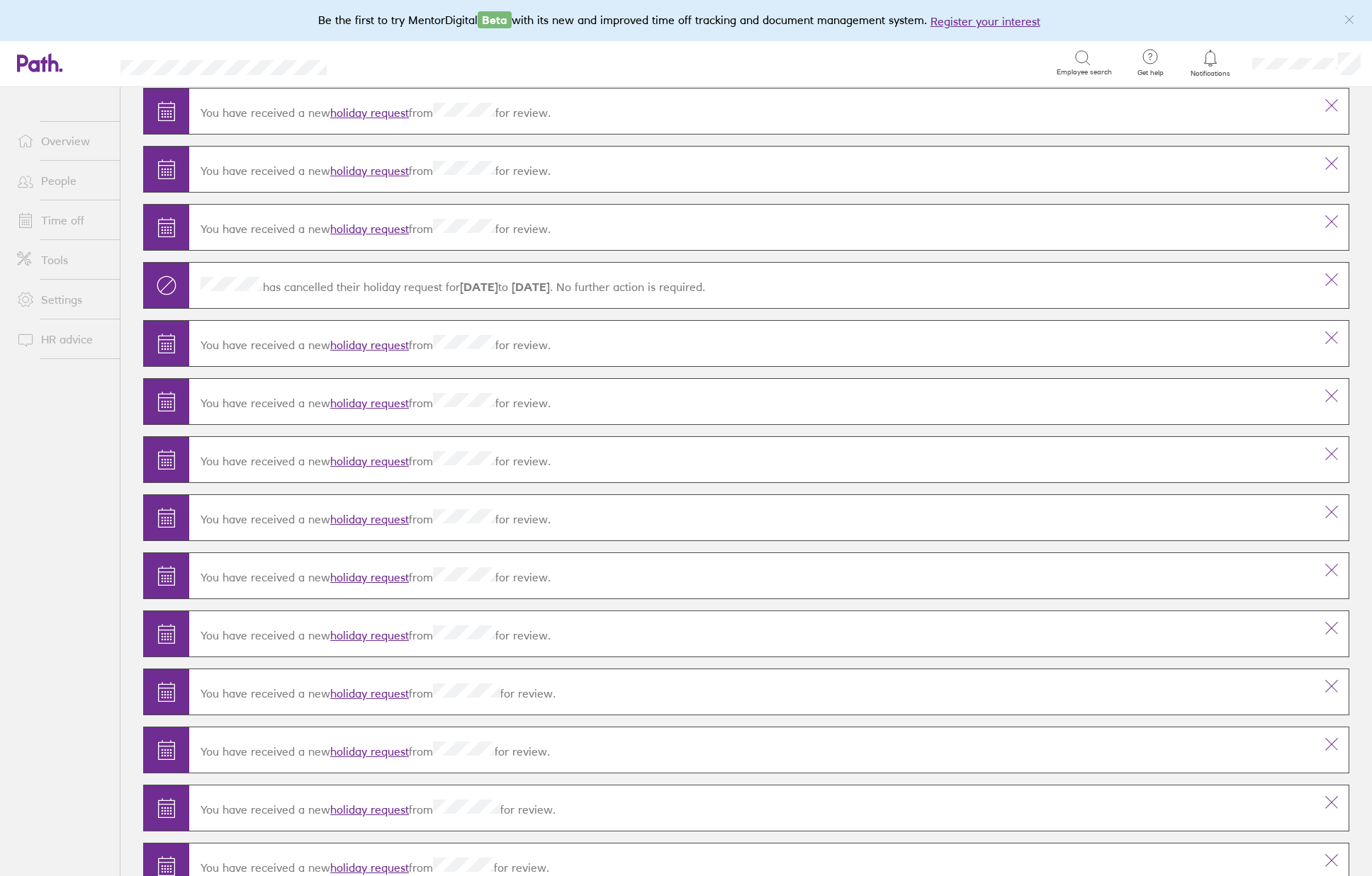
click at [1330, 553] on button at bounding box center [1331, 570] width 34 height 34
drag
click at [1330, 500] on button at bounding box center [1331, 512] width 34 height 34
click at [1330, 460] on icon at bounding box center [1331, 454] width 17 height 17
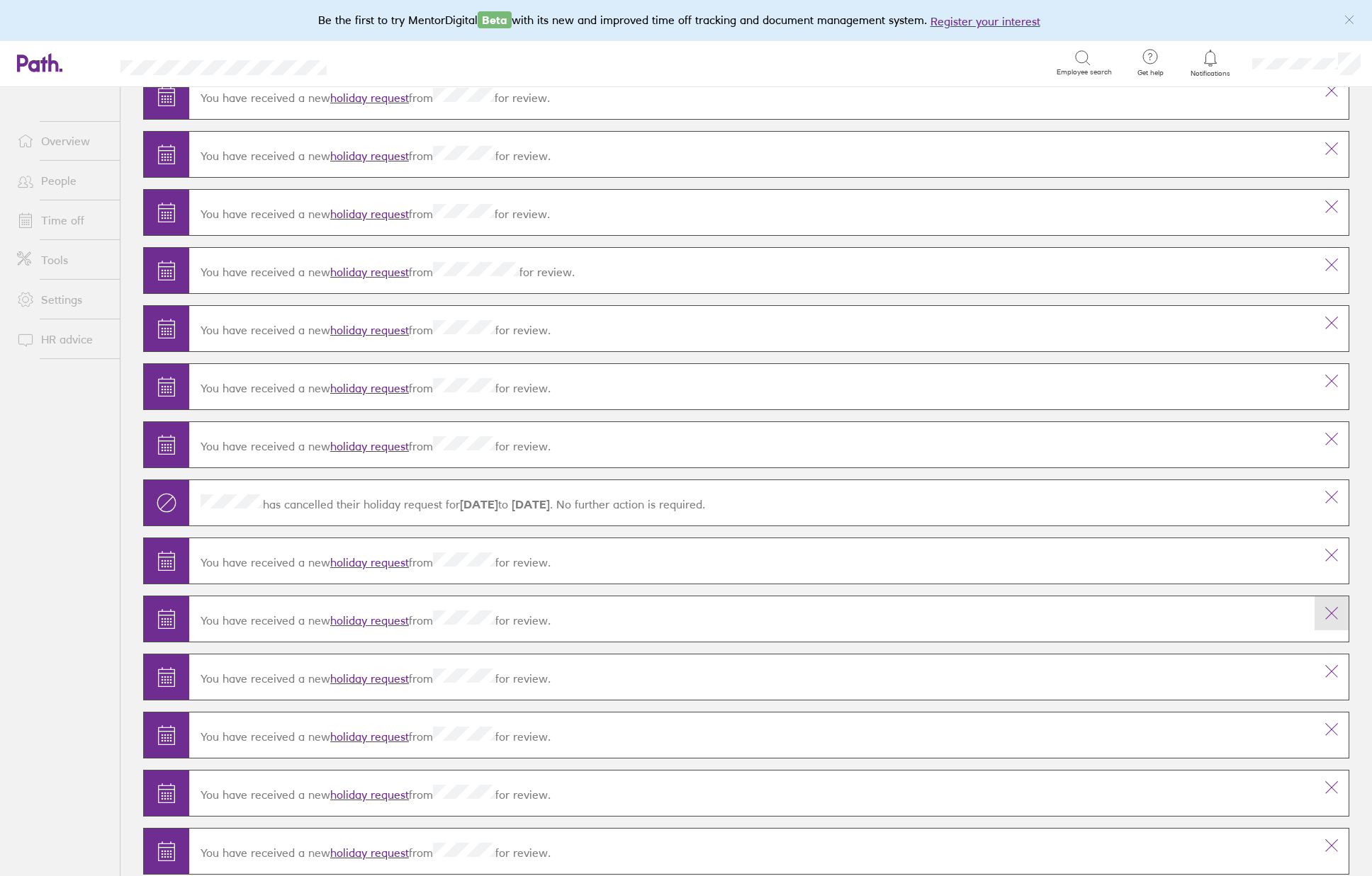
scroll to position [115, 0]
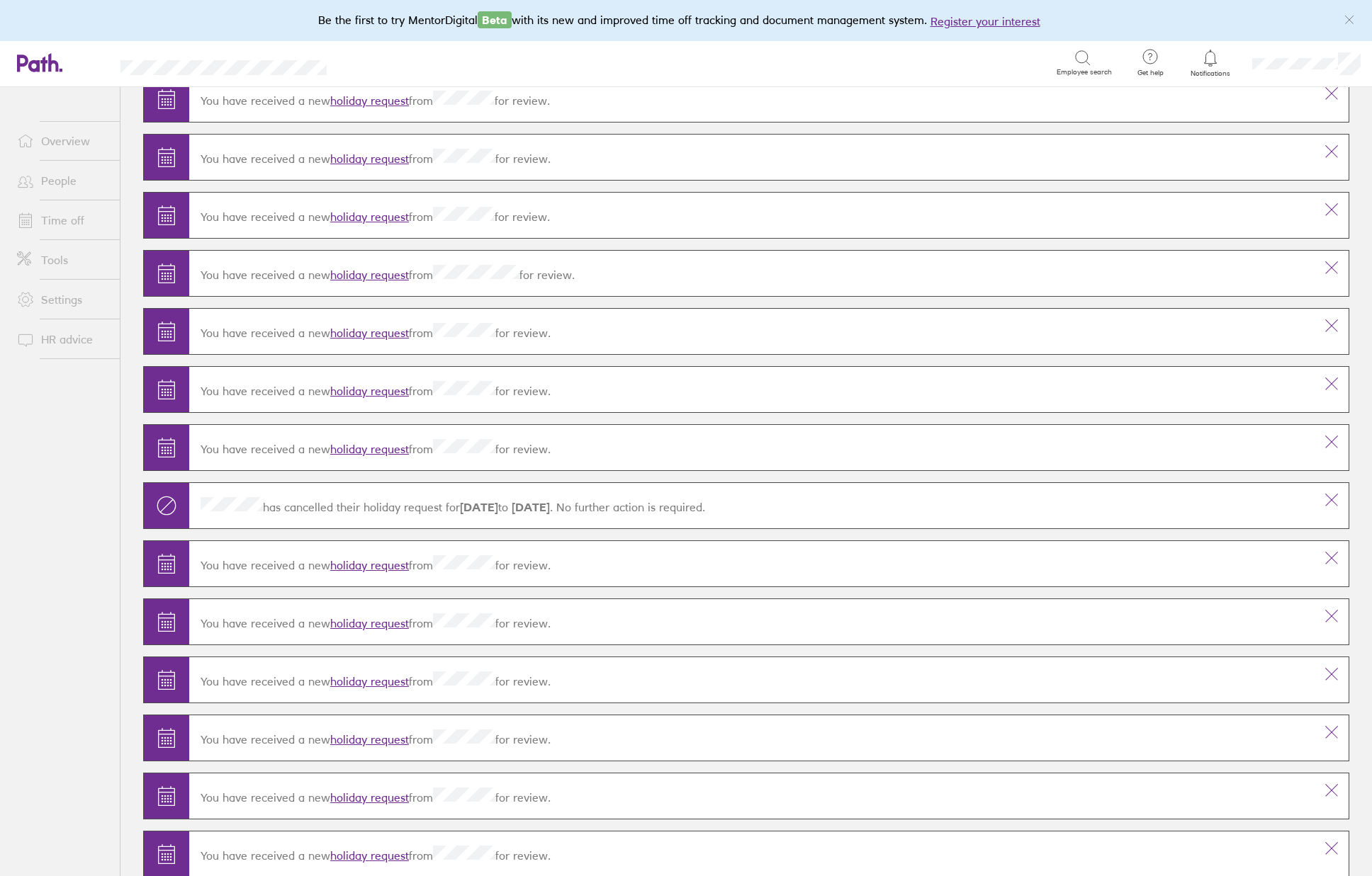
click at [1332, 612] on icon at bounding box center [1331, 616] width 17 height 17
click at [1330, 554] on icon at bounding box center [1331, 557] width 17 height 17
click at [1332, 501] on icon at bounding box center [1331, 500] width 17 height 17
click at [1329, 450] on button at bounding box center [1331, 442] width 34 height 34
click at [1336, 385] on icon at bounding box center [1331, 384] width 17 height 17
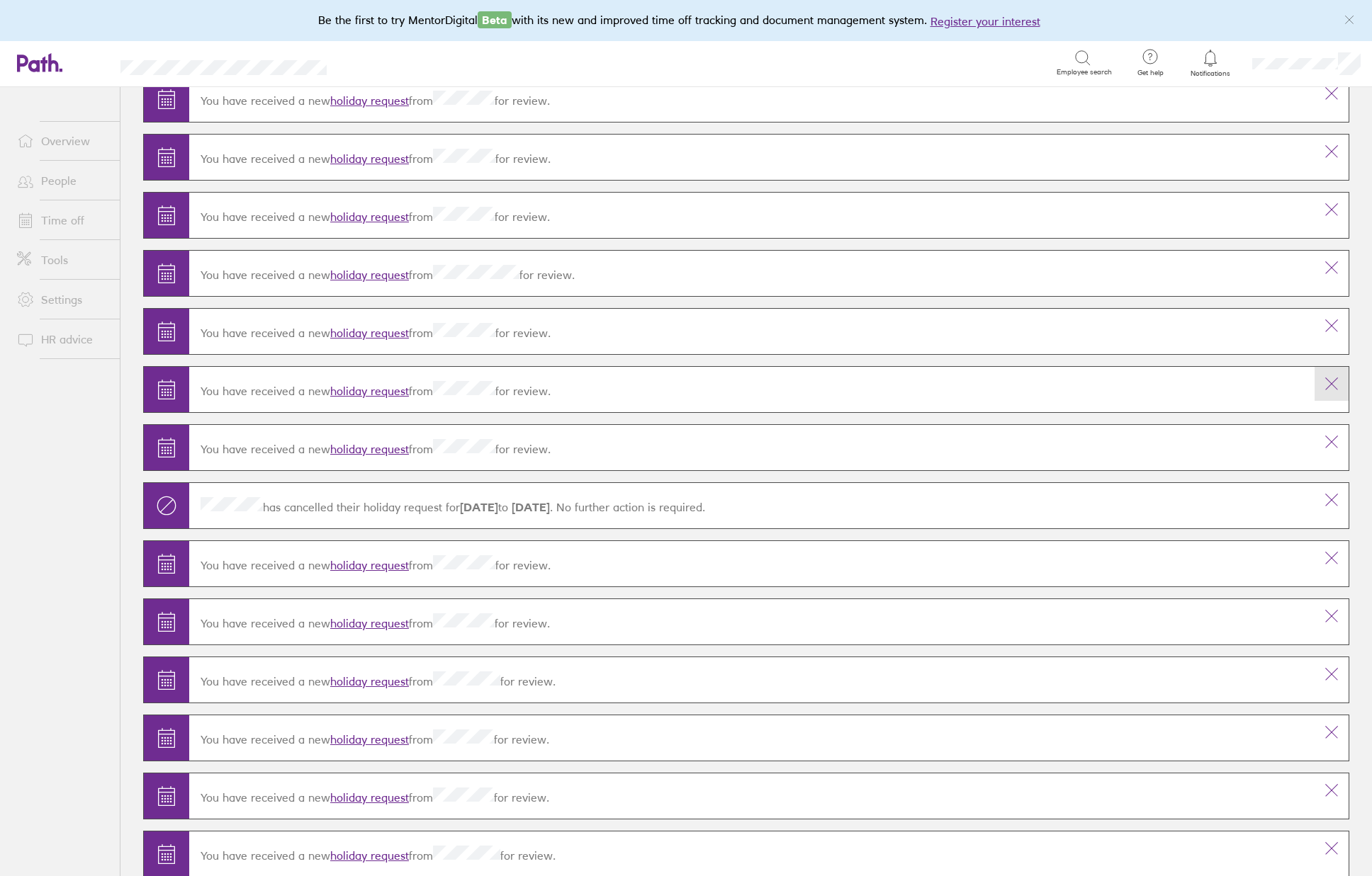
scroll to position [0, 0]
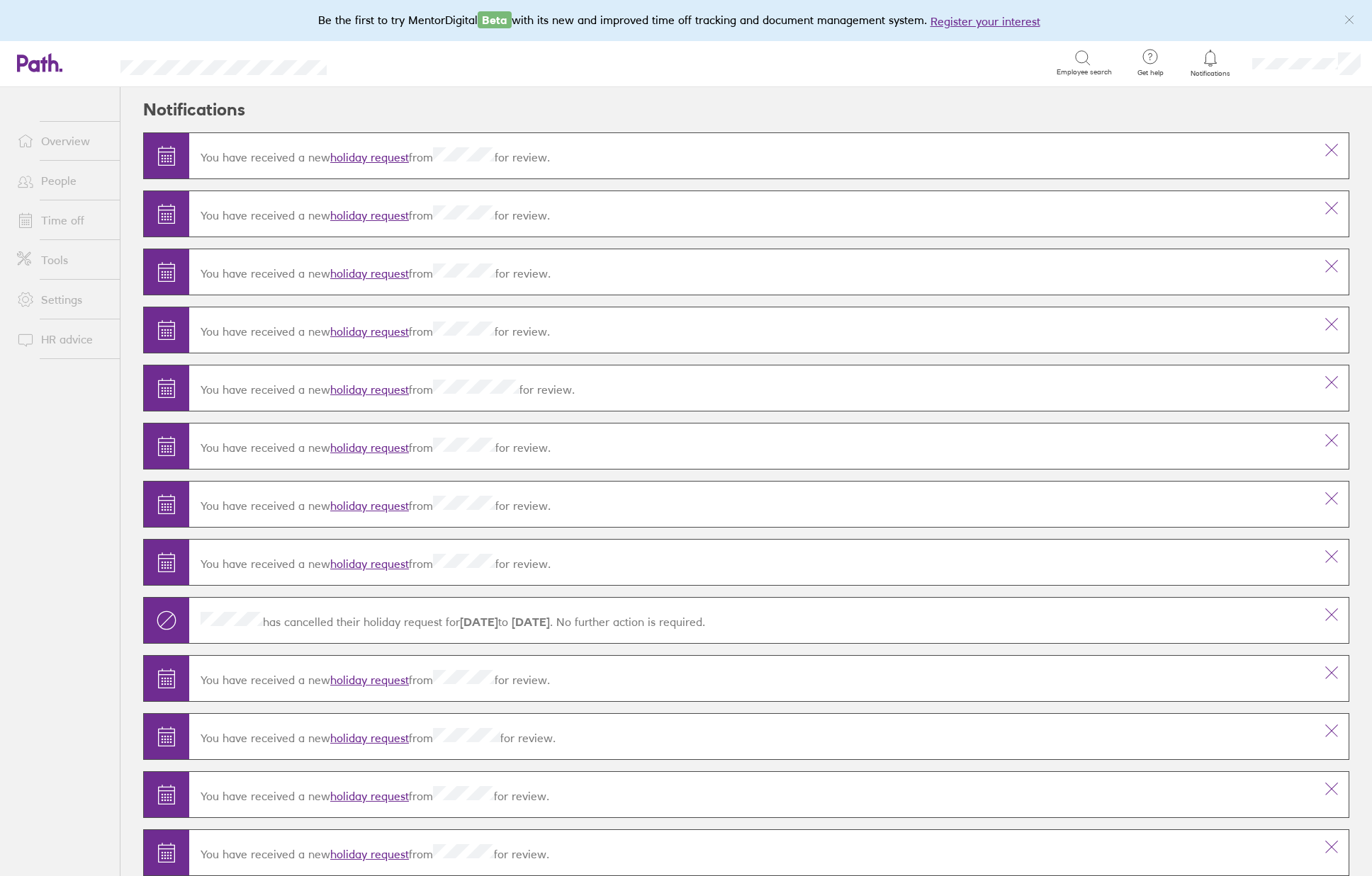
click at [1335, 434] on icon at bounding box center [1331, 440] width 17 height 17
click at [1332, 376] on icon at bounding box center [1331, 382] width 17 height 17
click at [1333, 311] on button at bounding box center [1331, 324] width 34 height 34
click at [1334, 253] on button at bounding box center [1331, 266] width 34 height 34
click at [1334, 205] on button at bounding box center [1331, 209] width 34 height 34
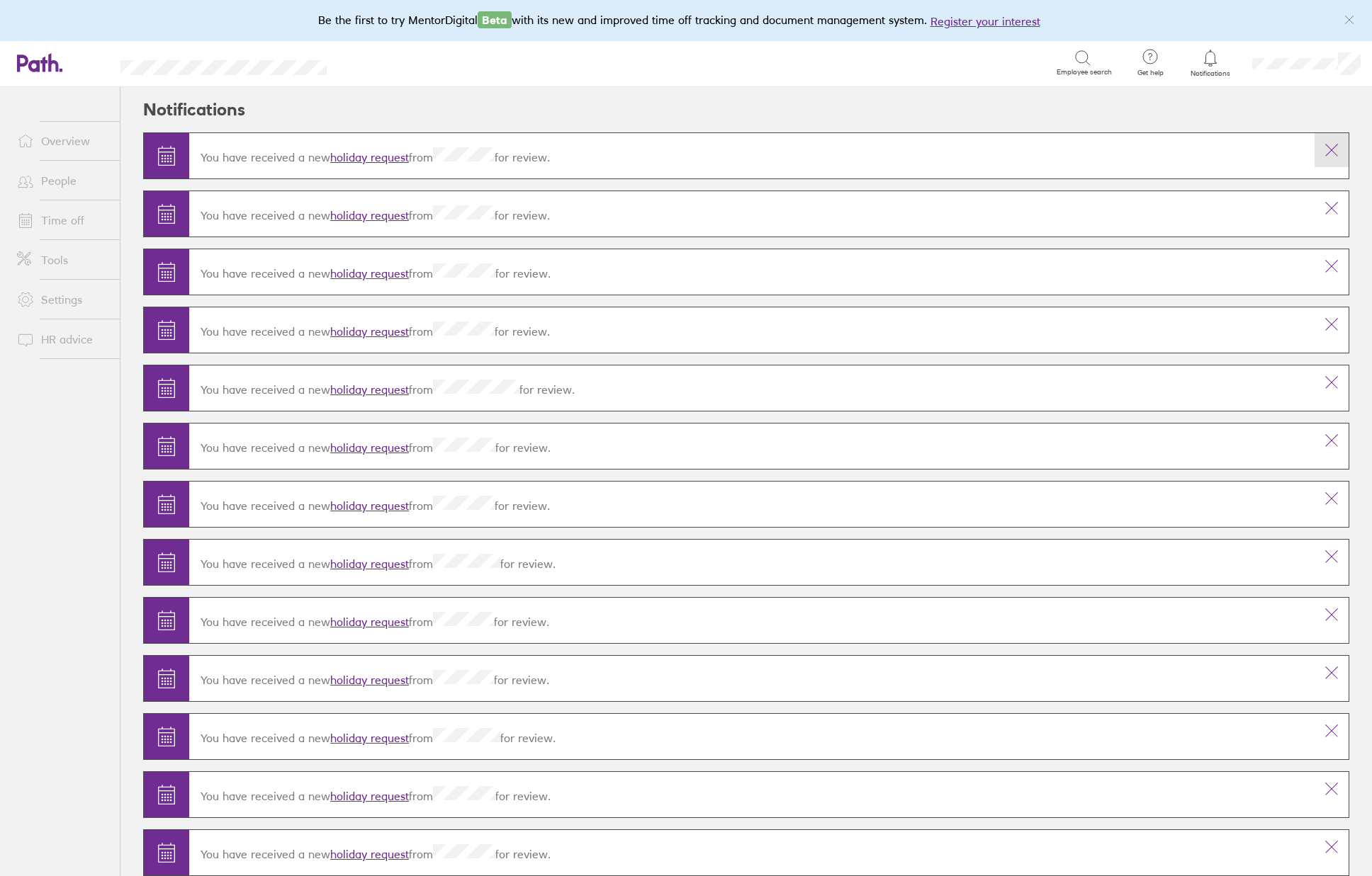
click at [1335, 149] on icon at bounding box center [1331, 150] width 17 height 17
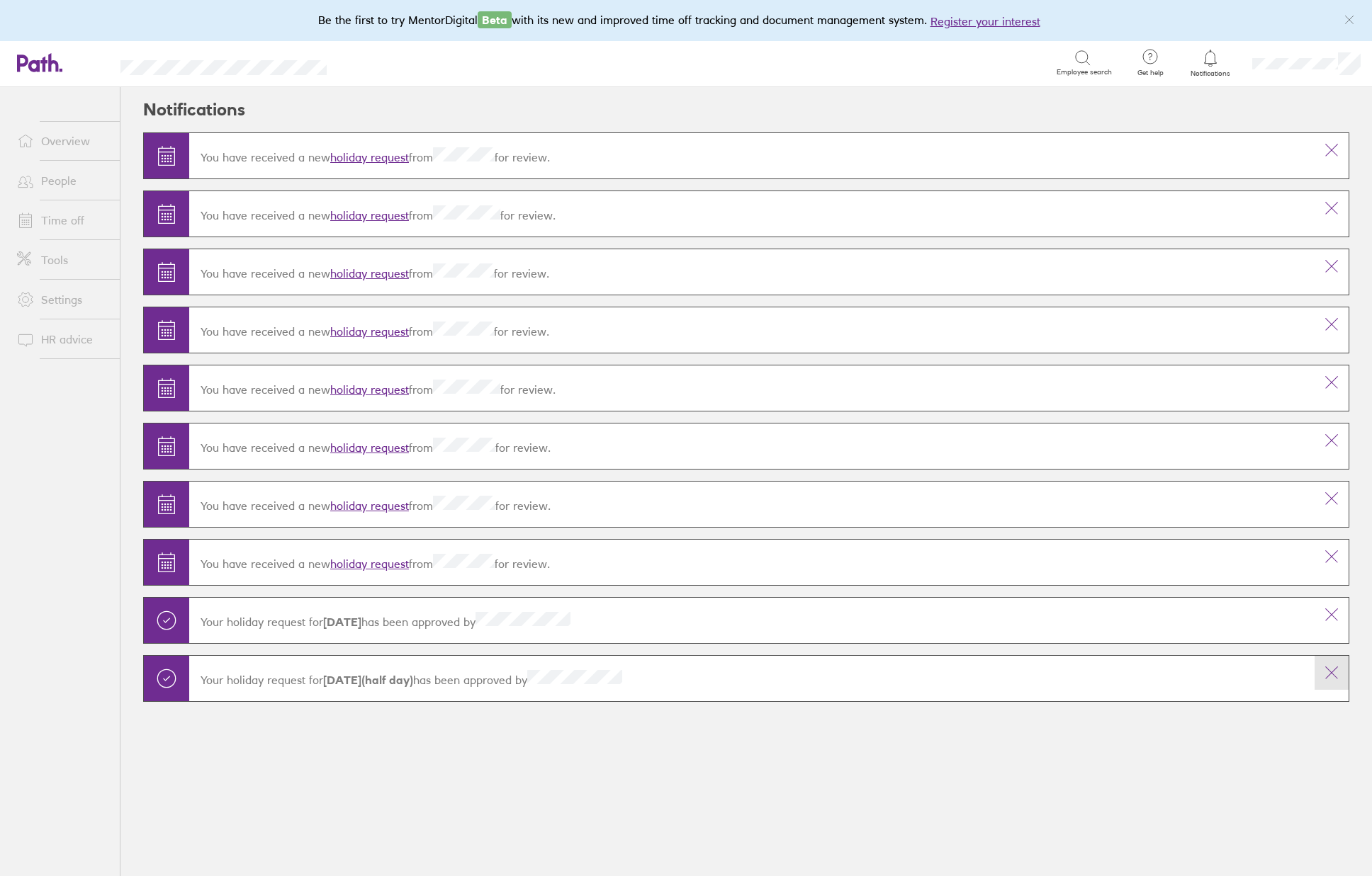
click at [1336, 678] on icon at bounding box center [1331, 673] width 11 height 11
click at [1330, 619] on icon at bounding box center [1331, 614] width 17 height 17
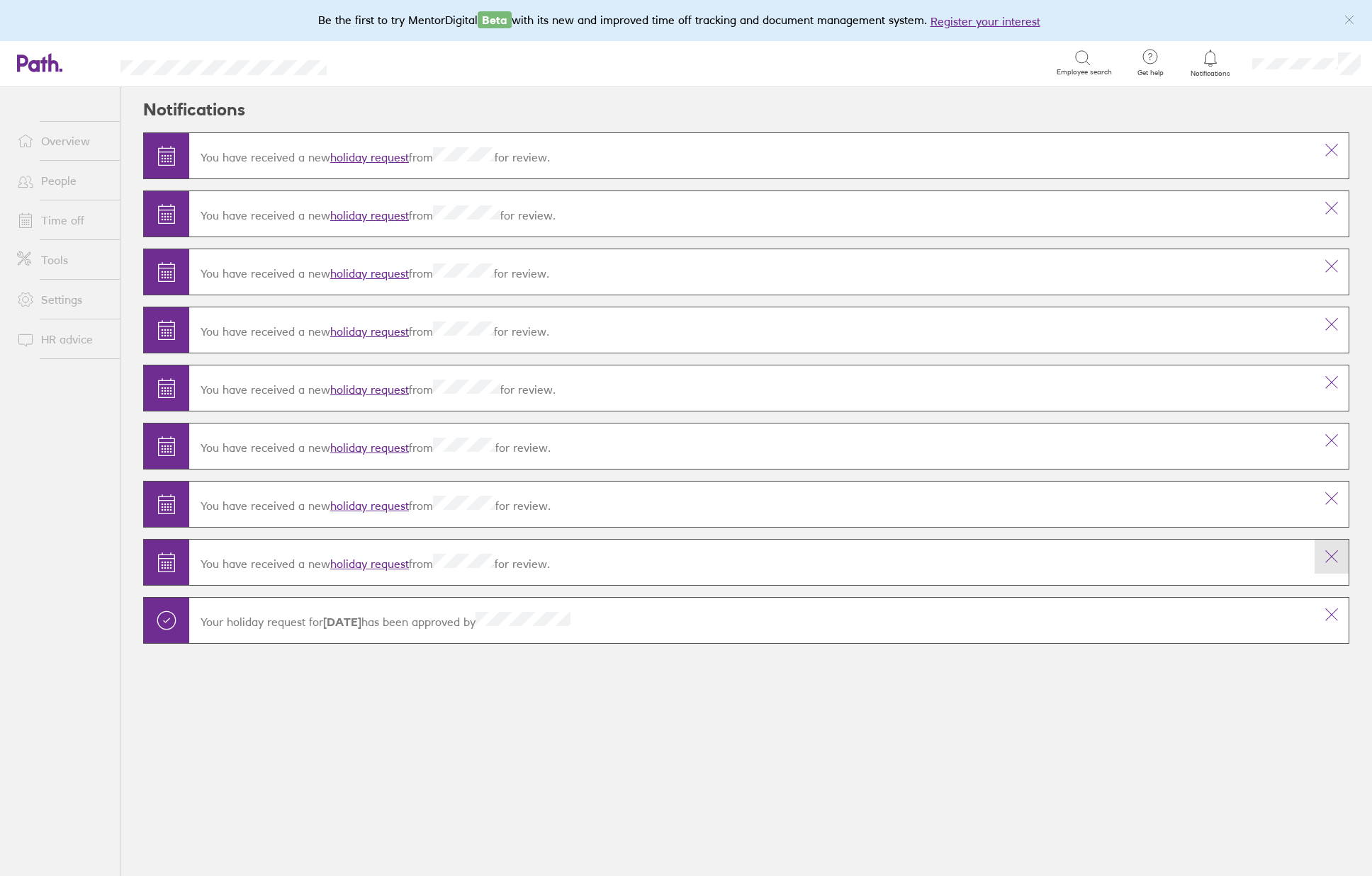
click at [1328, 552] on icon at bounding box center [1331, 557] width 17 height 17
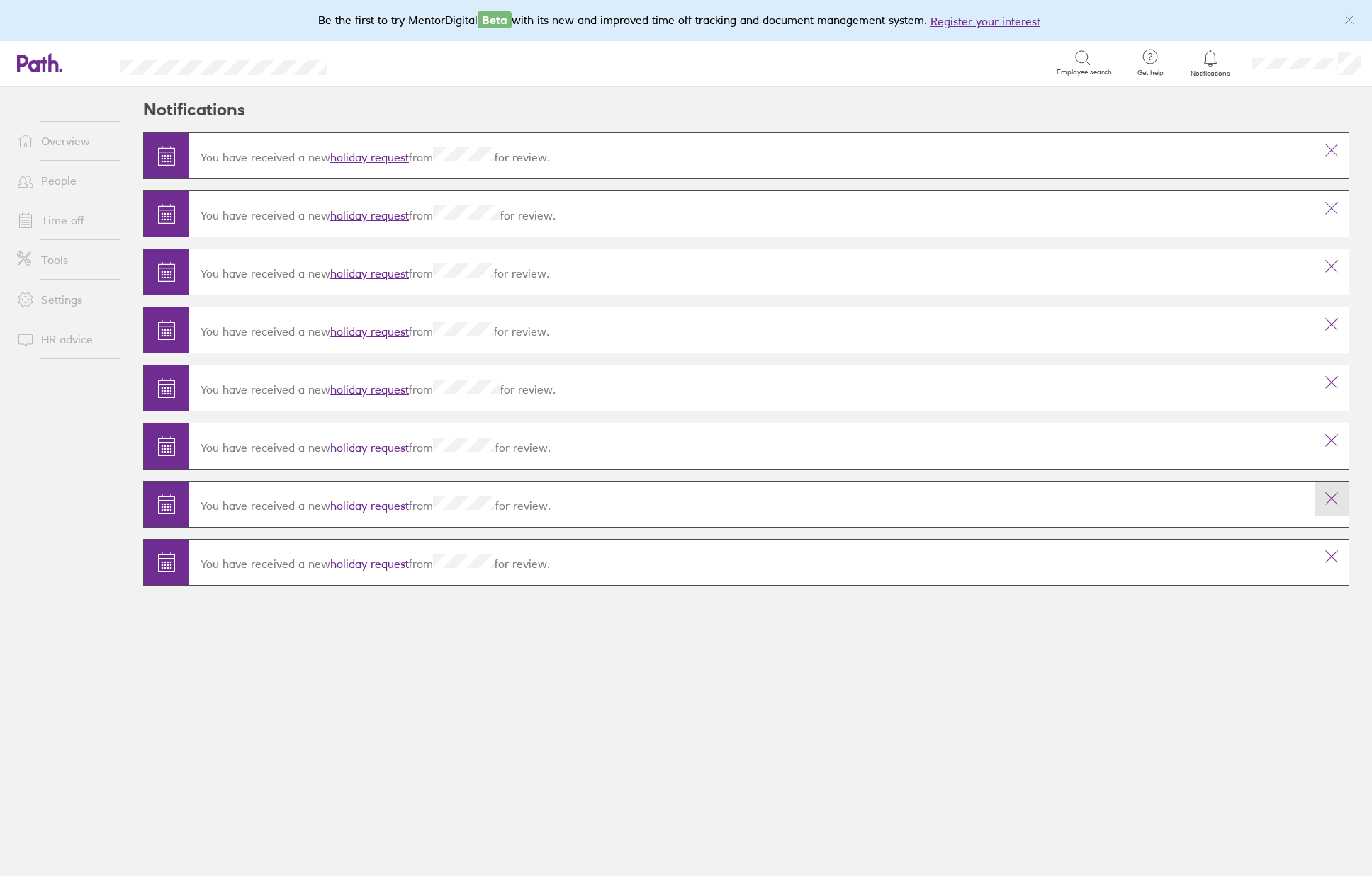
click at [1335, 491] on icon at bounding box center [1331, 498] width 17 height 17
click at [1330, 435] on icon at bounding box center [1331, 440] width 17 height 17
click at [1330, 380] on icon at bounding box center [1331, 382] width 17 height 17
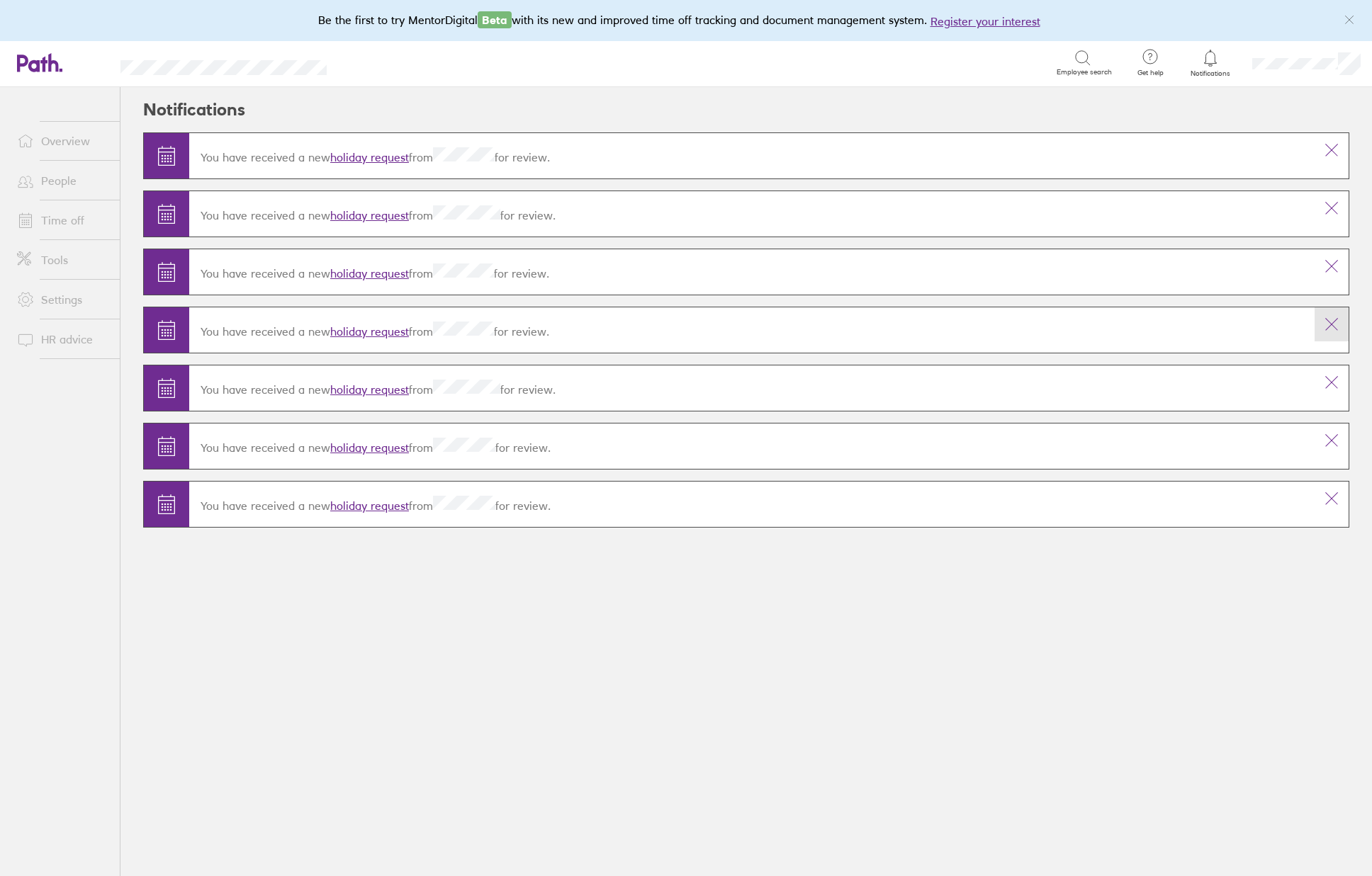
click at [1329, 319] on icon at bounding box center [1331, 324] width 17 height 17
click at [1328, 270] on icon at bounding box center [1331, 266] width 17 height 17
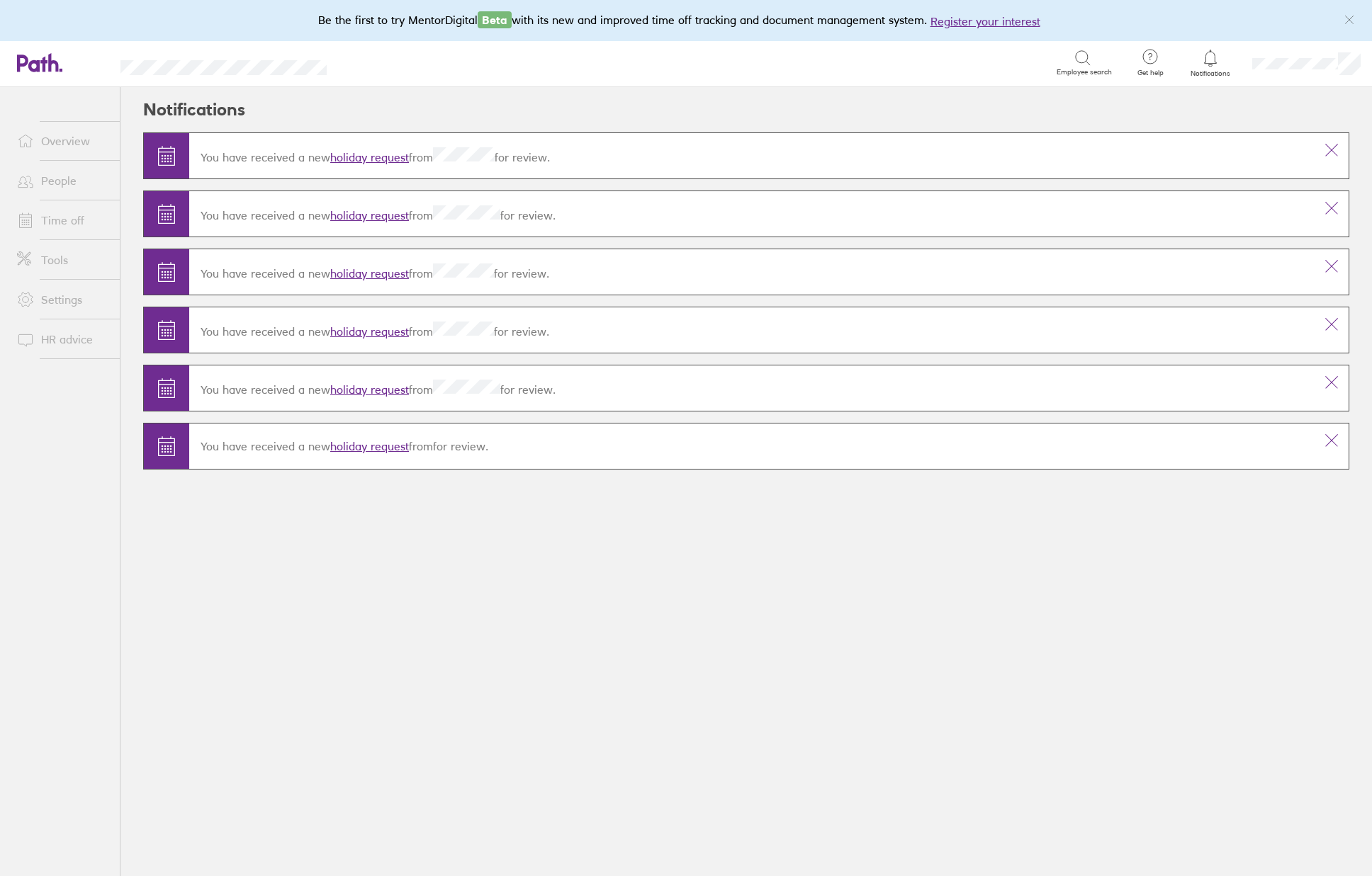
click at [1329, 205] on icon at bounding box center [1331, 208] width 17 height 17
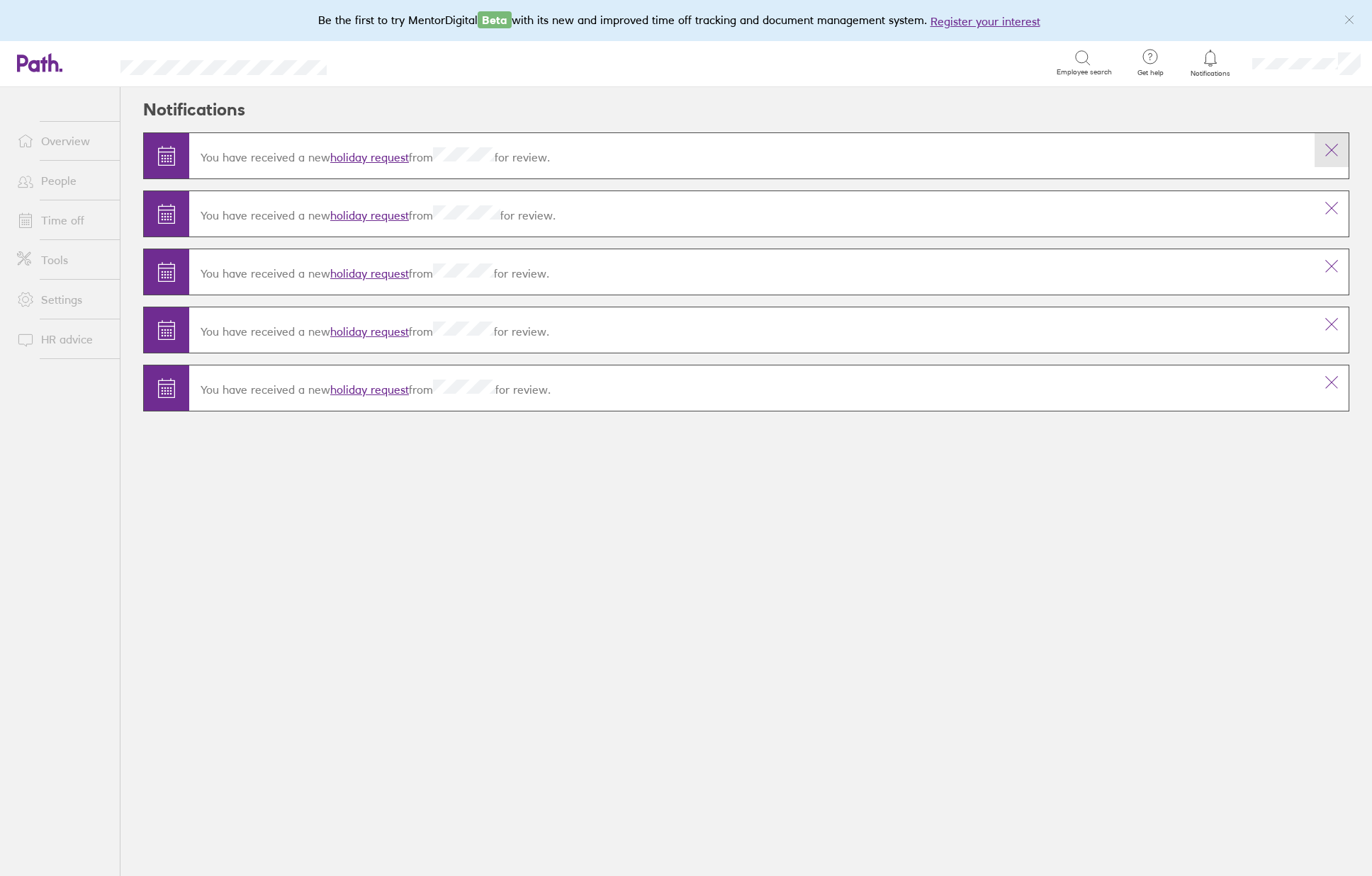
click at [1334, 161] on button at bounding box center [1331, 150] width 34 height 34
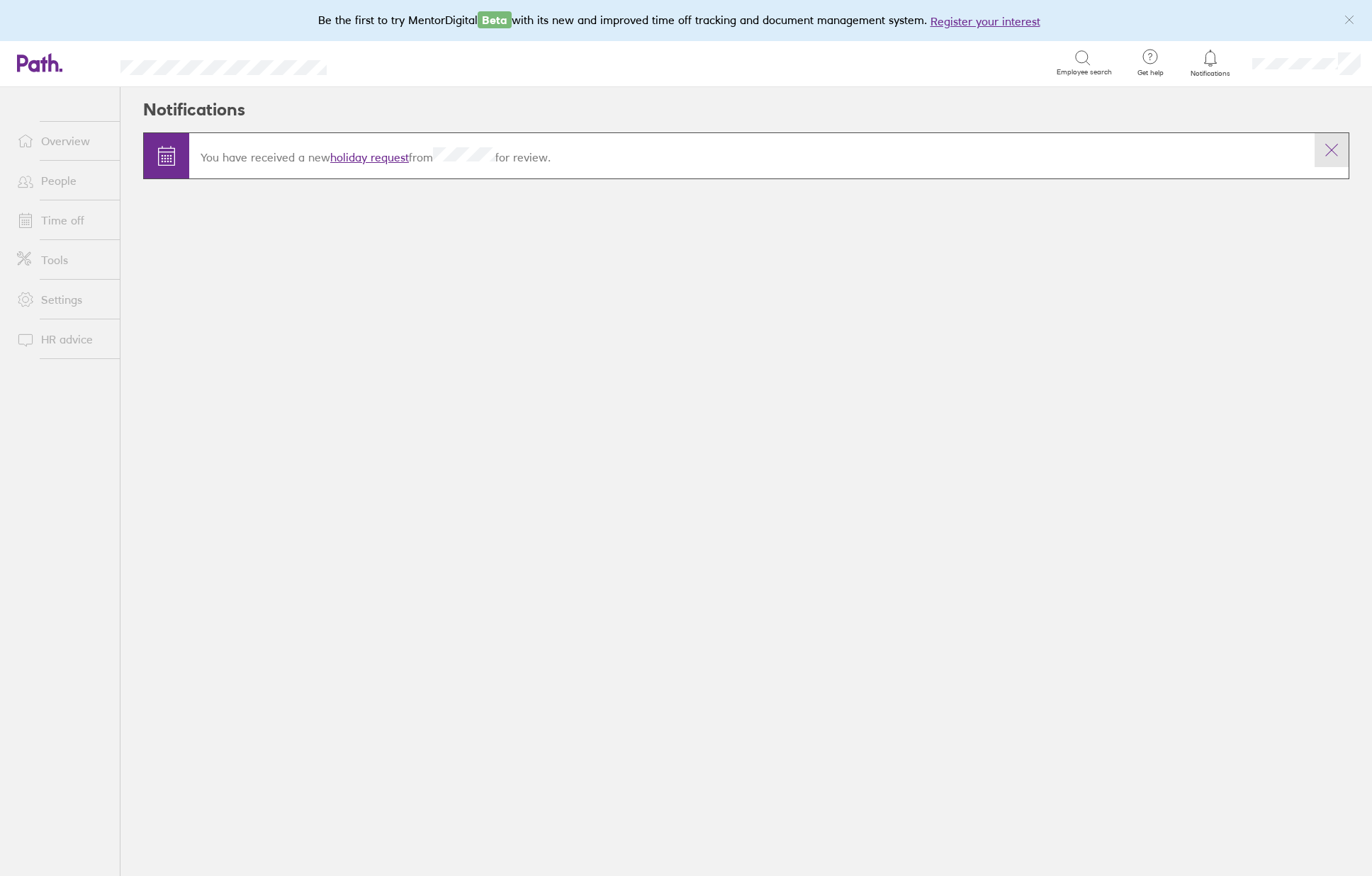
click at [1327, 154] on icon at bounding box center [1331, 150] width 12 height 12
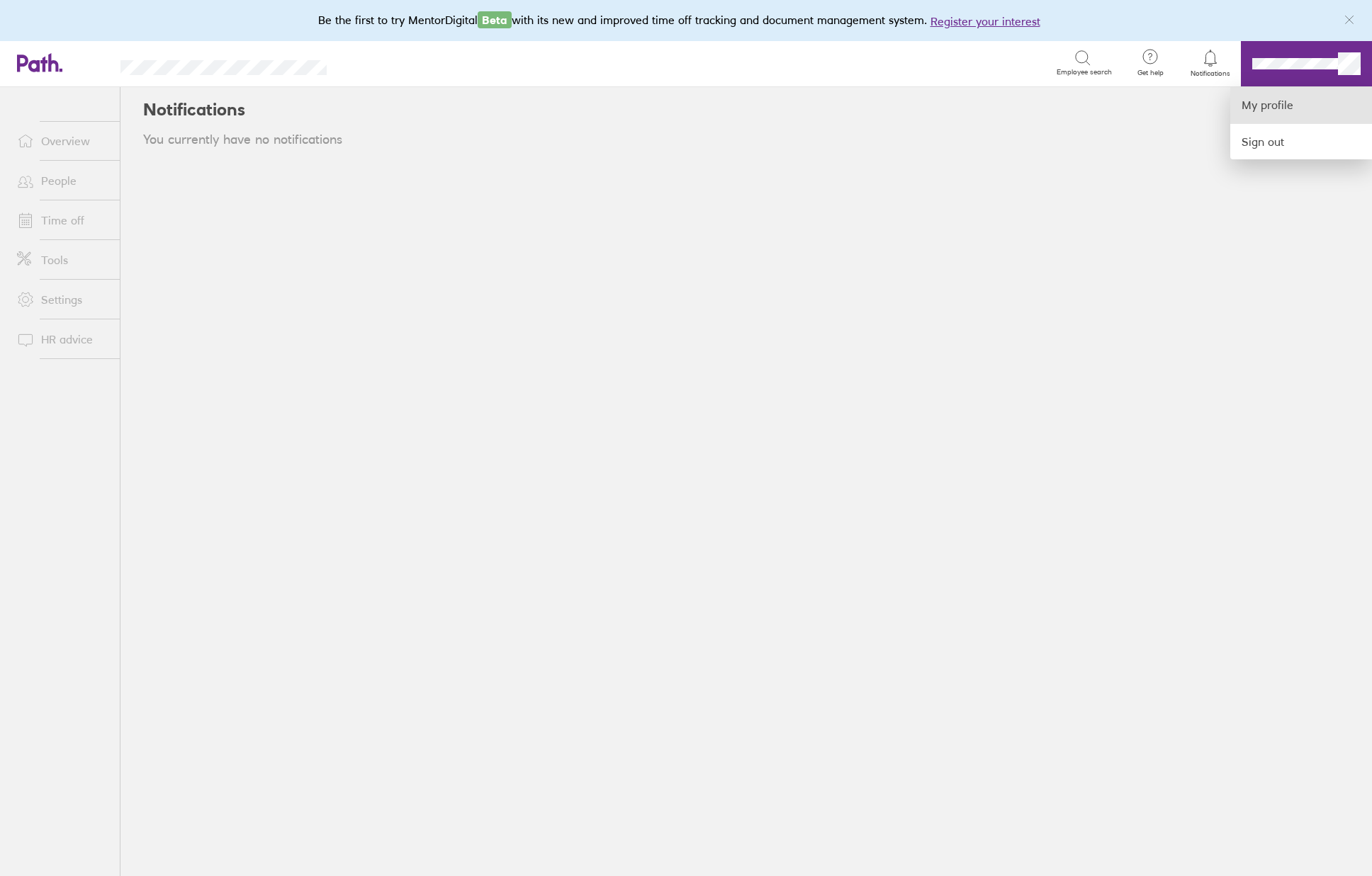
click at [1279, 110] on link "My profile" at bounding box center [1301, 105] width 142 height 36
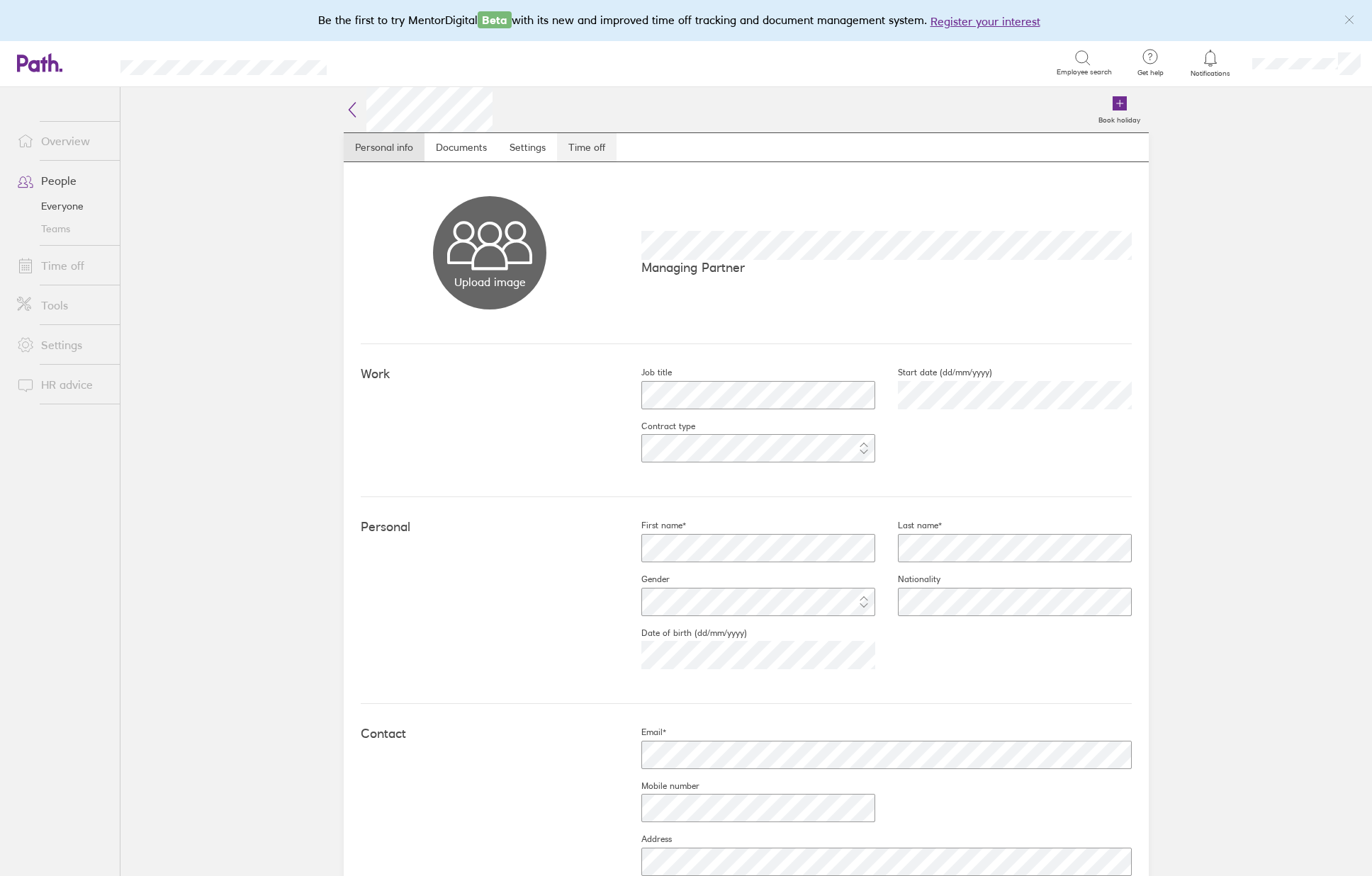
click at [593, 147] on link "Time off" at bounding box center [586, 147] width 60 height 29
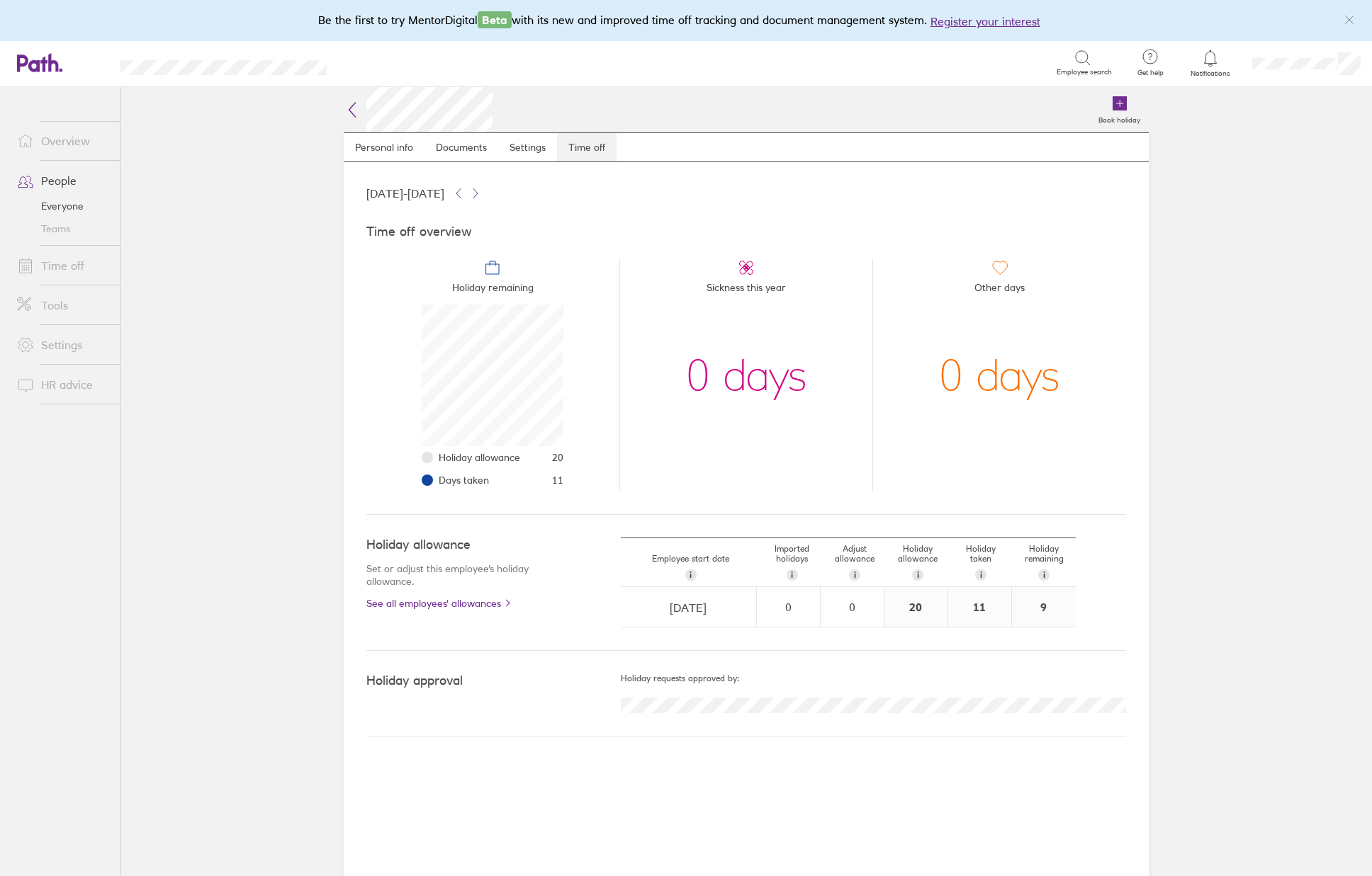
scroll to position [142, 142]
click at [65, 266] on link "Time off" at bounding box center [63, 266] width 114 height 29
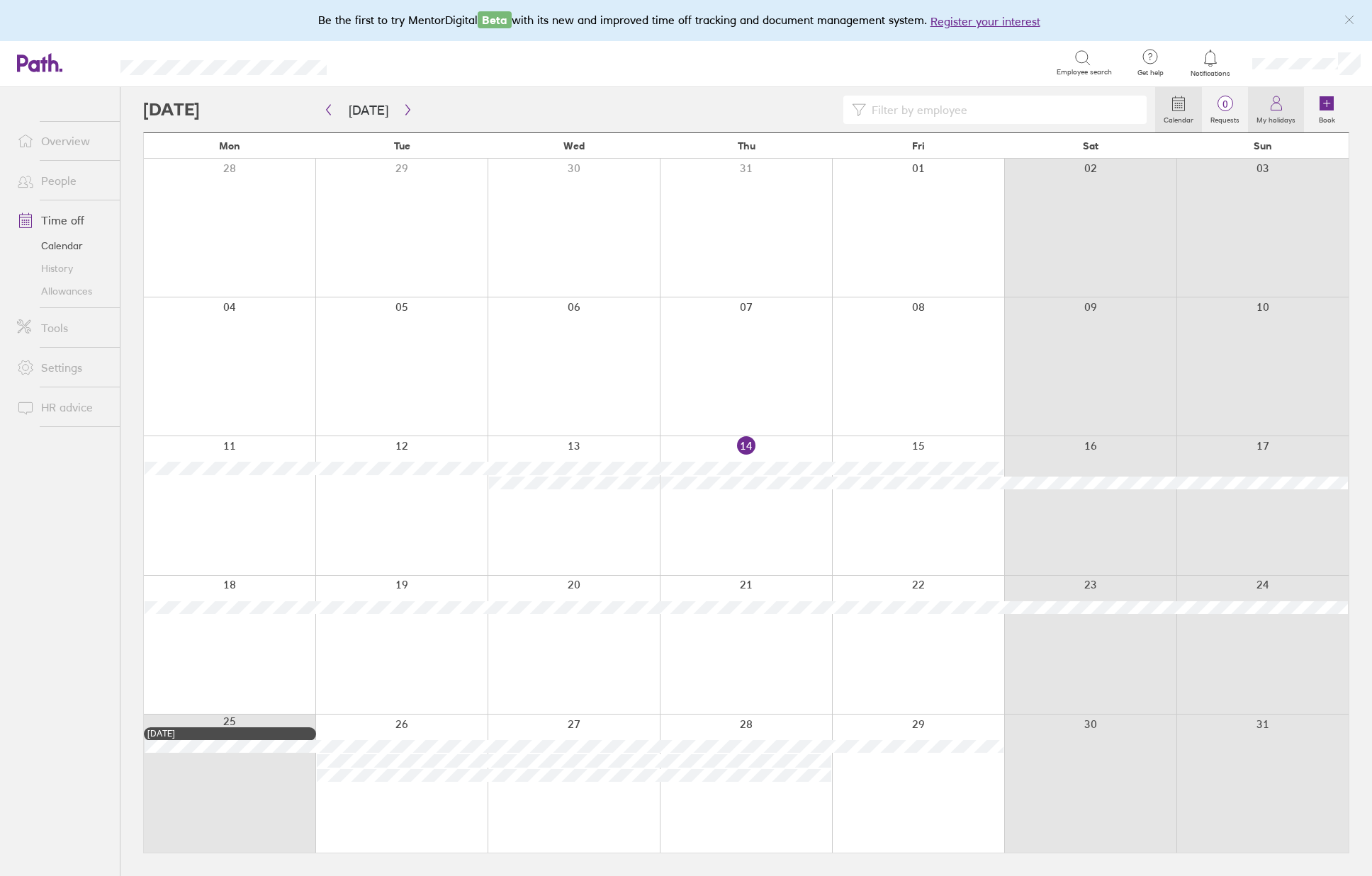
click at [1274, 108] on icon at bounding box center [1276, 103] width 17 height 17
